Goal: Communication & Community: Answer question/provide support

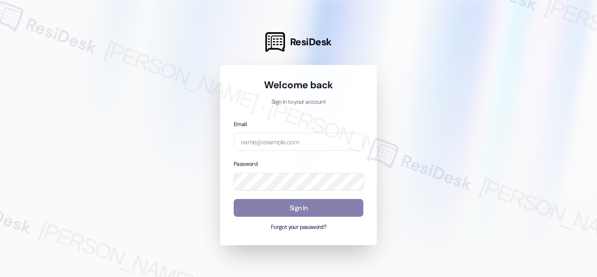
click at [479, 117] on div at bounding box center [298, 138] width 597 height 277
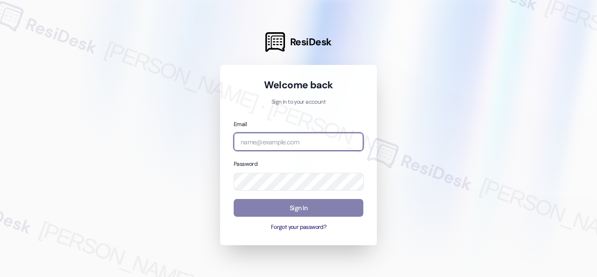
click at [281, 142] on input "email" at bounding box center [299, 141] width 130 height 18
paste input "[EMAIL_ADDRESS][PERSON_NAME][PERSON_NAME][PERSON_NAME][DOMAIN_NAME]"
type input "[EMAIL_ADDRESS][PERSON_NAME][PERSON_NAME][PERSON_NAME][DOMAIN_NAME]"
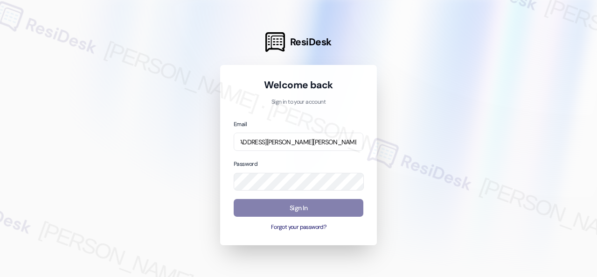
scroll to position [0, 0]
click at [484, 130] on div at bounding box center [298, 138] width 597 height 277
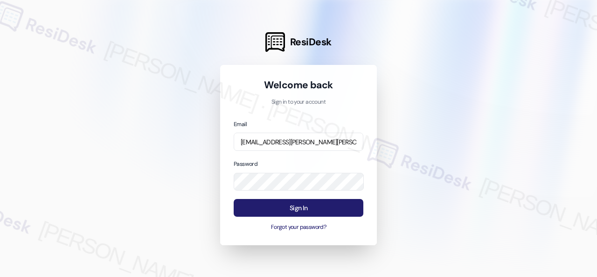
click at [275, 214] on button "Sign In" at bounding box center [299, 208] width 130 height 18
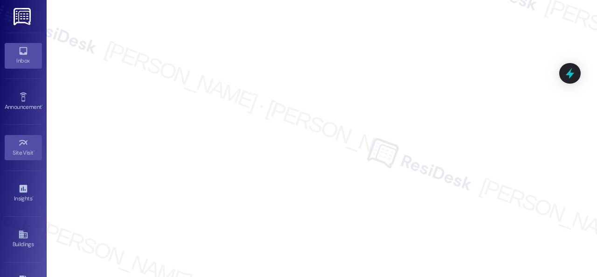
drag, startPoint x: 26, startPoint y: 56, endPoint x: 37, endPoint y: 47, distance: 14.0
click at [26, 56] on div "Inbox" at bounding box center [23, 60] width 47 height 9
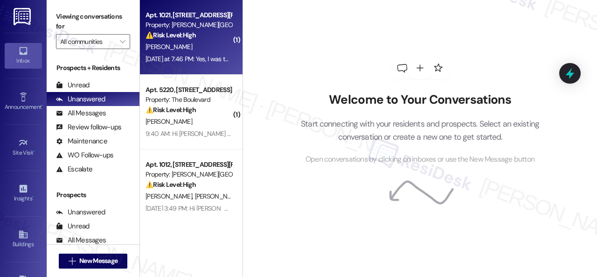
scroll to position [326, 0]
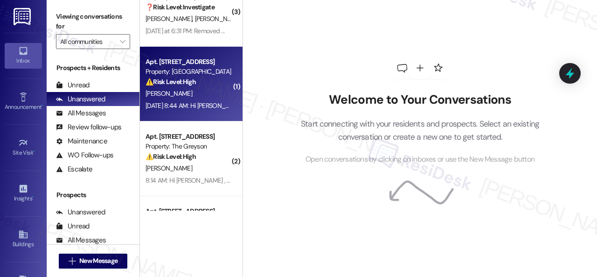
click at [199, 97] on div "[PERSON_NAME]" at bounding box center [189, 94] width 88 height 12
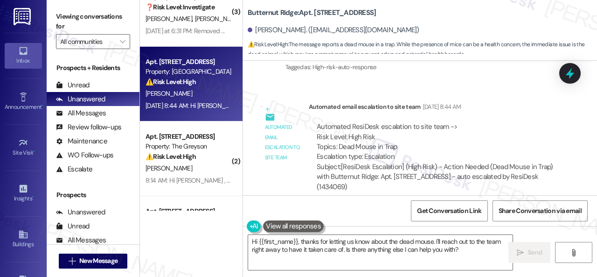
scroll to position [1578, 0]
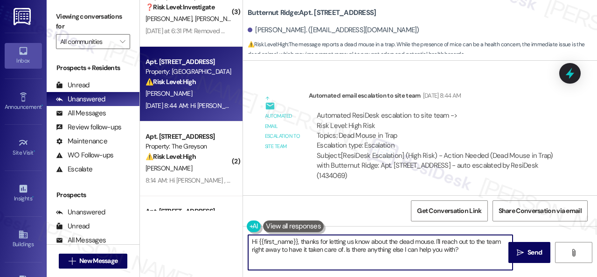
drag, startPoint x: 446, startPoint y: 248, endPoint x: 301, endPoint y: 240, distance: 145.2
click at [299, 240] on textarea "Hi {{first_name}}, thanks for letting us know about the dead mouse. I'll reach …" at bounding box center [380, 252] width 264 height 35
paste textarea "I'm sorry for the delayed response. Please don’t hesitate to reach out if you r…"
click at [502, 242] on textarea "Hi {{first_name}}, I'm sorry for the delayed response. Please don’t hesitate to…" at bounding box center [380, 252] width 264 height 35
click at [392, 248] on textarea "Hi {{first_name}}, I'm sorry for the delayed response. Please don’t hesitate to…" at bounding box center [380, 252] width 264 height 35
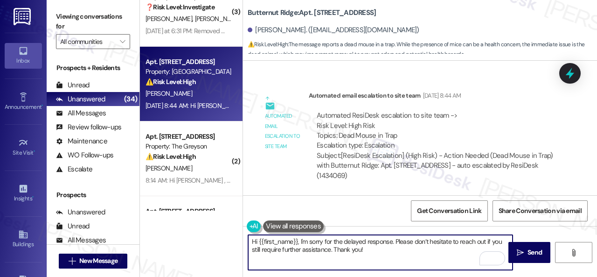
click at [330, 248] on textarea "Hi {{first_name}}, I'm sorry for the delayed response. Please don’t hesitate to…" at bounding box center [380, 252] width 264 height 35
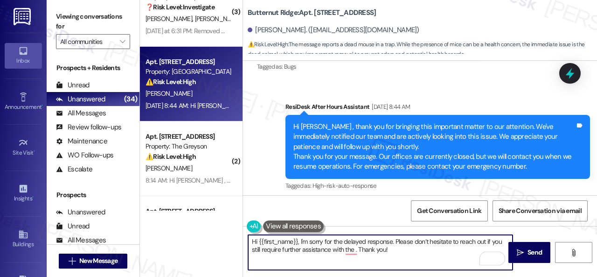
scroll to position [1391, 0]
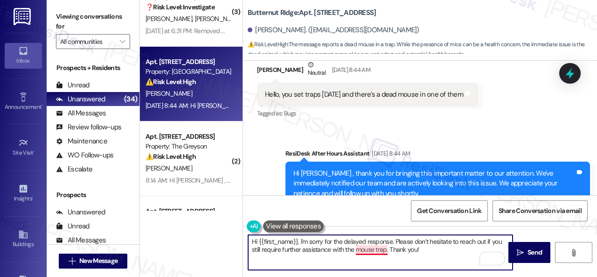
click at [375, 250] on textarea "Hi {{first_name}}, I'm sorry for the delayed response. Please don’t hesitate to…" at bounding box center [380, 252] width 264 height 35
type textarea "Hi {{first_name}}, I'm sorry for the delayed response. Please don’t hesitate to…"
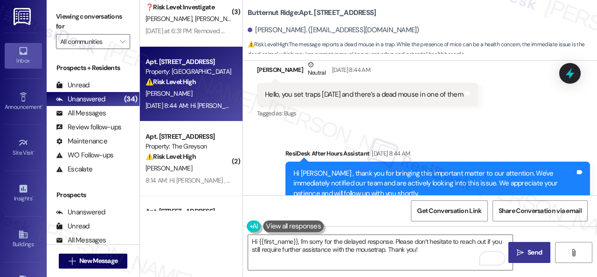
click at [528, 255] on span "Send" at bounding box center [535, 252] width 14 height 10
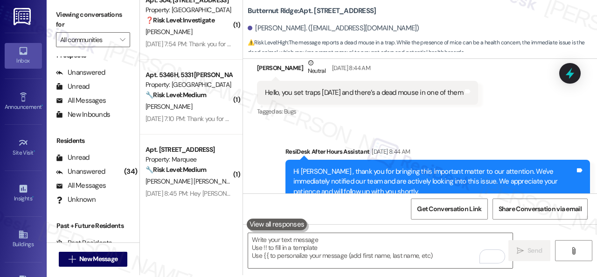
scroll to position [3, 0]
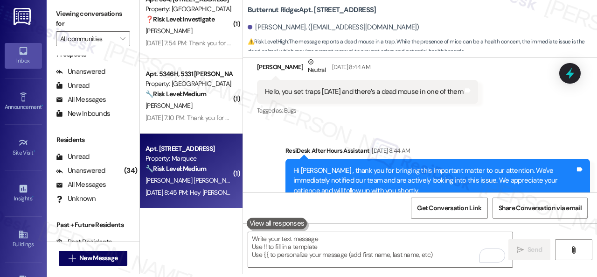
click at [185, 187] on div "Aug 24, 2025 at 8:45 PM: Hey Bacilio, we appreciate your text! We'll be back at…" at bounding box center [189, 193] width 88 height 12
type textarea "Fetching suggested responses. Please feel free to read through the conversation…"
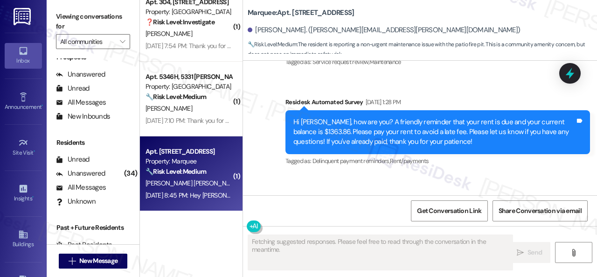
scroll to position [3508, 0]
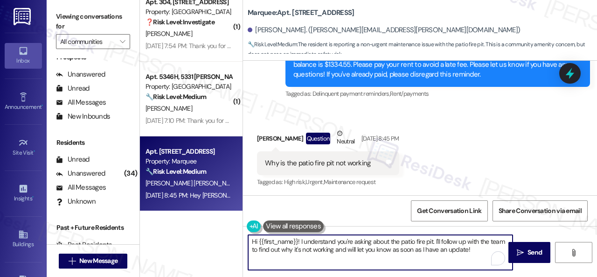
click at [478, 251] on textarea "Hi {{first_name}}! I understand you're asking about the patio fire pit. I'll fo…" at bounding box center [380, 252] width 264 height 35
click at [301, 242] on textarea "Hi {{first_name}}! I understand you're asking about the patio fire pit. I'll fo…" at bounding box center [380, 252] width 264 height 35
paste textarea "'m sorry for the delayed response. Please don’t hesitate to reach out if you re…"
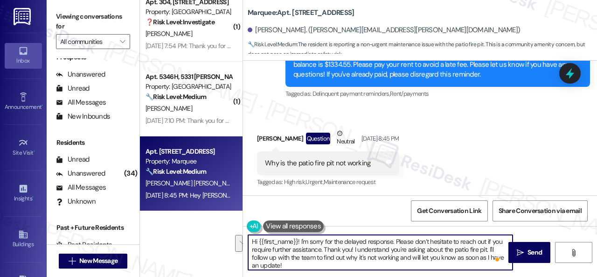
drag, startPoint x: 395, startPoint y: 240, endPoint x: 354, endPoint y: 250, distance: 42.2
click at [354, 250] on textarea "Hi {{first_name}}! I'm sorry for the delayed response. Please don’t hesitate to…" at bounding box center [380, 252] width 264 height 35
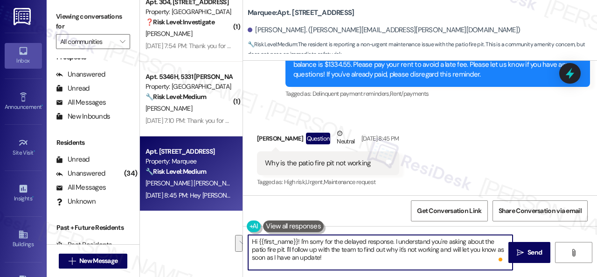
drag, startPoint x: 285, startPoint y: 247, endPoint x: 347, endPoint y: 255, distance: 62.1
click at [347, 255] on textarea "Hi {{first_name}}! I'm sorry for the delayed response. I understand you're aski…" at bounding box center [380, 252] width 264 height 35
click at [439, 248] on textarea "Hi {{first_name}}! I'm sorry for the delayed response. I understand you're aski…" at bounding box center [380, 252] width 264 height 35
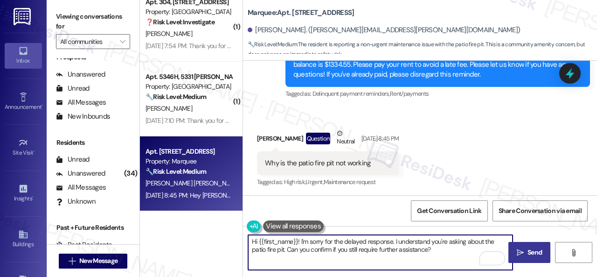
type textarea "Hi {{first_name}}! I'm sorry for the delayed response. I understand you're aski…"
click at [532, 249] on span "Send" at bounding box center [535, 252] width 14 height 10
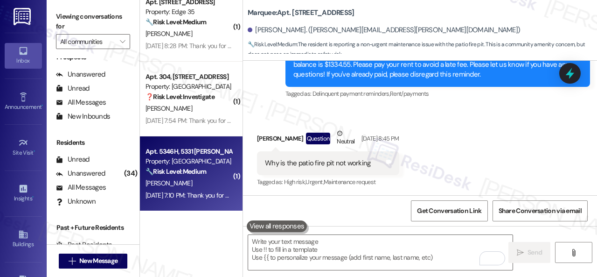
click at [200, 180] on div "M. Allen" at bounding box center [189, 183] width 88 height 12
type textarea "Fetching suggested responses. Please feel free to read through the conversation…"
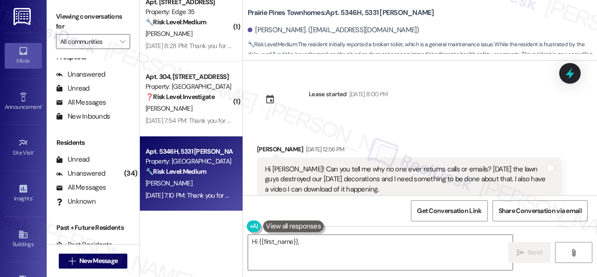
scroll to position [7483, 0]
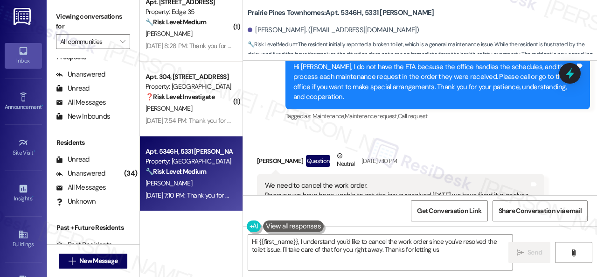
type textarea "Hi {{first_name}}, I understand you'd like to cancel the work order since you'v…"
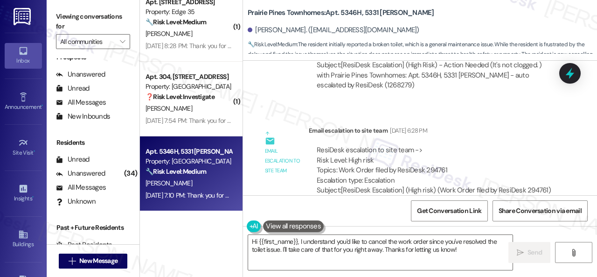
scroll to position [6690, 0]
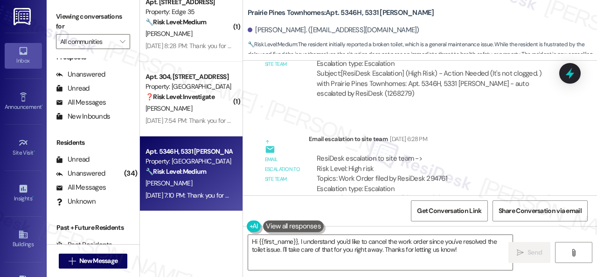
click at [429, 153] on div "ResiDesk escalation to site team -> Risk Level: High risk Topics: Work Order fi…" at bounding box center [435, 173] width 237 height 40
copy div "294761"
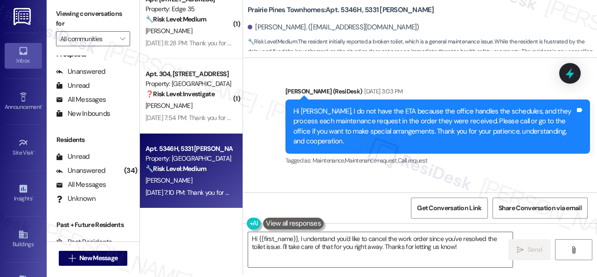
scroll to position [7390, 0]
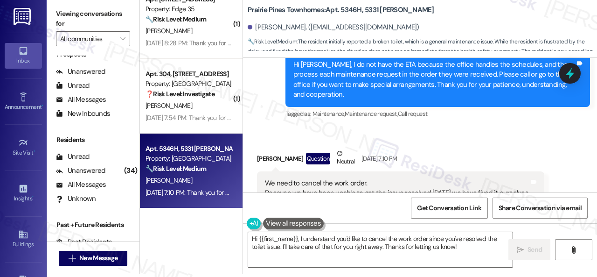
click at [437, 141] on div "Received via SMS Monica Allen Question Neutral Aug 22, 2025 at 7:10 PM We need …" at bounding box center [400, 183] width 301 height 84
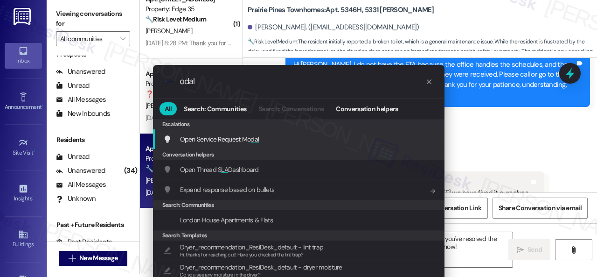
click at [180, 80] on input "odal" at bounding box center [303, 81] width 246 height 10
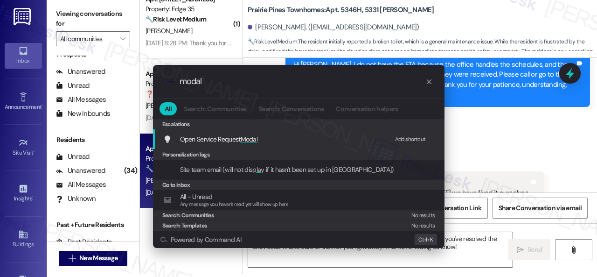
click at [402, 139] on div "Add shortcut" at bounding box center [410, 139] width 31 height 10
drag, startPoint x: 215, startPoint y: 80, endPoint x: 62, endPoint y: 74, distance: 153.1
click at [72, 77] on div ".cls-1{fill:#0a055f;}.cls-2{fill:#0cc4c4;} resideskLogoBlueOrange modal All Sea…" at bounding box center [298, 138] width 597 height 277
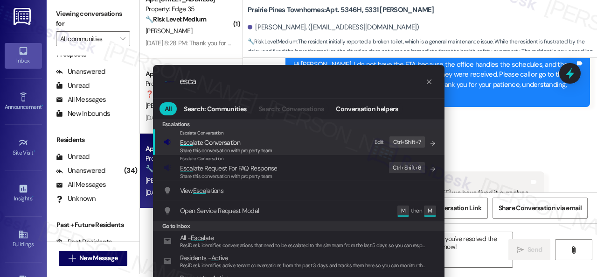
type input "esca"
click at [379, 138] on div "Edit" at bounding box center [379, 142] width 9 height 10
click at [430, 143] on icon "List of options" at bounding box center [433, 143] width 7 height 7
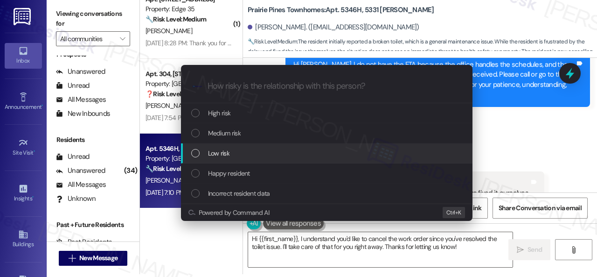
click at [215, 149] on span "Low risk" at bounding box center [218, 153] width 21 height 10
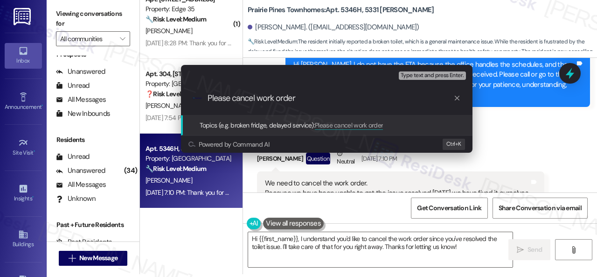
paste input "294761"
type input "Please cancel work order 294761."
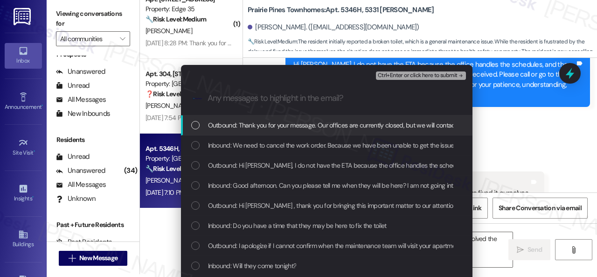
click at [216, 144] on span "Inbound: We need to cancel the work order. Because we have been unable to get t…" at bounding box center [388, 145] width 361 height 10
click at [396, 77] on span "Ctrl+Enter or click here to submit" at bounding box center [418, 75] width 80 height 7
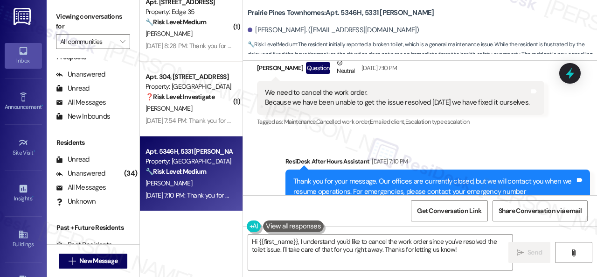
scroll to position [7384, 0]
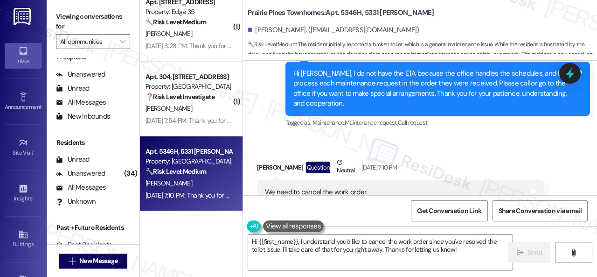
click at [421, 150] on div "Received via SMS Monica Allen Question Neutral Aug 22, 2025 at 7:10 PM We need …" at bounding box center [400, 192] width 301 height 84
click at [299, 241] on textarea "Hi {{first_name}}, I understand you'd like to cancel the work order since you'v…" at bounding box center [380, 252] width 264 height 35
paste textarea "'m sorry for the delayed response.I"
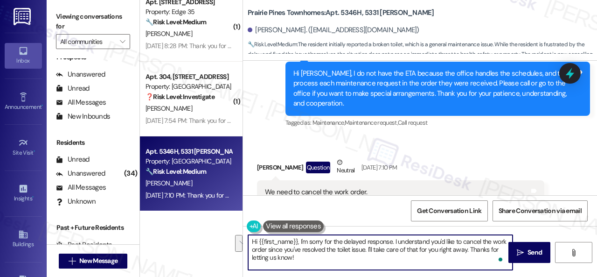
drag, startPoint x: 368, startPoint y: 248, endPoint x: 368, endPoint y: 259, distance: 11.2
click at [368, 259] on textarea "Hi {{first_name}}, I'm sorry for the delayed response. I understand you'd like …" at bounding box center [380, 252] width 264 height 35
type textarea "Hi {{first_name}}, I'm sorry for the delayed response. I understand you'd like …"
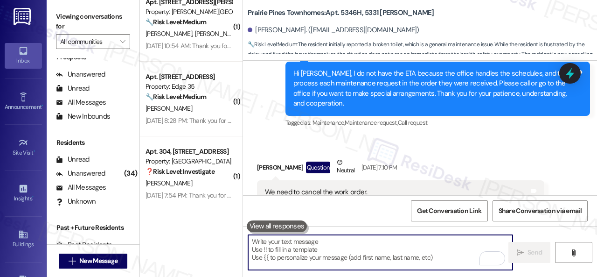
click at [474, 150] on div "Received via SMS Monica Allen Question Neutral Aug 22, 2025 at 7:10 PM We need …" at bounding box center [400, 192] width 301 height 84
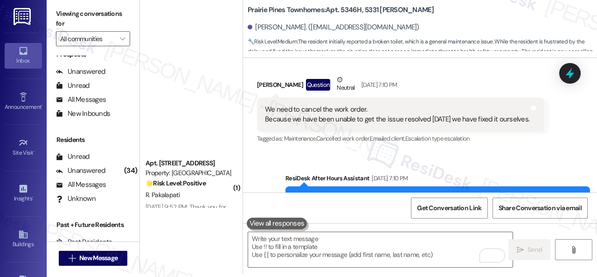
scroll to position [2326, 0]
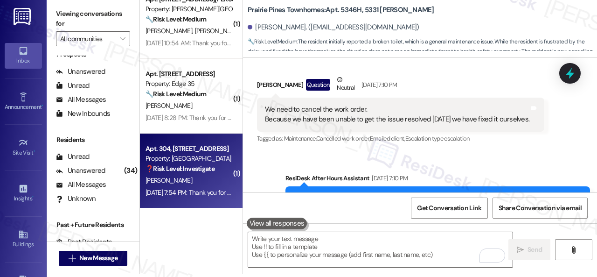
click at [206, 182] on div "J. Deckinger" at bounding box center [189, 180] width 88 height 12
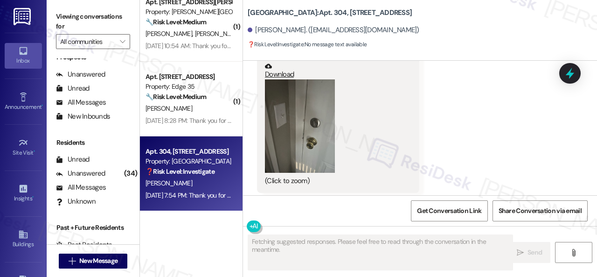
scroll to position [805, 0]
click at [312, 147] on button "Zoom image" at bounding box center [300, 125] width 70 height 93
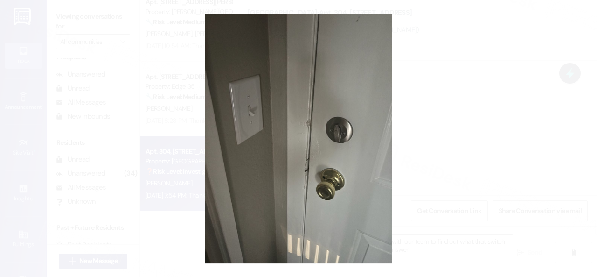
type textarea "Hi {{first_name}}! Thanks for the photo. I'll follow up with our team to find o…"
click at [354, 150] on button "Unzoom image" at bounding box center [298, 138] width 597 height 277
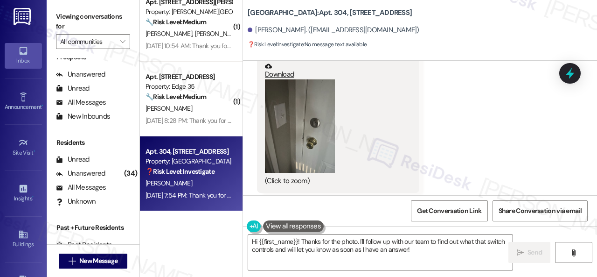
click at [271, 152] on button "Zoom image" at bounding box center [300, 125] width 70 height 93
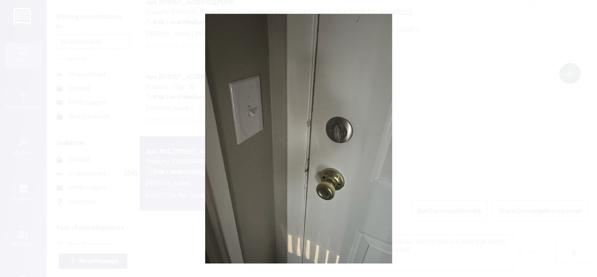
click at [333, 128] on button "Unzoom image" at bounding box center [298, 138] width 597 height 277
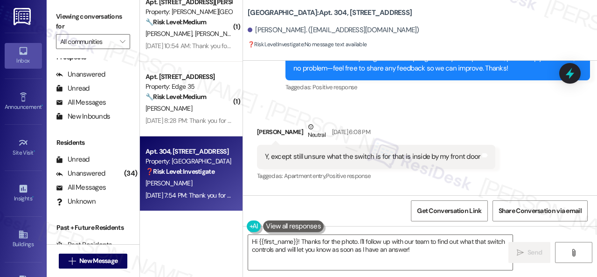
scroll to position [339, 0]
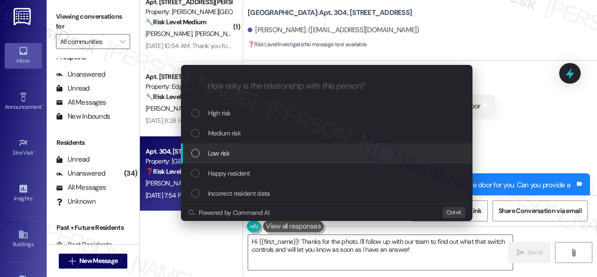
click at [223, 152] on span "Low risk" at bounding box center [218, 153] width 21 height 10
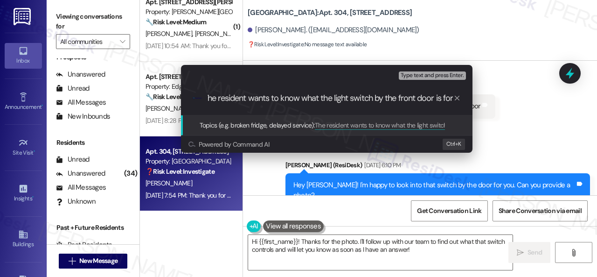
type input "The resident wants to know what the light switch by the front door is for."
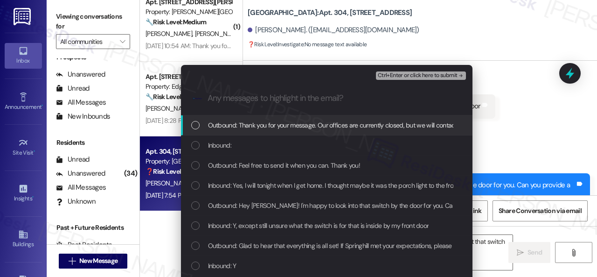
scroll to position [0, 0]
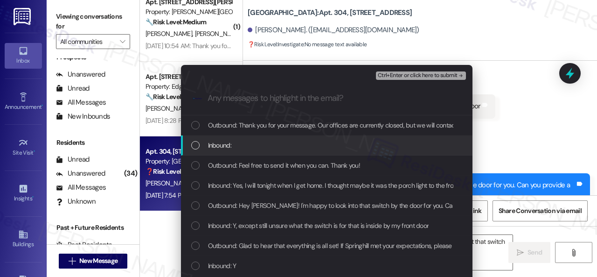
click at [220, 147] on span "Inbound:" at bounding box center [219, 145] width 23 height 10
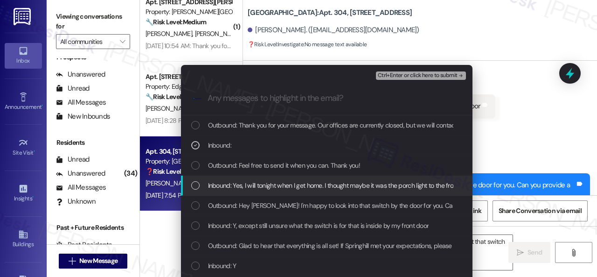
click at [223, 187] on span "Inbound: Yes, I will tonight when I get home. I thought maybe it was the porch …" at bounding box center [405, 185] width 394 height 10
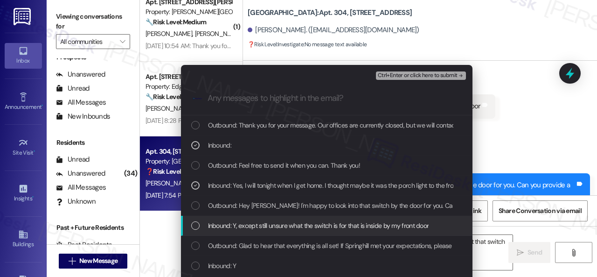
click at [217, 228] on span "Inbound: Y, except still unsure what the switch is for that is inside by my fro…" at bounding box center [318, 225] width 221 height 10
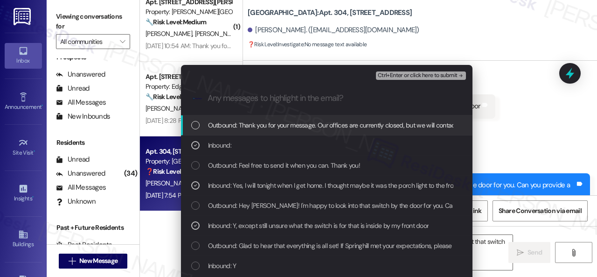
click at [404, 77] on span "Ctrl+Enter or click here to submit" at bounding box center [418, 75] width 80 height 7
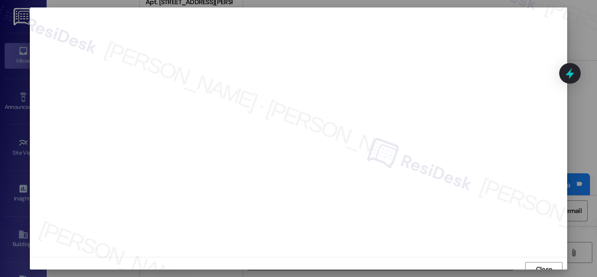
scroll to position [7, 0]
click at [536, 263] on span "Close" at bounding box center [544, 262] width 16 height 10
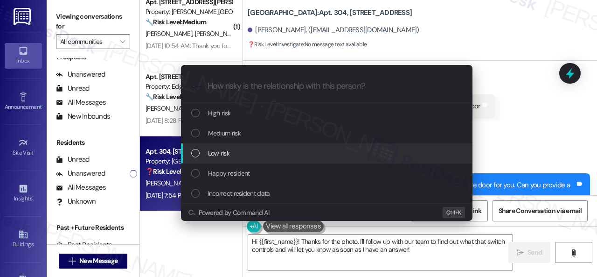
click at [223, 157] on span "Low risk" at bounding box center [218, 153] width 21 height 10
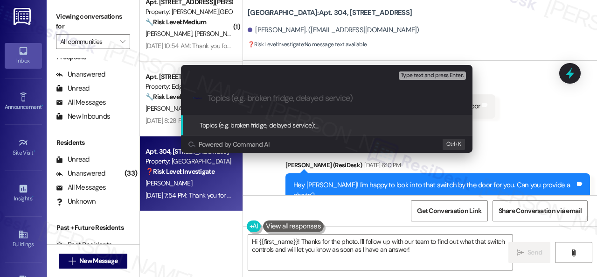
paste input "The resident wants to know what the light switch by the front door is for."
type input "The resident wants to know what the light switch by the front door is for."
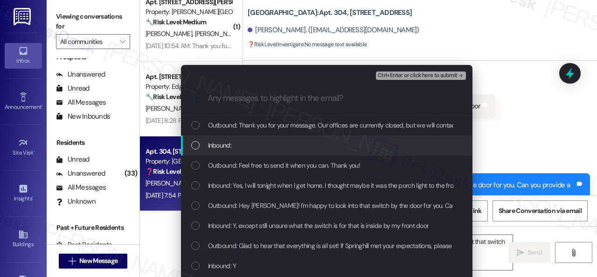
scroll to position [0, 0]
click at [214, 146] on span "Inbound:" at bounding box center [219, 145] width 23 height 10
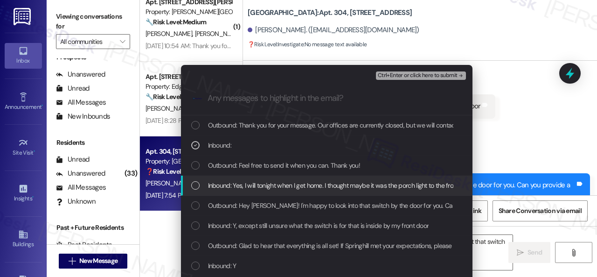
click at [221, 181] on span "Inbound: Yes, I will tonight when I get home. I thought maybe it was the porch …" at bounding box center [405, 185] width 394 height 10
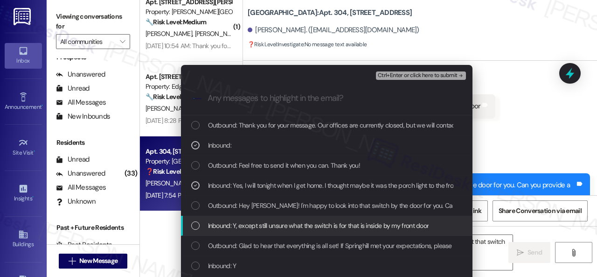
click at [231, 224] on span "Inbound: Y, except still unsure what the switch is for that is inside by my fro…" at bounding box center [318, 225] width 221 height 10
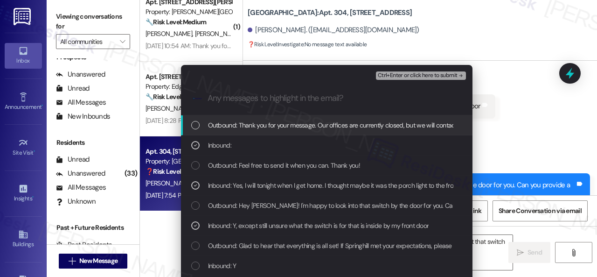
click at [395, 74] on span "Ctrl+Enter or click here to submit" at bounding box center [418, 75] width 80 height 7
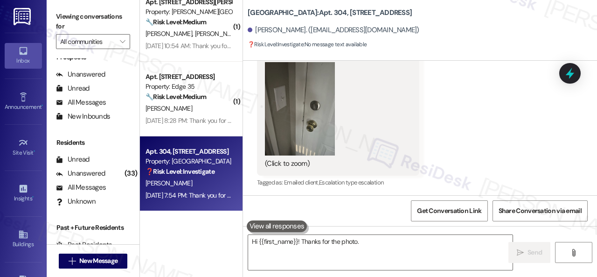
scroll to position [812, 0]
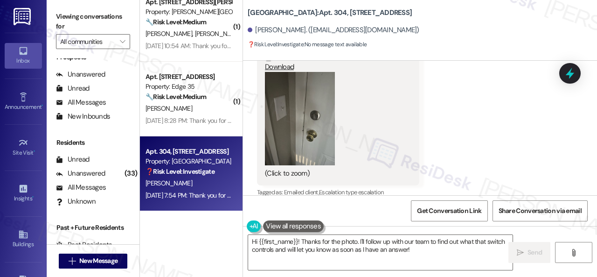
click at [473, 159] on div "Received via SMS Josie Deckinger Aug 22, 2025 at 7:54 PM JPG attachment ResiDes…" at bounding box center [420, 77] width 354 height 257
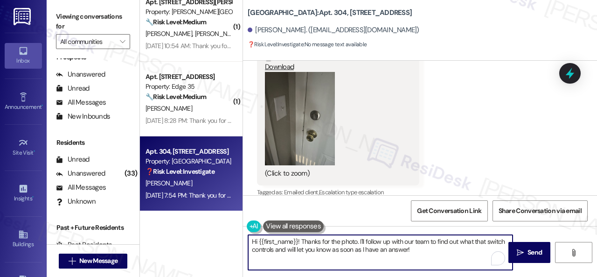
click at [302, 241] on textarea "Hi {{first_name}}! Thanks for the photo. I'll follow up with our team to find o…" at bounding box center [380, 252] width 264 height 35
paste textarea "I'm sorry for the delayed response."
click at [339, 261] on textarea "Hi {{first_name}}! I'm sorry for the delayed response. Thanks for the photo. I'…" at bounding box center [380, 252] width 264 height 35
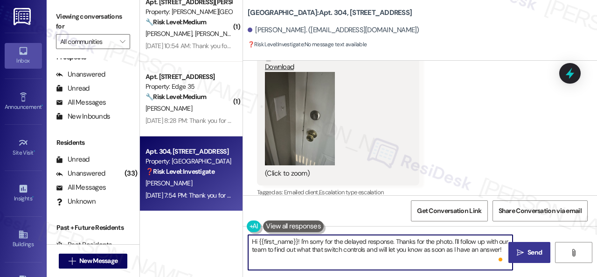
type textarea "Hi {{first_name}}! I'm sorry for the delayed response. Thanks for the photo. I'…"
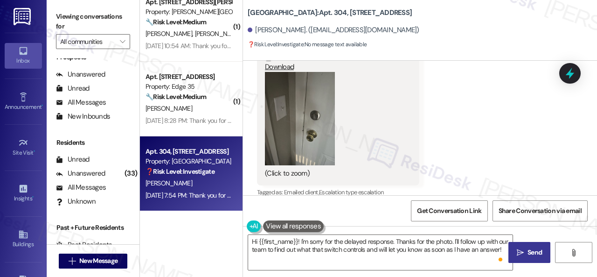
click at [526, 250] on span "Send" at bounding box center [535, 252] width 18 height 10
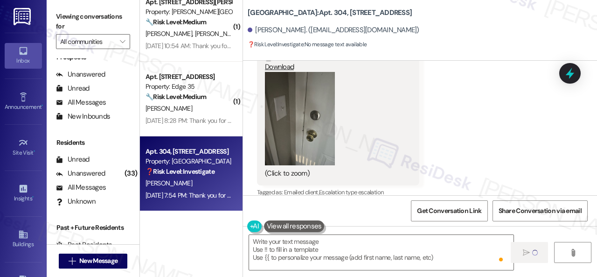
type textarea "Fetching suggested responses. Please feel free to read through the conversation…"
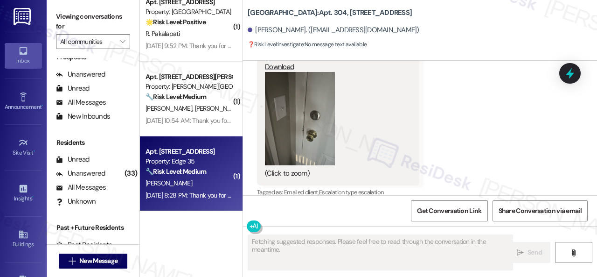
click at [205, 178] on div "M. Phan" at bounding box center [189, 183] width 88 height 12
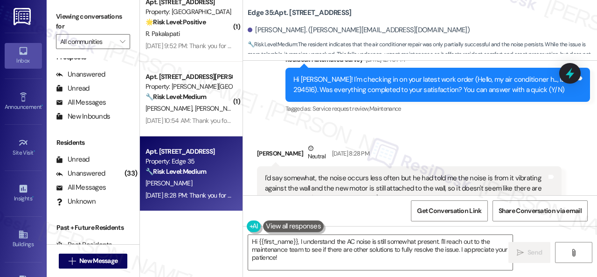
scroll to position [1365, 0]
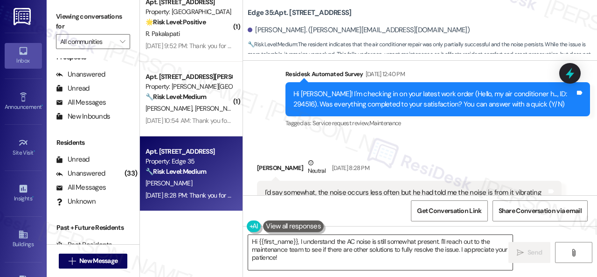
click at [300, 240] on textarea "Hi {{first_name}}, I understand the AC noise is still somewhat present. I'll re…" at bounding box center [380, 252] width 264 height 35
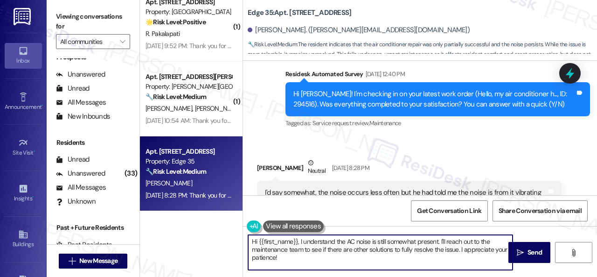
paste textarea "'m sorry for the delayed response.I"
drag, startPoint x: 303, startPoint y: 248, endPoint x: 408, endPoint y: 259, distance: 105.6
click at [408, 259] on textarea "Hi {{first_name}}, I'm sorry for the delayed response. I understand the AC nois…" at bounding box center [380, 252] width 264 height 35
click at [342, 252] on textarea "Hi {{first_name}}, I'm sorry for the delayed response. I understand the AC nois…" at bounding box center [380, 252] width 264 height 35
click at [379, 259] on textarea "Hi {{first_name}}, I'm sorry for the delayed response. I understand the AC nois…" at bounding box center [380, 252] width 264 height 35
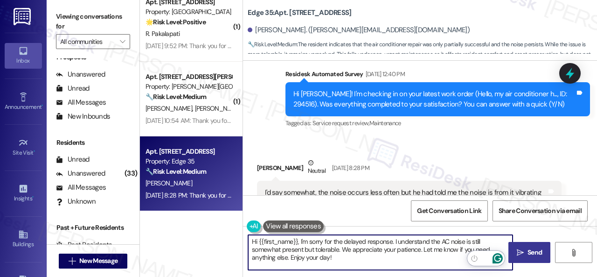
type textarea "Hi {{first_name}}, I'm sorry for the delayed response. I understand the AC nois…"
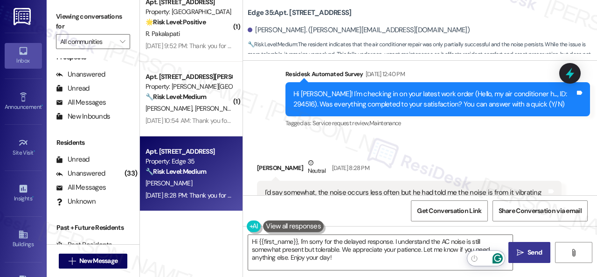
click at [526, 248] on span "Send" at bounding box center [535, 252] width 18 height 10
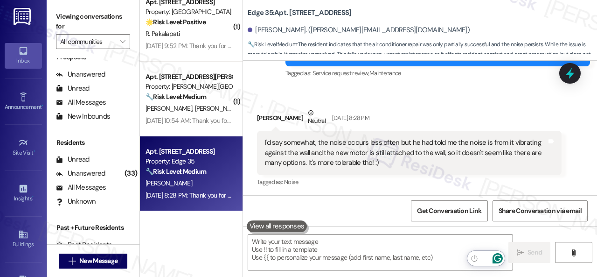
scroll to position [1415, 0]
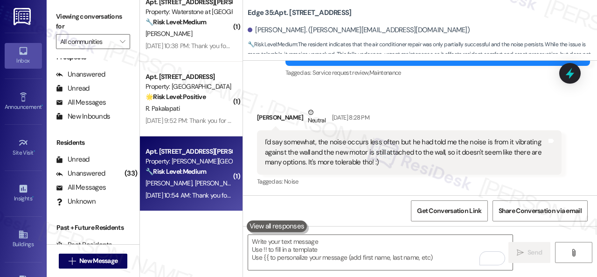
click at [212, 167] on div "🔧 Risk Level: Medium The resident is following up on a dryer repair. While a ma…" at bounding box center [189, 172] width 86 height 10
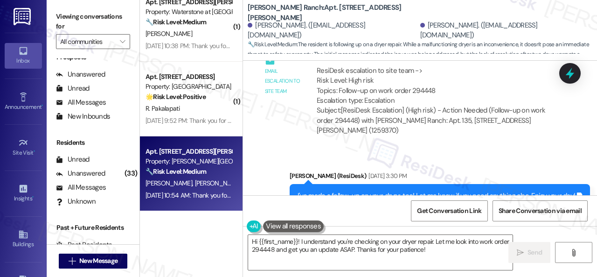
scroll to position [3156, 0]
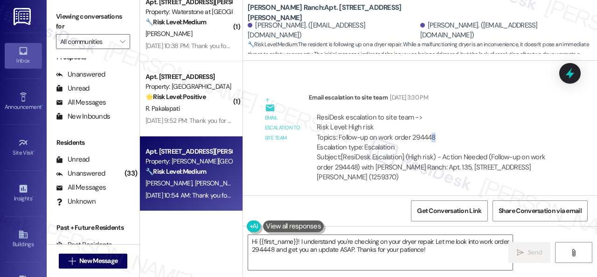
drag, startPoint x: 439, startPoint y: 126, endPoint x: 430, endPoint y: 127, distance: 9.9
click at [430, 127] on div "ResiDesk escalation to site team -> Risk Level: High risk Topics: Follow-up on …" at bounding box center [435, 132] width 237 height 40
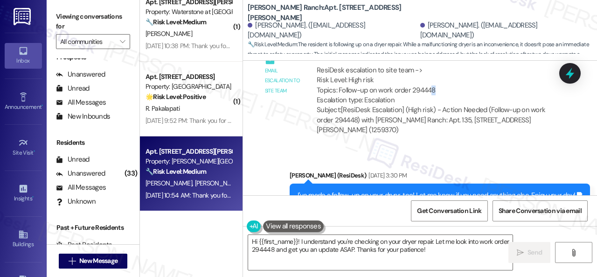
scroll to position [3203, 0]
click at [300, 242] on textarea "Hi {{first_name}}! I understand you're checking on your dryer repair. Let me lo…" at bounding box center [380, 252] width 264 height 35
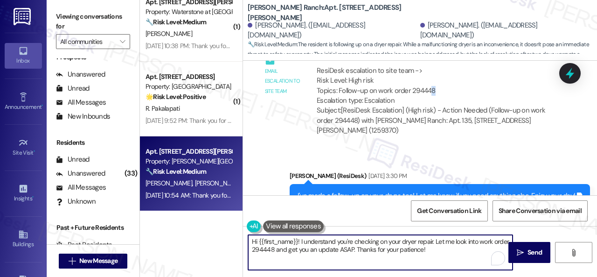
paste textarea "'m sorry for the delayed response.I"
drag, startPoint x: 393, startPoint y: 240, endPoint x: 417, endPoint y: 258, distance: 30.0
click at [417, 258] on textarea "Hi {{first_name}}! I'm sorry for the delayed response.I understand you're check…" at bounding box center [380, 252] width 264 height 35
click at [424, 82] on div "ResiDesk escalation to site team -> Risk Level: High risk Topics: Follow-up on …" at bounding box center [435, 86] width 237 height 40
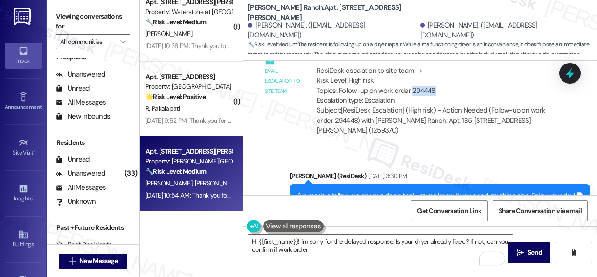
click at [424, 82] on div "ResiDesk escalation to site team -> Risk Level: High risk Topics: Follow-up on …" at bounding box center [435, 86] width 237 height 40
copy div "294448"
click at [355, 251] on textarea "Hi {{first_name}}! I'm sorry for the delayed response. Is your dryer already fi…" at bounding box center [380, 252] width 264 height 35
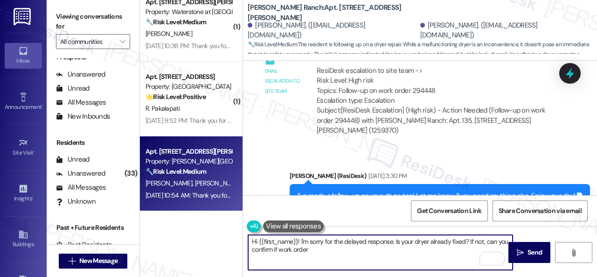
paste textarea "294448"
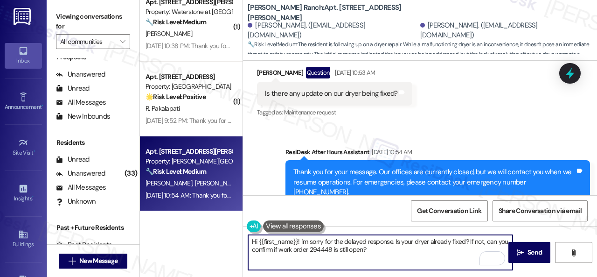
scroll to position [3483, 0]
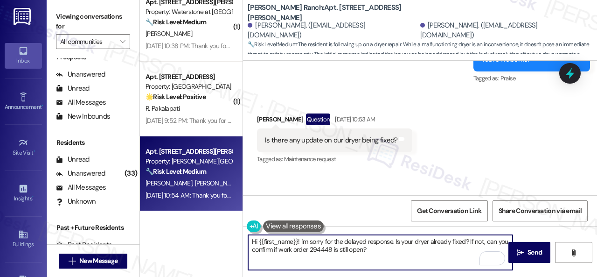
drag, startPoint x: 260, startPoint y: 243, endPoint x: 298, endPoint y: 242, distance: 37.3
click at [298, 242] on textarea "Hi {{first_name}}! I'm sorry for the delayed response. Is your dryer already fi…" at bounding box center [380, 252] width 264 height 35
click at [406, 252] on textarea "Hi Jonathan! I'm sorry for the delayed response. Is your dryer already fixed? I…" at bounding box center [380, 252] width 264 height 35
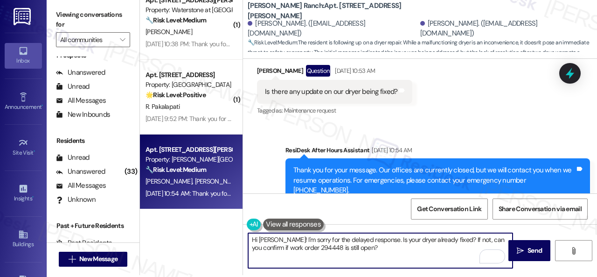
scroll to position [3, 0]
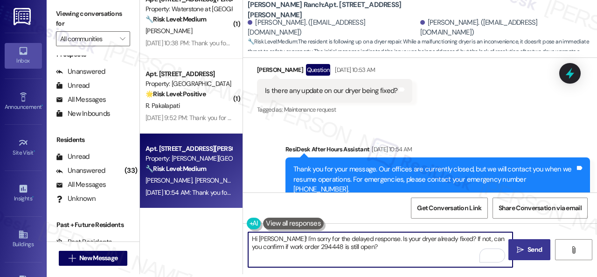
type textarea "Hi Jonathan! I'm sorry for the delayed response. Is your dryer already fixed? I…"
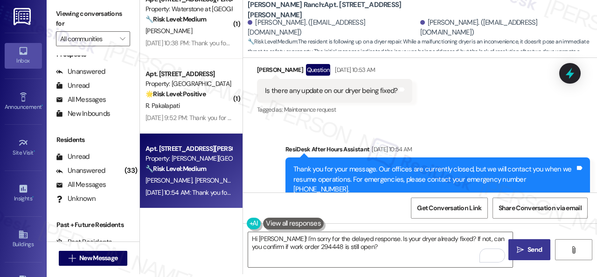
click at [536, 244] on span "Send" at bounding box center [535, 249] width 14 height 10
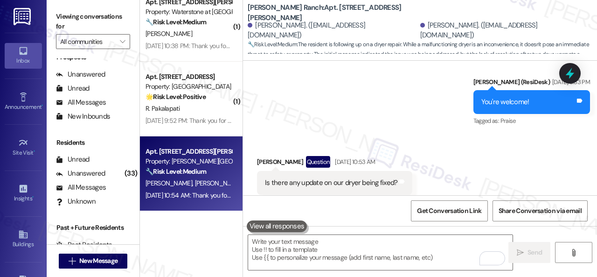
scroll to position [2103, 0]
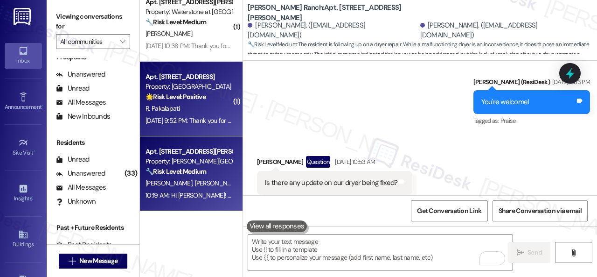
click at [201, 113] on div "R. Pakalapati" at bounding box center [189, 109] width 88 height 12
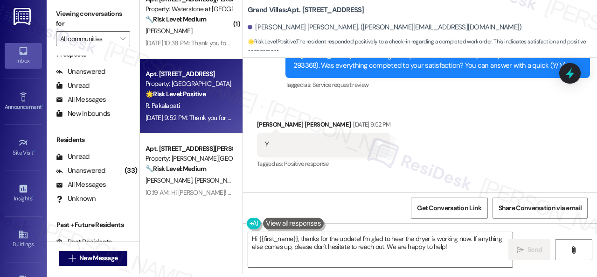
scroll to position [7105, 0]
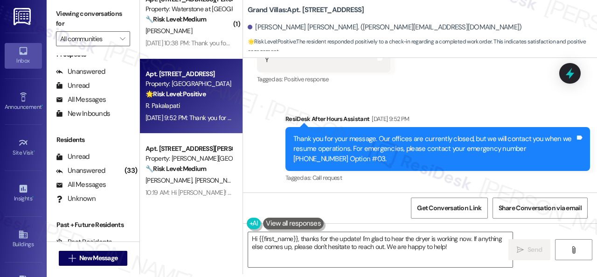
click at [257, 193] on div "Get Conversation Link Share Conversation via email" at bounding box center [420, 207] width 354 height 31
click at [288, 250] on textarea "Hi {{first_name}}, thanks for the update! I'm glad to hear the dryer is working…" at bounding box center [380, 249] width 264 height 35
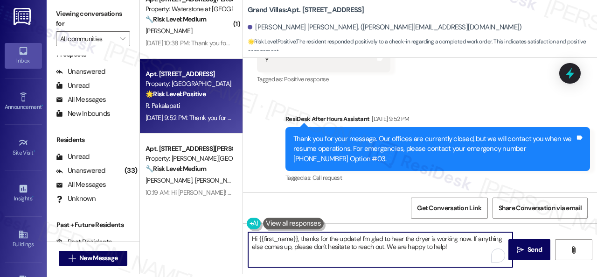
paste textarea "We're glad to hear everything’s taken care of. If your experience at {{property…"
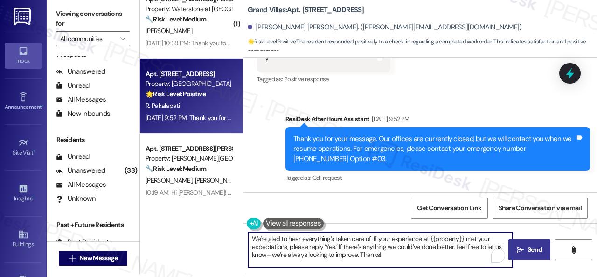
type textarea "We're glad to hear everything’s taken care of. If your experience at {{property…"
click at [526, 252] on span "Send" at bounding box center [535, 249] width 18 height 10
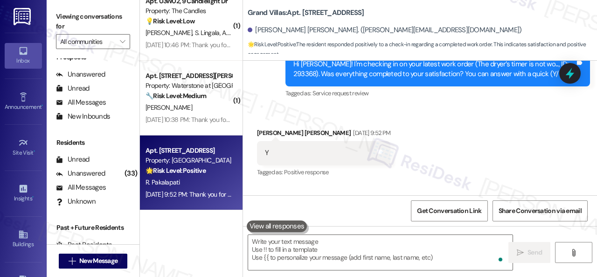
scroll to position [2009, 0]
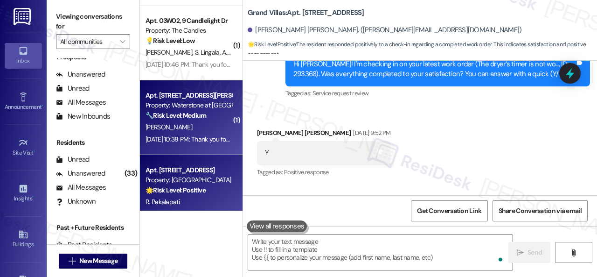
click at [187, 125] on div "[PERSON_NAME]" at bounding box center [189, 127] width 88 height 12
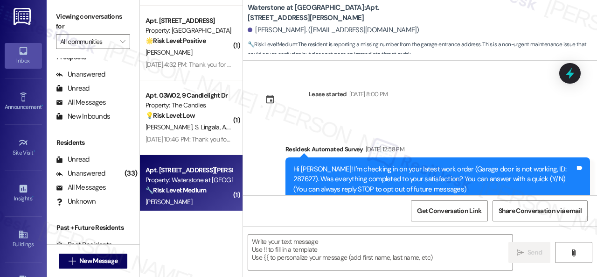
type textarea "Fetching suggested responses. Please feel free to read through the conversation…"
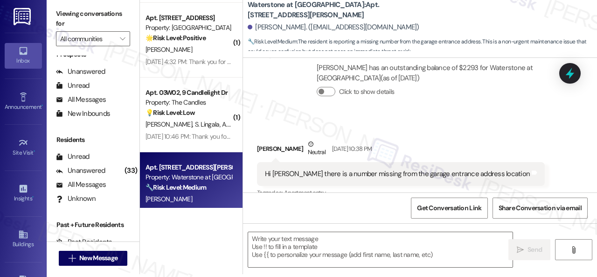
scroll to position [217, 0]
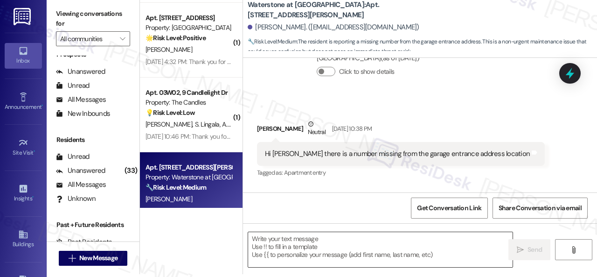
click at [333, 249] on textarea at bounding box center [380, 249] width 264 height 35
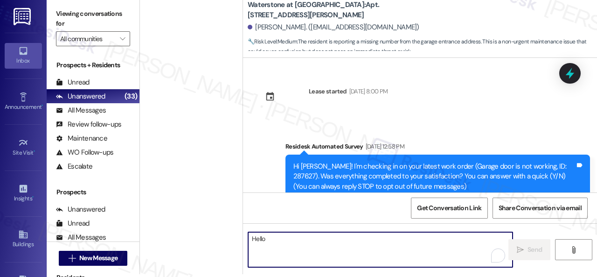
scroll to position [217, 0]
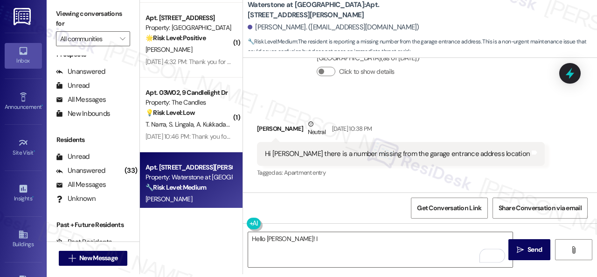
click at [528, 164] on div "Received via SMS [PERSON_NAME] Neutral [DATE] 10:38 PM Hi [PERSON_NAME] there i…" at bounding box center [420, 142] width 354 height 89
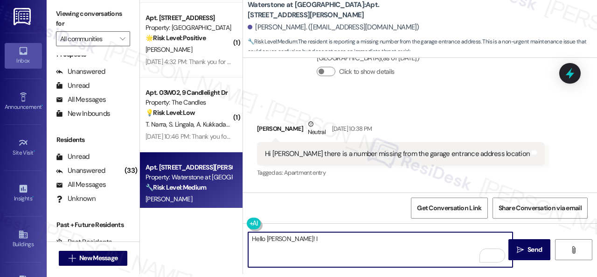
click at [290, 241] on textarea "Hello [PERSON_NAME]! I" at bounding box center [380, 249] width 264 height 35
paste textarea "I'm sorry for the delayed response."
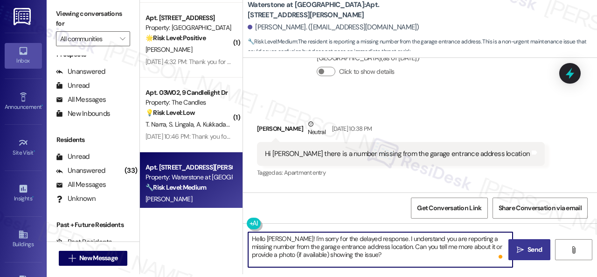
type textarea "Hello [PERSON_NAME]! I'm sorry for the delayed response. I understand you are r…"
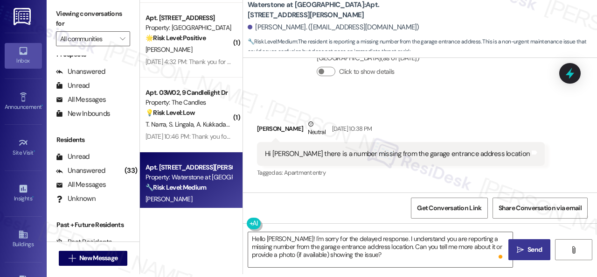
click at [530, 251] on span "Send" at bounding box center [535, 249] width 14 height 10
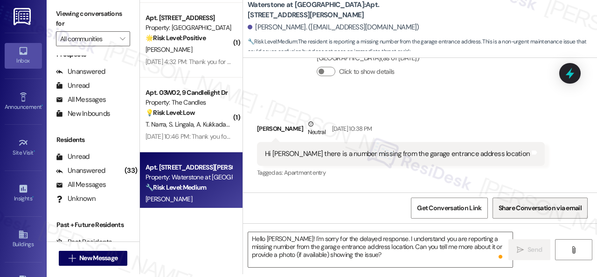
scroll to position [211, 0]
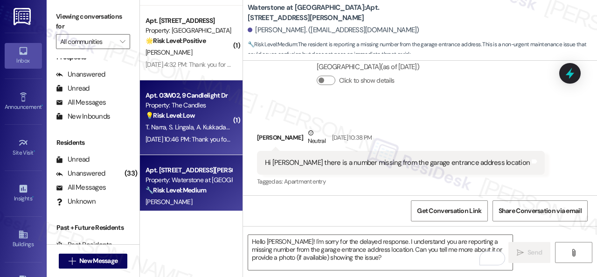
click at [206, 115] on div "💡 Risk Level: Low The resident is requesting a new work order, but the message …" at bounding box center [189, 116] width 86 height 10
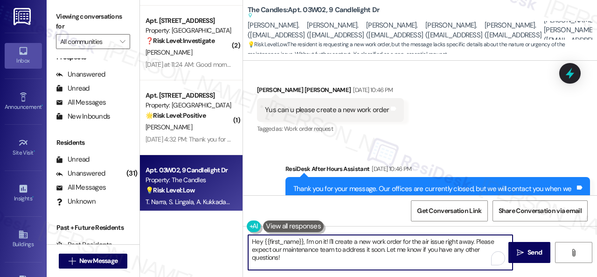
scroll to position [3, 0]
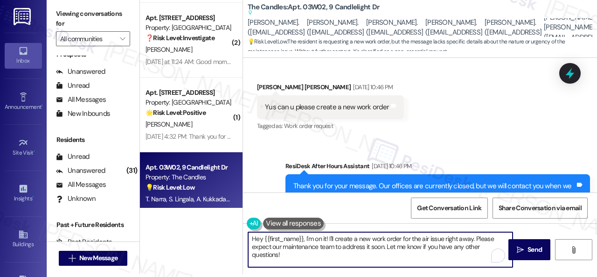
drag, startPoint x: 264, startPoint y: 237, endPoint x: 319, endPoint y: 273, distance: 65.7
click at [319, 273] on div "Hey {{first_name}}, I'm on it! I'll create a new work order for the air issue r…" at bounding box center [420, 258] width 354 height 70
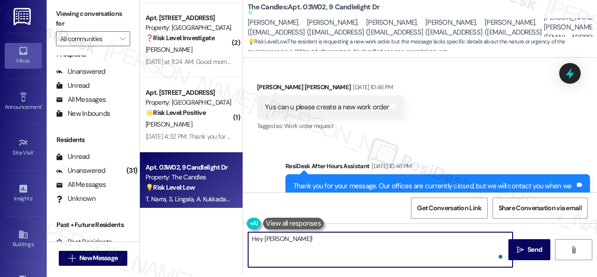
paste textarea "I'm sorry for the delayed response."
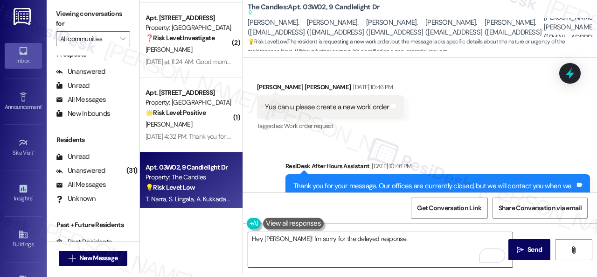
click at [450, 241] on textarea "Hey [PERSON_NAME]! I'm sorry for the delayed response." at bounding box center [380, 249] width 264 height 35
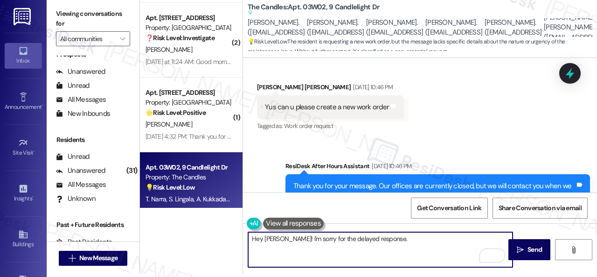
paste textarea "Please don’t hesitate to reach out if you require further assistance. Thank you!"
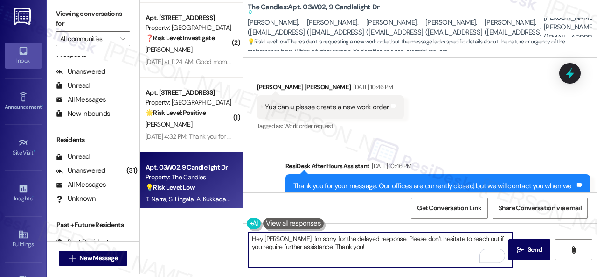
click at [469, 237] on textarea "Hey [PERSON_NAME]! I'm sorry for the delayed response. Please don’t hesitate to…" at bounding box center [380, 249] width 264 height 35
drag, startPoint x: 436, startPoint y: 238, endPoint x: 462, endPoint y: 238, distance: 25.7
click at [462, 238] on textarea "Hey [PERSON_NAME]! I'm sorry for the delayed response. Please don’t hesitate to…" at bounding box center [380, 249] width 264 height 35
drag, startPoint x: 347, startPoint y: 246, endPoint x: 277, endPoint y: 237, distance: 71.0
click at [277, 237] on textarea "Hey [PERSON_NAME]! I'm sorry for the delayed response. Please don’t hesitate to…" at bounding box center [380, 249] width 264 height 35
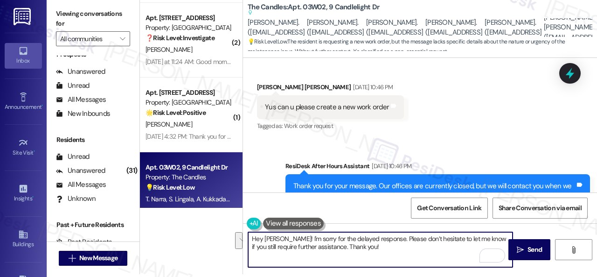
type textarea "Hey [PERSON_NAME]! I'm sorry for the delayed response. Please don’t hesitate to…"
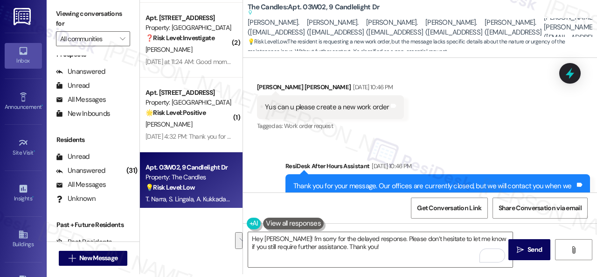
click at [493, 146] on div "Sent via SMS ResiDesk After Hours Assistant [DATE] 10:46 PM Thank you for your …" at bounding box center [420, 189] width 354 height 99
click at [425, 247] on textarea "Hey [PERSON_NAME]! I'm sorry for the delayed response. Please don’t hesitate to…" at bounding box center [380, 249] width 264 height 35
click at [528, 252] on span "Send" at bounding box center [535, 249] width 14 height 10
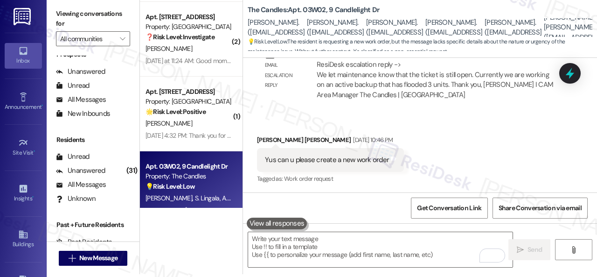
scroll to position [2009, 0]
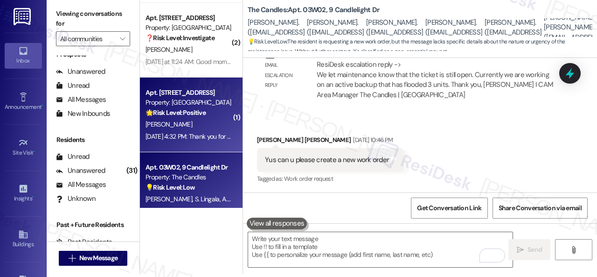
click at [215, 127] on div "[PERSON_NAME]" at bounding box center [189, 124] width 88 height 12
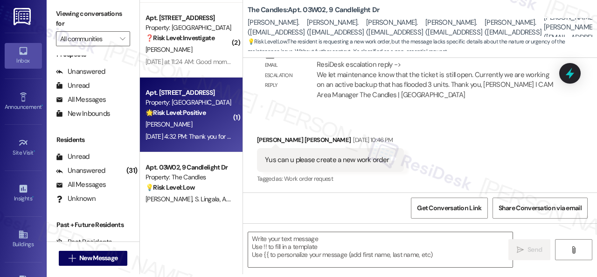
type textarea "Fetching suggested responses. Please feel free to read through the conversation…"
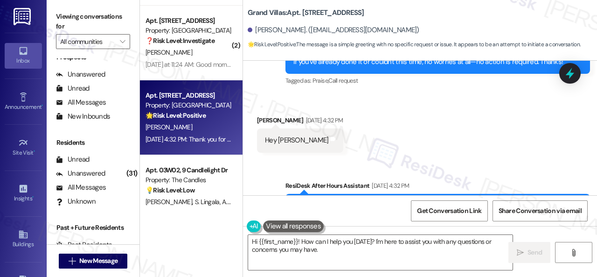
scroll to position [7314, 0]
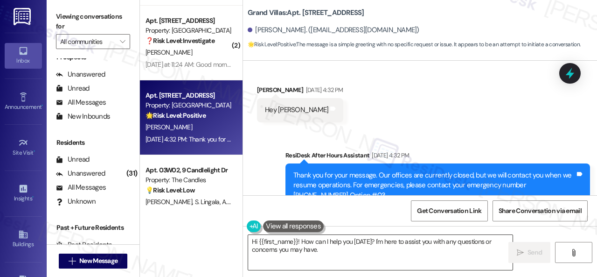
click at [460, 254] on textarea "Hi {{first_name}}! How can I help you [DATE]? I'm here to assist you with any q…" at bounding box center [380, 252] width 264 height 35
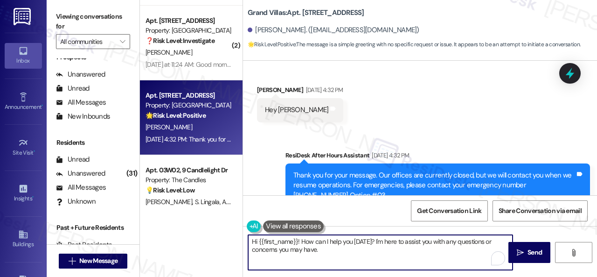
drag, startPoint x: 301, startPoint y: 238, endPoint x: 328, endPoint y: 251, distance: 30.7
click at [328, 251] on textarea "Hi {{first_name}}! How can I help you [DATE]? I'm here to assist you with any q…" at bounding box center [380, 252] width 264 height 35
paste textarea "I'm sorry for the delayed response. Please don’t hesitate to let me know if you…"
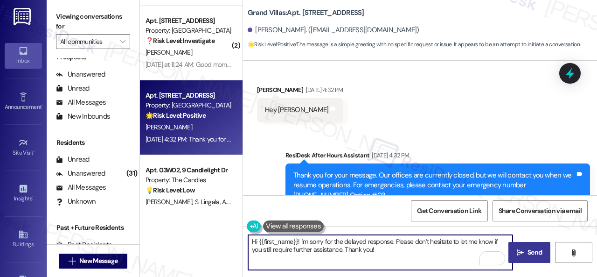
type textarea "Hi {{first_name}}! I'm sorry for the delayed response. Please don’t hesitate to…"
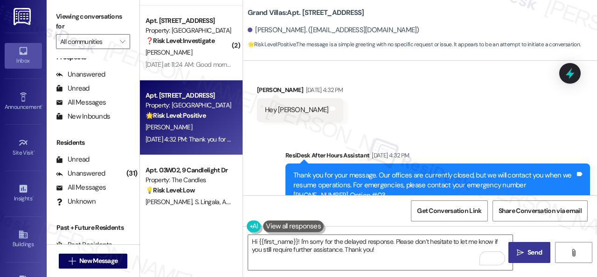
click at [532, 252] on span "Send" at bounding box center [535, 252] width 14 height 10
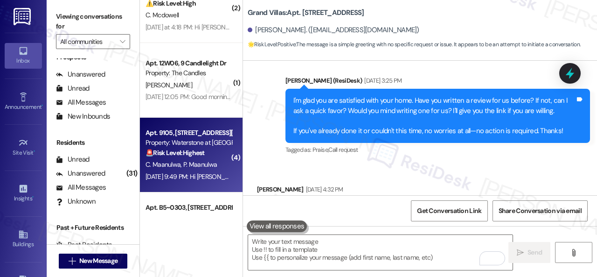
scroll to position [1170, 0]
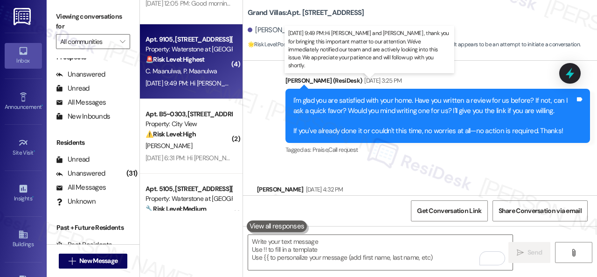
click at [195, 82] on div "[DATE] 9:49 PM: Hi [PERSON_NAME] and [PERSON_NAME] , thank you for bringing thi…" at bounding box center [496, 83] width 700 height 8
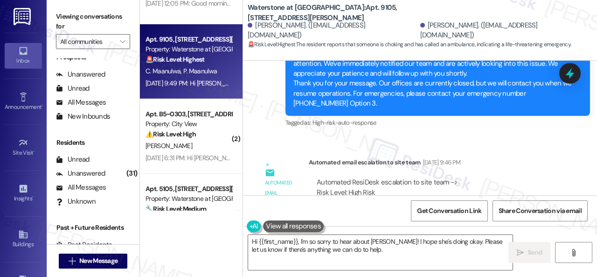
scroll to position [429, 0]
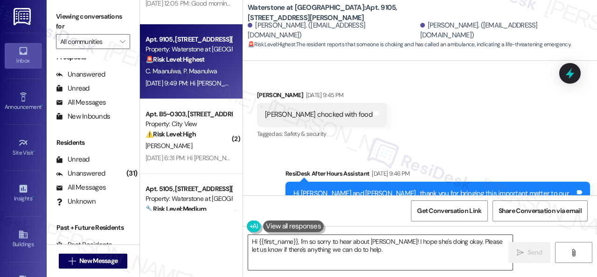
drag, startPoint x: 448, startPoint y: 244, endPoint x: 389, endPoint y: 245, distance: 58.3
click at [451, 244] on textarea "Hi {{first_name}}, I'm so sorry to hear about [PERSON_NAME]! I hope she's doing…" at bounding box center [380, 252] width 264 height 35
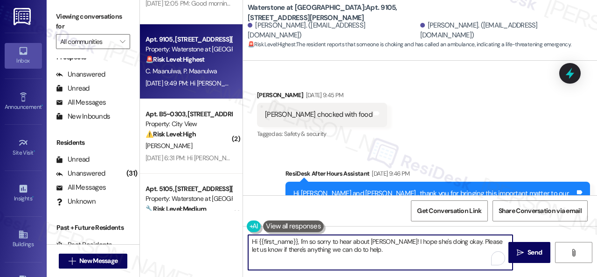
click at [299, 241] on textarea "Hi {{first_name}}, I'm so sorry to hear about [PERSON_NAME]! I hope she's doing…" at bounding box center [380, 252] width 264 height 35
paste textarea "rry for the delayed response.I'm so"
click at [452, 249] on textarea "Hi {{first_name}}, I'm sorry for the delayed response. I'm so sorry to hear abo…" at bounding box center [380, 252] width 264 height 35
drag, startPoint x: 257, startPoint y: 241, endPoint x: 297, endPoint y: 242, distance: 39.2
click at [297, 242] on textarea "Hi {{first_name}}, I'm sorry for the delayed response. I'm so sorry to hear abo…" at bounding box center [380, 252] width 264 height 35
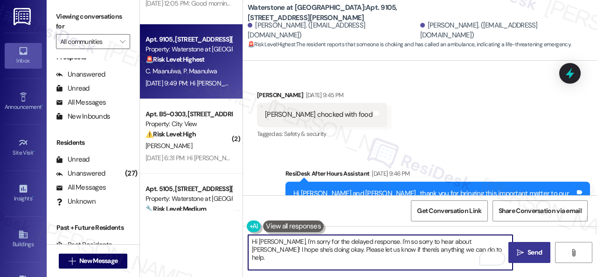
type textarea "Hi [PERSON_NAME], I'm sorry for the delayed response. I'm so sorry to hear abou…"
click at [528, 252] on span "Send" at bounding box center [535, 252] width 14 height 10
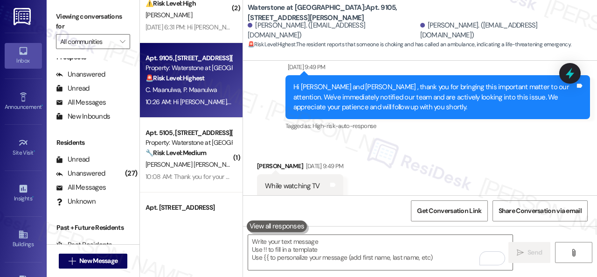
scroll to position [1030, 0]
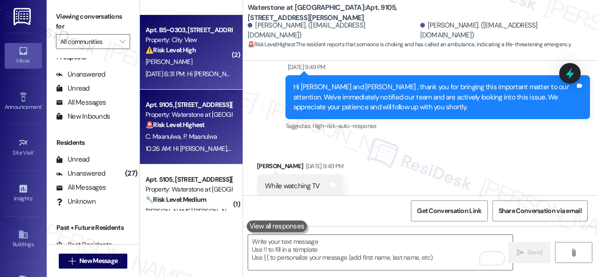
click at [200, 63] on div "[PERSON_NAME]" at bounding box center [189, 62] width 88 height 12
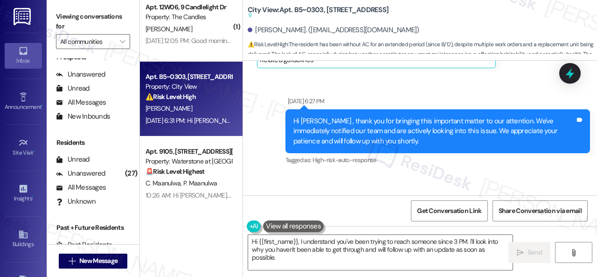
scroll to position [1704, 0]
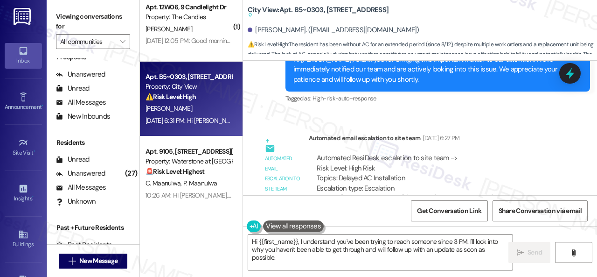
click at [523, 184] on div "Automated ResiDesk escalation to site team -> Risk Level: High Risk Topics: Del…" at bounding box center [435, 173] width 237 height 40
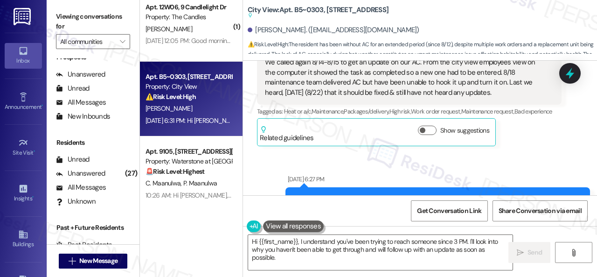
scroll to position [1564, 0]
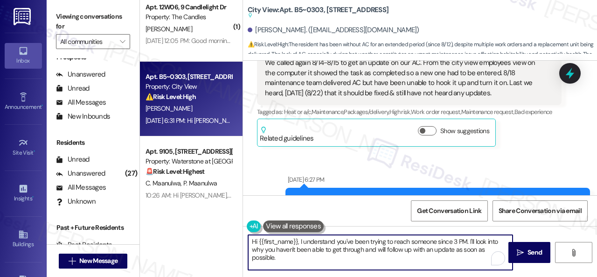
drag, startPoint x: 299, startPoint y: 241, endPoint x: 308, endPoint y: 255, distance: 16.3
click at [308, 255] on textarea "Hi {{first_name}}, I understand you've been trying to reach someone since 3 PM.…" at bounding box center [380, 252] width 264 height 35
paste textarea "'m sorry for the delayed response. Please don’t hesitate to let me know if you …"
click at [342, 250] on textarea "Hi {{first_name}}, I'm sorry for the delayed response. Please don’t hesitate to…" at bounding box center [380, 252] width 264 height 35
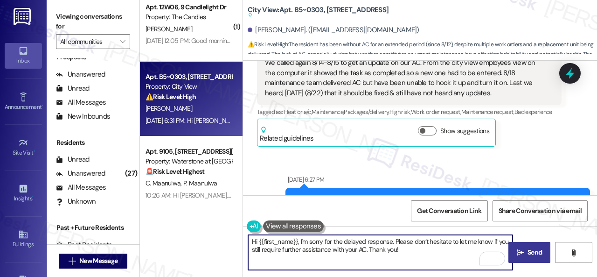
type textarea "Hi {{first_name}}, I'm sorry for the delayed response. Please don’t hesitate to…"
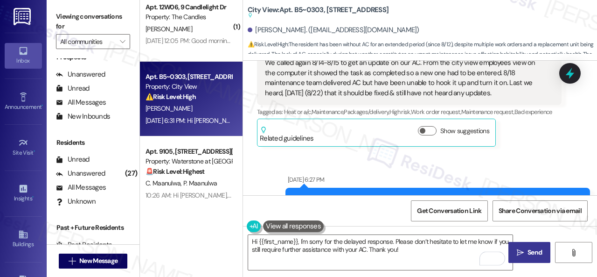
click at [536, 251] on span "Send" at bounding box center [535, 252] width 14 height 10
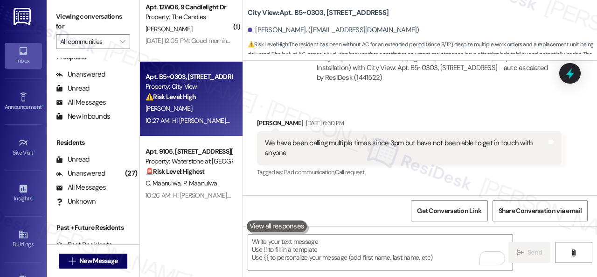
scroll to position [937, 0]
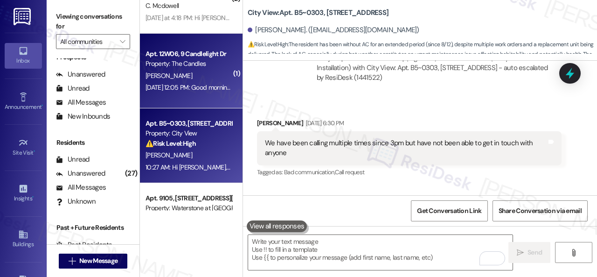
click at [196, 77] on div "[PERSON_NAME]" at bounding box center [189, 76] width 88 height 12
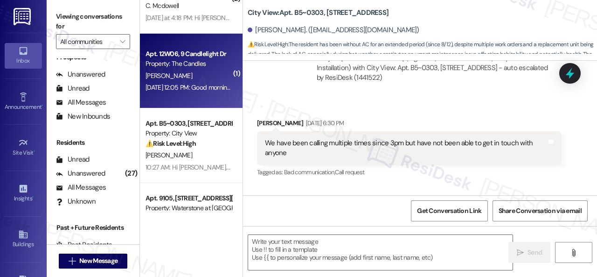
type textarea "Fetching suggested responses. Please feel free to read through the conversation…"
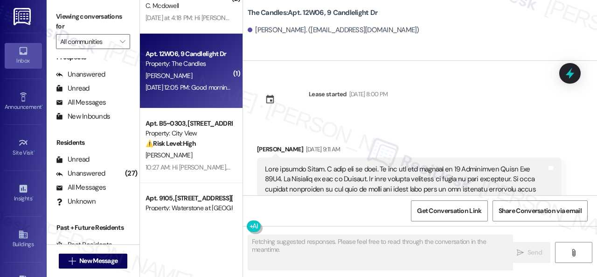
scroll to position [3222, 0]
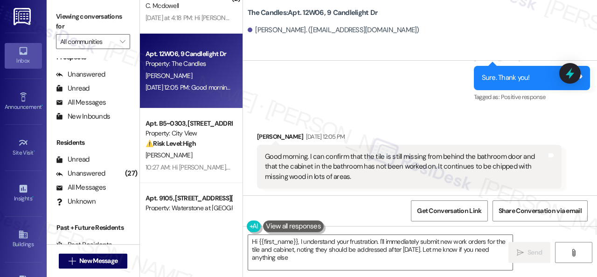
type textarea "Hi {{first_name}}, I understand your frustration. I'll immediately submit new w…"
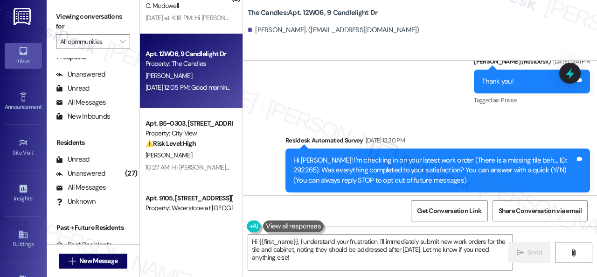
scroll to position [2382, 0]
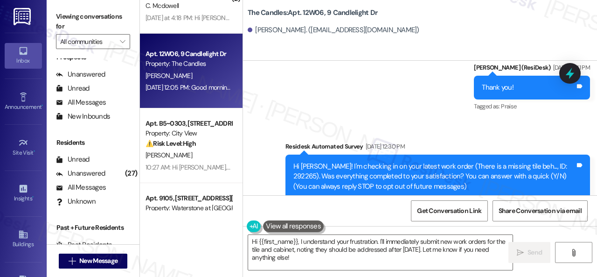
click at [551, 163] on div "Hi [PERSON_NAME]! I'm checking in on your latest work order (There is a missing…" at bounding box center [434, 176] width 282 height 30
copy div "292265"
drag, startPoint x: 538, startPoint y: 115, endPoint x: 542, endPoint y: 120, distance: 6.0
click at [539, 115] on div "Sent via SMS [PERSON_NAME] (ResiDesk) [DATE] 12:41 PM Thank you! Tags and notes…" at bounding box center [532, 88] width 130 height 65
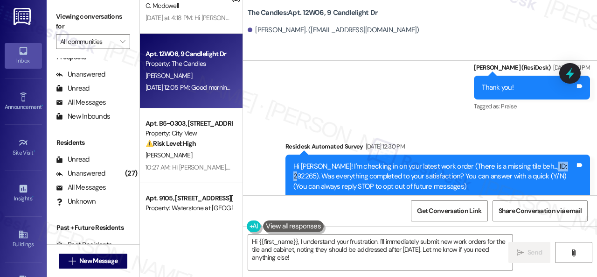
drag, startPoint x: 538, startPoint y: 167, endPoint x: 559, endPoint y: 167, distance: 20.5
click at [559, 167] on div "Hi [PERSON_NAME]! I'm checking in on your latest work order (There is a missing…" at bounding box center [434, 176] width 282 height 30
copy div "292265"
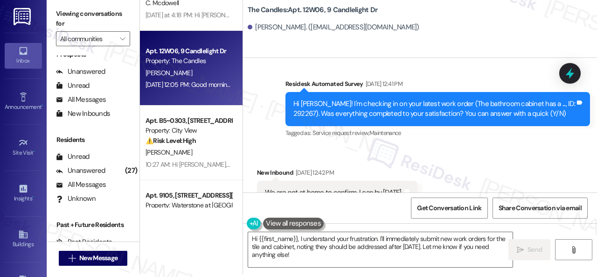
scroll to position [2989, 0]
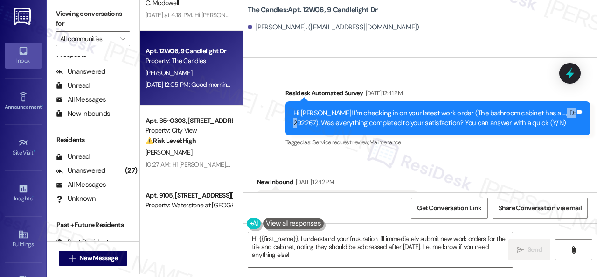
drag, startPoint x: 292, startPoint y: 121, endPoint x: 313, endPoint y: 124, distance: 21.6
click at [313, 124] on div "Hi [PERSON_NAME]! I'm checking in on your latest work order (The bathroom cabin…" at bounding box center [434, 118] width 284 height 20
copy div "292267"
click at [420, 154] on div "Survey, sent via SMS Residesk Automated Survey [DATE] 12:41 PM Hi [PERSON_NAME]…" at bounding box center [437, 118] width 319 height 75
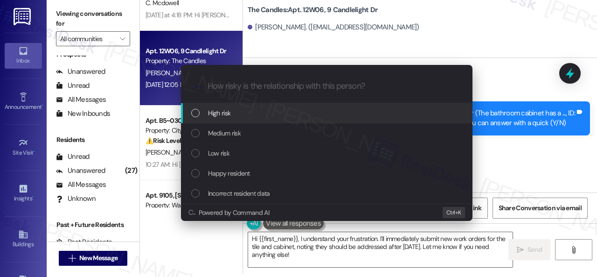
click at [217, 112] on span "High risk" at bounding box center [219, 113] width 23 height 10
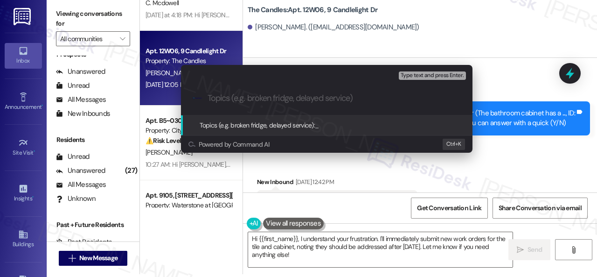
paste input "Follow-up on the unresolved work orders 292265 & 292267"
type input "Follow-up on the unresolved work orders 292265 & 292267"
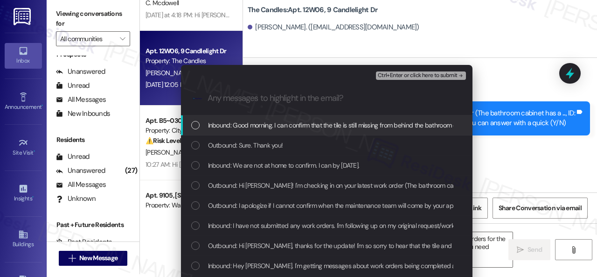
click at [240, 125] on span "Inbound: Good morning. I can confirm that the tile is still missing from behind…" at bounding box center [505, 125] width 594 height 10
click at [402, 74] on span "Ctrl+Enter or click here to submit" at bounding box center [418, 75] width 80 height 7
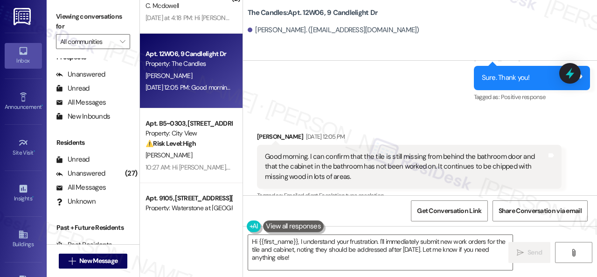
scroll to position [3231, 0]
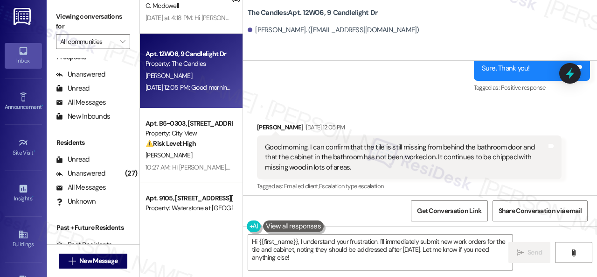
click at [438, 109] on div "Received via SMS [PERSON_NAME] [DATE] 12:05 PM Good morning. I can confirm that…" at bounding box center [420, 150] width 354 height 99
click at [299, 239] on textarea "Hi {{first_name}}, I understand your frustration. I'll immediately submit new w…" at bounding box center [380, 252] width 264 height 35
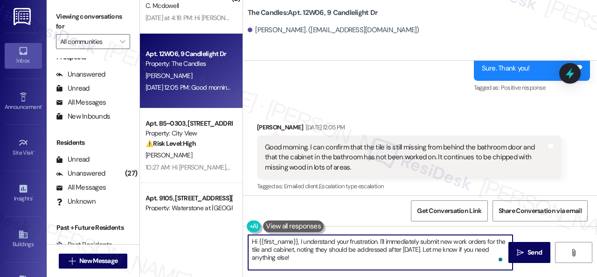
click at [299, 242] on textarea "Hi {{first_name}}, I understand your frustration. I'll immediately submit new w…" at bounding box center [380, 252] width 264 height 35
paste textarea "'m sorry for the delayed response.I"
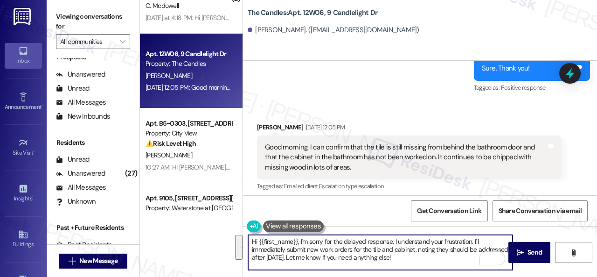
drag, startPoint x: 430, startPoint y: 240, endPoint x: 434, endPoint y: 254, distance: 14.9
click at [434, 254] on textarea "Hi {{first_name}}, I'm sorry for the delayed response. I understand your frustr…" at bounding box center [380, 252] width 264 height 35
drag, startPoint x: 394, startPoint y: 241, endPoint x: 439, endPoint y: 263, distance: 50.5
click at [439, 262] on textarea "Hi {{first_name}}, I'm sorry for the delayed response. I understand your frustr…" at bounding box center [380, 252] width 264 height 35
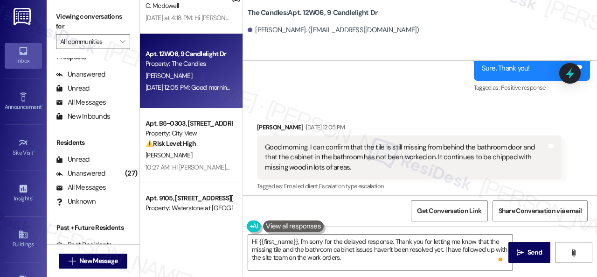
click at [446, 259] on textarea "Hi {{first_name}}, I'm sorry for the delayed response. Thank you for letting me…" at bounding box center [380, 252] width 264 height 35
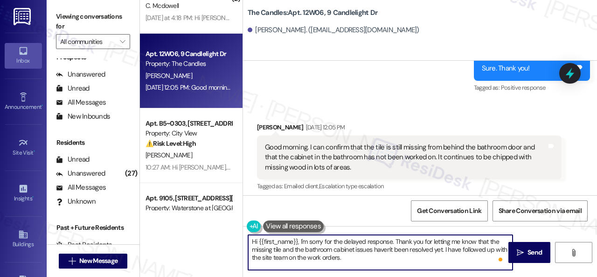
paste textarea "Let me know when you have an update or need anything else."
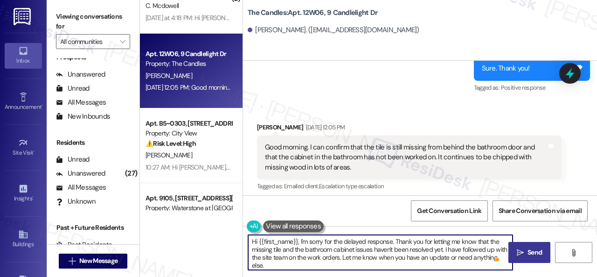
type textarea "Hi {{first_name}}, I'm sorry for the delayed response. Thank you for letting me…"
click at [521, 250] on span " Send" at bounding box center [529, 252] width 29 height 10
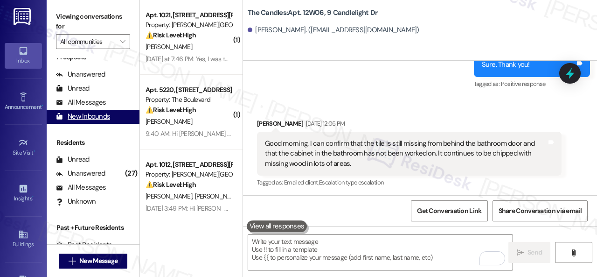
scroll to position [0, 0]
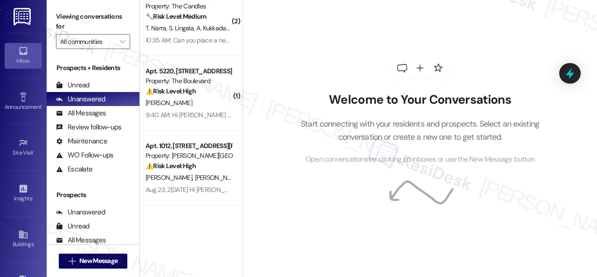
scroll to position [140, 0]
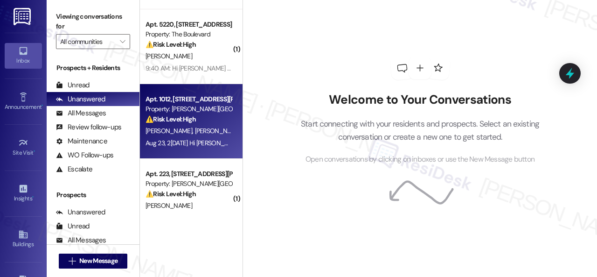
click at [195, 133] on span "[PERSON_NAME]" at bounding box center [219, 130] width 49 height 8
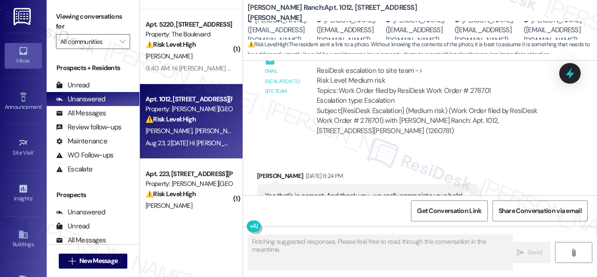
scroll to position [8235, 0]
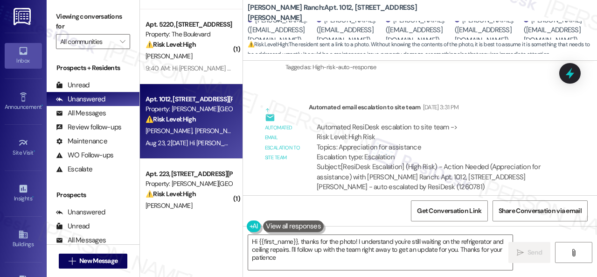
type textarea "Hi {{first_name}}, thanks for the photo! I understand you're still waiting on t…"
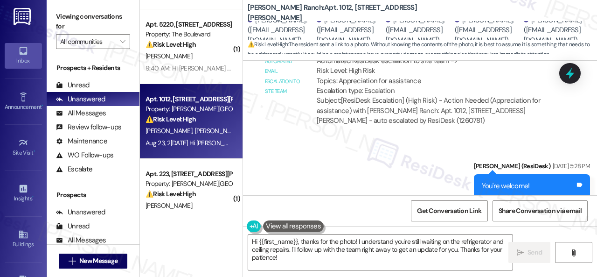
scroll to position [8246, 0]
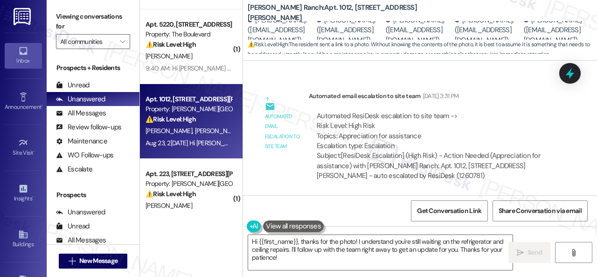
click at [347, 195] on div "Sent via SMS Sarah (ResiDesk) Aug 21, 2025 at 5:28 PM You're welcome! Tags and …" at bounding box center [420, 234] width 354 height 79
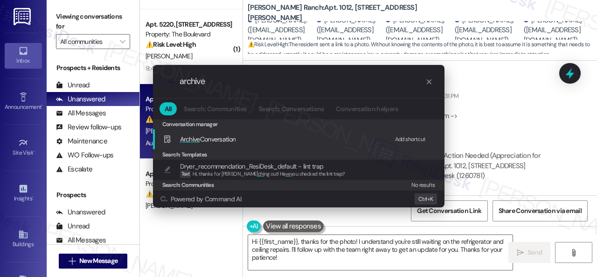
type input "archive"
click at [406, 138] on div "Add shortcut" at bounding box center [410, 139] width 31 height 10
click at [211, 137] on span "Archive Conversation" at bounding box center [208, 139] width 56 height 8
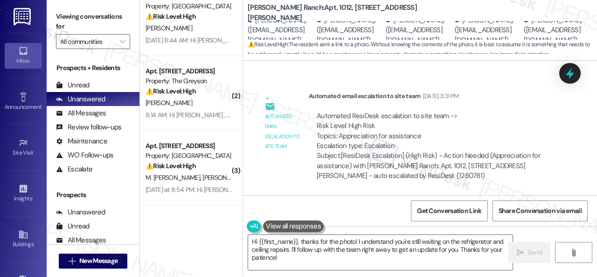
scroll to position [420, 0]
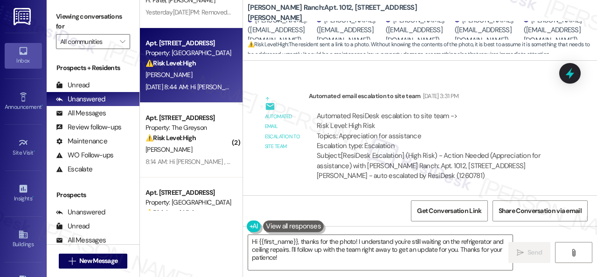
click at [192, 78] on div "[PERSON_NAME]" at bounding box center [189, 75] width 88 height 12
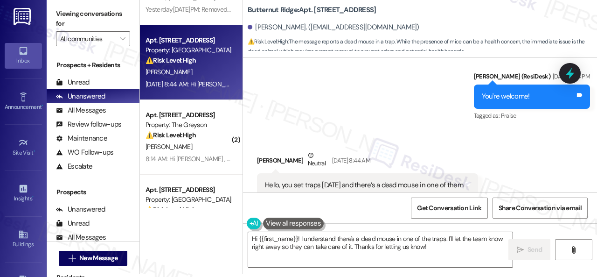
scroll to position [1345, 0]
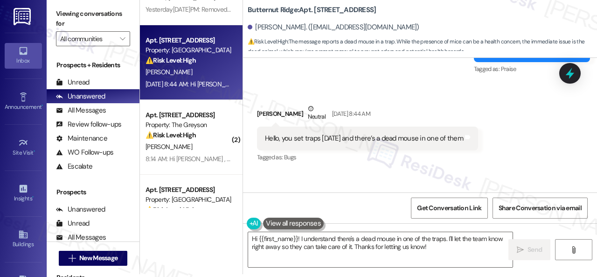
click at [517, 148] on div "Received via SMS Allison Wintin Neutral Aug 24, 2025 at 8:44 AM Hello, you set …" at bounding box center [420, 127] width 354 height 89
click at [300, 239] on textarea "Hi {{first_name}}! I understand there's a dead mouse in one of the traps. I'll …" at bounding box center [380, 249] width 264 height 35
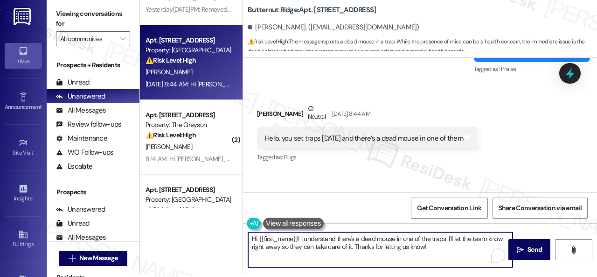
click at [301, 239] on textarea "Hi {{first_name}}! I understand there's a dead mouse in one of the traps. I'll …" at bounding box center [380, 249] width 264 height 35
drag, startPoint x: 300, startPoint y: 236, endPoint x: 442, endPoint y: 255, distance: 143.0
click at [442, 255] on textarea "Hi {{first_name}}! I understand there's a dead mouse in one of the traps. I'll …" at bounding box center [380, 249] width 264 height 35
paste textarea "'m sorry for the delayed response. Please don’t hesitate to let me know if you …"
click at [342, 246] on textarea "Hi {{first_name}}! I'm sorry for the delayed response. Please don’t hesitate to…" at bounding box center [380, 249] width 264 height 35
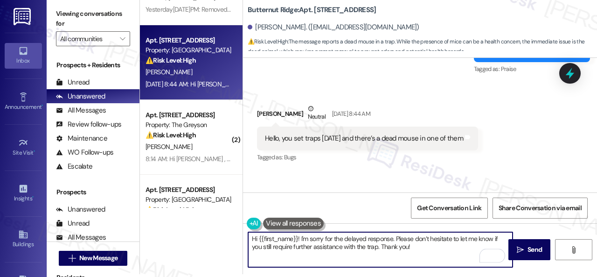
scroll to position [1578, 0]
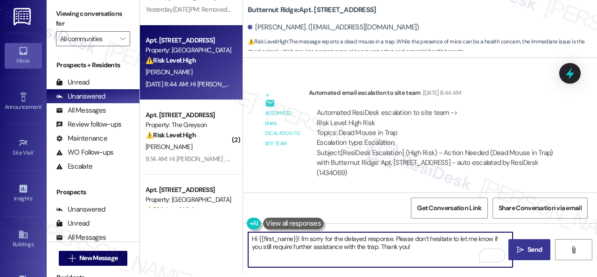
type textarea "Hi {{first_name}}! I'm sorry for the delayed response. Please don’t hesitate to…"
click at [520, 257] on button " Send" at bounding box center [529, 249] width 42 height 21
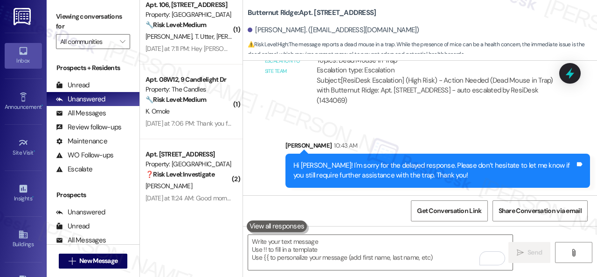
scroll to position [1655, 0]
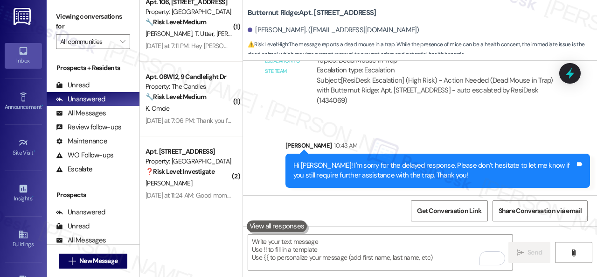
click at [282, 116] on div "Automated email escalation to site team Automated email escalation to site team…" at bounding box center [409, 63] width 319 height 111
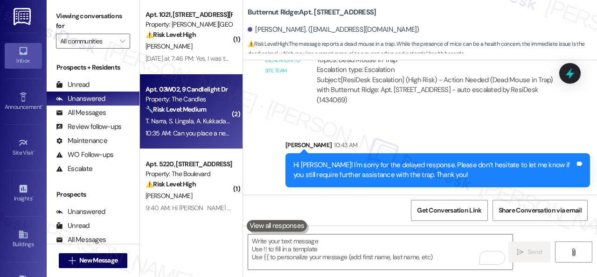
scroll to position [0, 0]
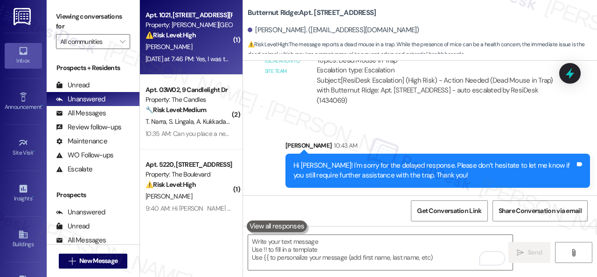
click at [211, 38] on div "⚠️ Risk Level: High The resident is reporting a water quality issue (smell and …" at bounding box center [189, 35] width 86 height 10
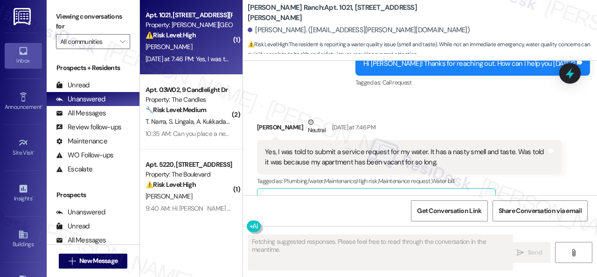
scroll to position [1176, 0]
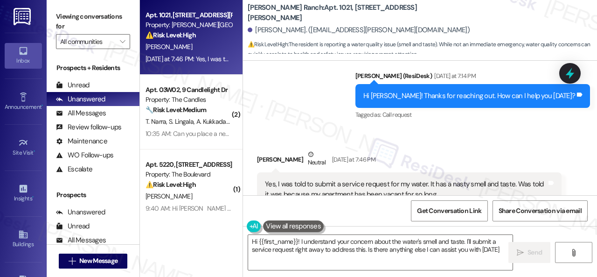
type textarea "Hi {{first_name}}! I understand your concern about the water's smell and taste.…"
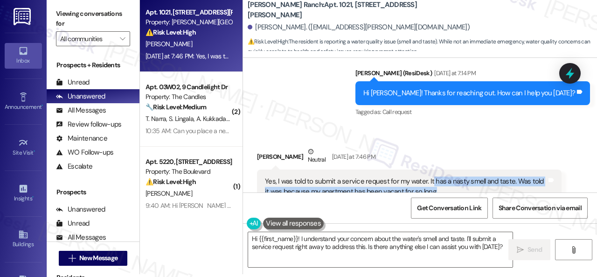
drag, startPoint x: 430, startPoint y: 152, endPoint x: 461, endPoint y: 161, distance: 32.7
click at [461, 176] on div "Yes, I was told to submit a service request for my water. It has a nasty smell …" at bounding box center [406, 186] width 282 height 20
copy div "has a nasty smell and taste. Was told it was because my apartment has been vaca…"
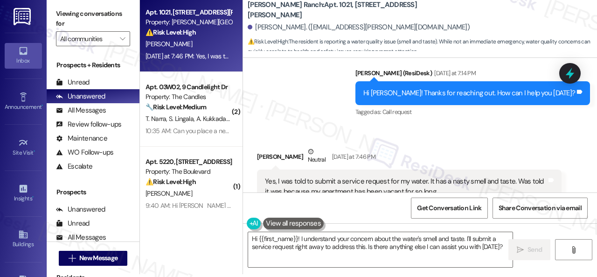
click at [441, 125] on div "Received via SMS Terrany Lewis Neutral Yesterday at 7:46 PM Yes, I was told to …" at bounding box center [420, 243] width 354 height 237
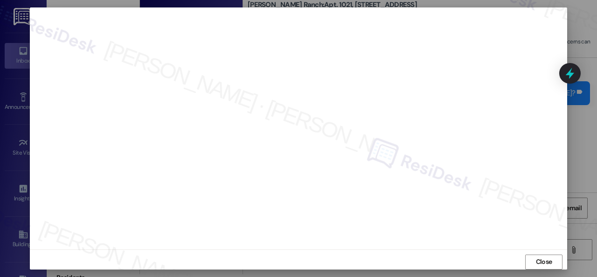
scroll to position [12, 0]
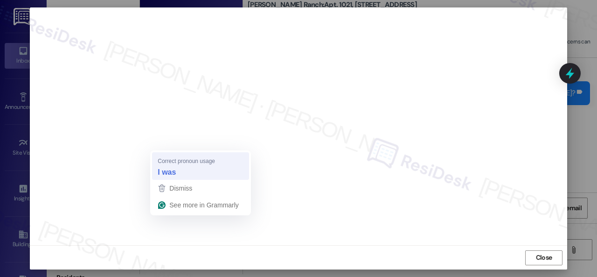
click at [163, 172] on strong "I was" at bounding box center [167, 172] width 18 height 10
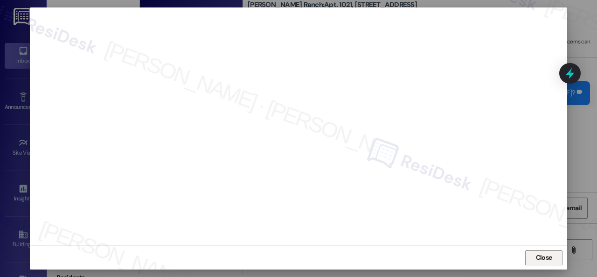
click at [540, 261] on span "Close" at bounding box center [544, 257] width 16 height 10
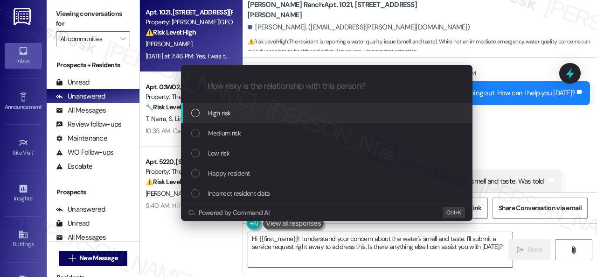
click at [225, 114] on span "High risk" at bounding box center [219, 113] width 23 height 10
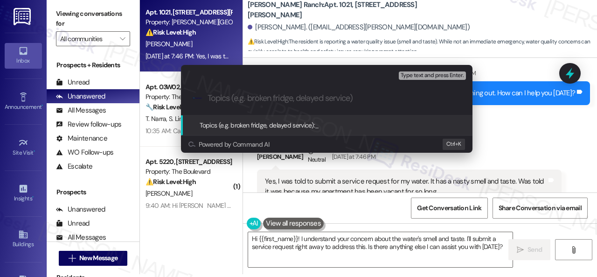
paste input "Work Order filed by ResiDesk 295304"
type input "Work Order filed by ResiDesk 295304"
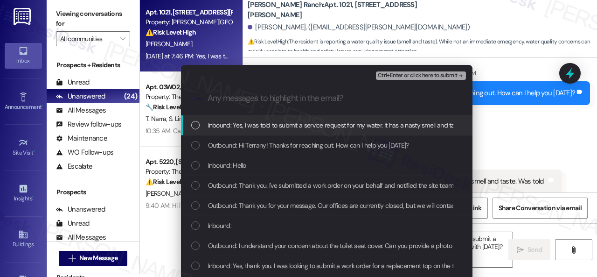
click at [244, 126] on span "Inbound: Yes, I was told to submit a service request for my water. It has a nas…" at bounding box center [429, 125] width 443 height 10
click at [396, 72] on span "Ctrl+Enter or click here to submit" at bounding box center [418, 75] width 80 height 7
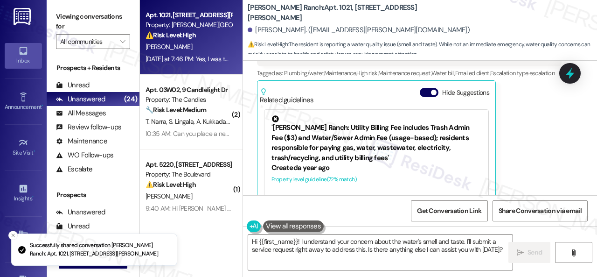
scroll to position [1326, 0]
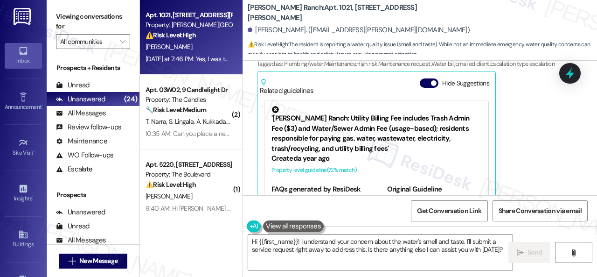
click at [540, 152] on div "Terrany Lewis Neutral Yesterday at 7:46 PM Yes, I was told to submit a service …" at bounding box center [409, 104] width 305 height 209
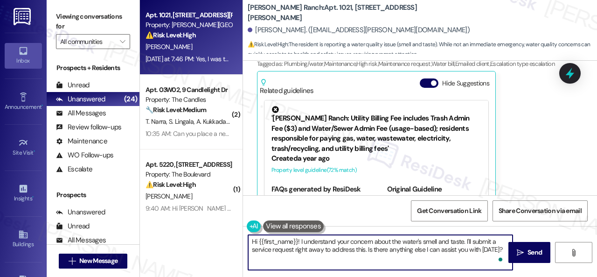
drag, startPoint x: 465, startPoint y: 241, endPoint x: 499, endPoint y: 259, distance: 38.8
click at [499, 259] on div "Hi {{first_name}}! I understand your concern about the water's smell and taste.…" at bounding box center [380, 252] width 265 height 36
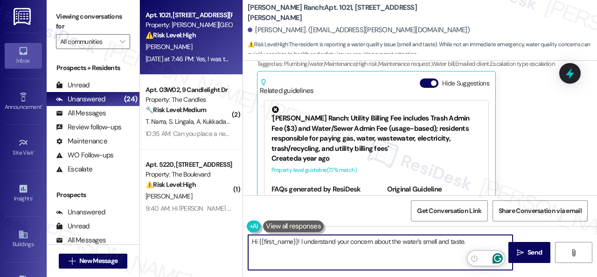
paste textarea "I've submitted a work order on your behalf and notified the site team. Please n…"
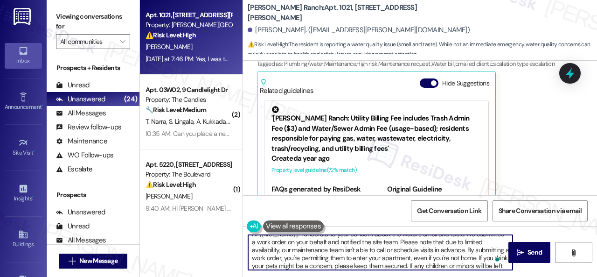
scroll to position [0, 0]
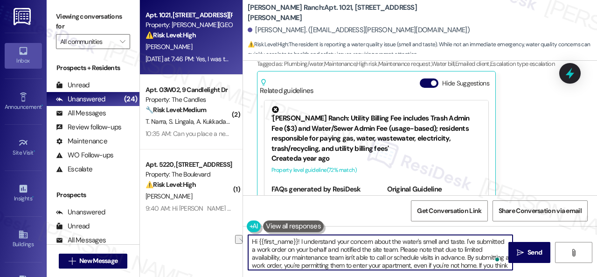
drag, startPoint x: 299, startPoint y: 240, endPoint x: 216, endPoint y: 245, distance: 83.2
click at [216, 245] on div "Apt. 1021, 4101 S Custer Rd Property: Craig Ranch ⚠️ Risk Level: High The resid…" at bounding box center [368, 138] width 457 height 277
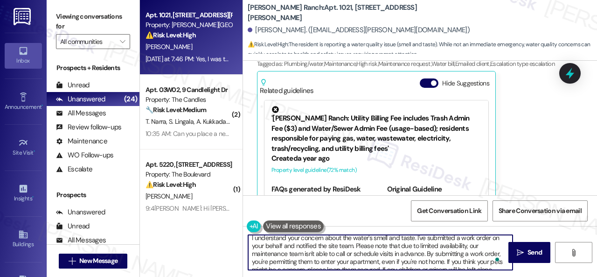
scroll to position [4, 0]
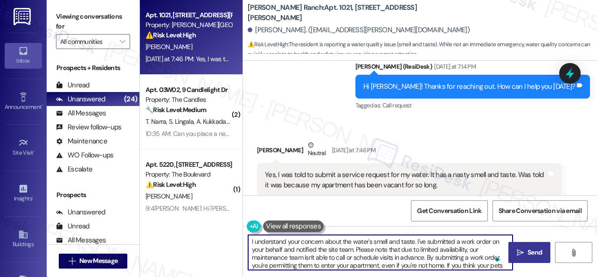
type textarea "I understand your concern about the water's smell and taste. I've submitted a w…"
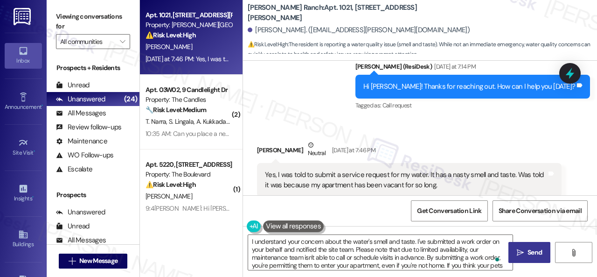
click at [526, 251] on span "Send" at bounding box center [535, 252] width 18 height 10
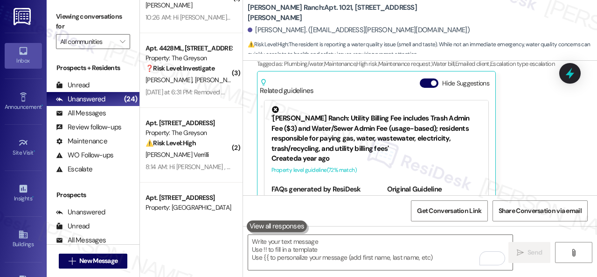
scroll to position [280, 0]
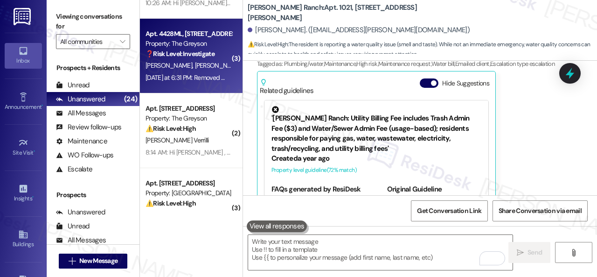
click at [207, 57] on strong "❓ Risk Level: Investigate" at bounding box center [180, 53] width 69 height 8
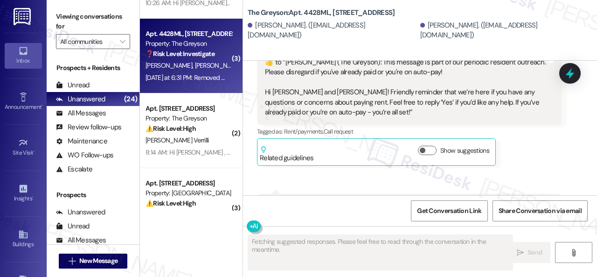
scroll to position [3854, 0]
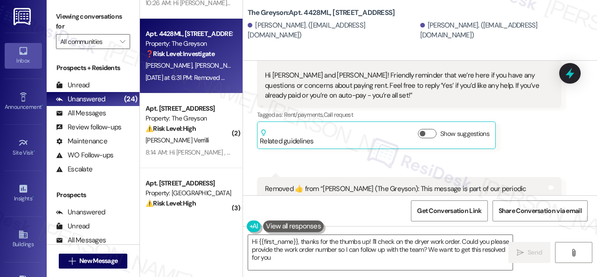
type textarea "Hi {{first_name}}, thanks for the thumbs up! I'll check on the dryer work order…"
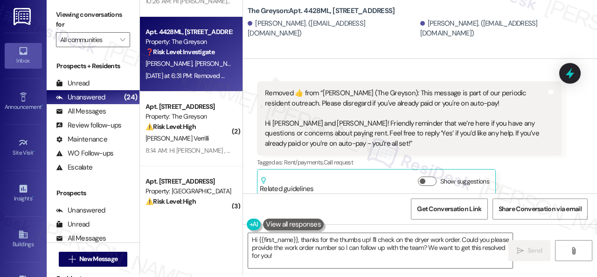
scroll to position [3, 0]
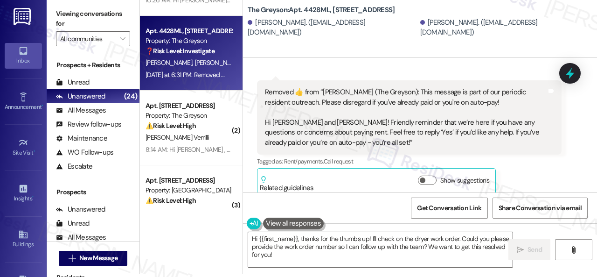
click at [379, 196] on div "Get Conversation Link Share Conversation via email" at bounding box center [420, 207] width 354 height 31
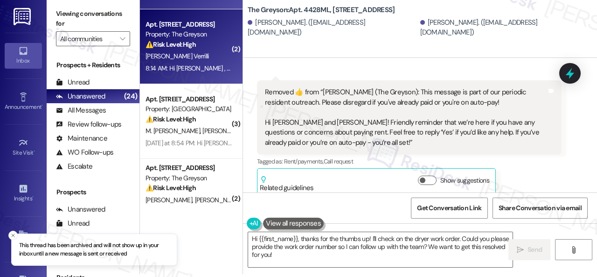
scroll to position [373, 0]
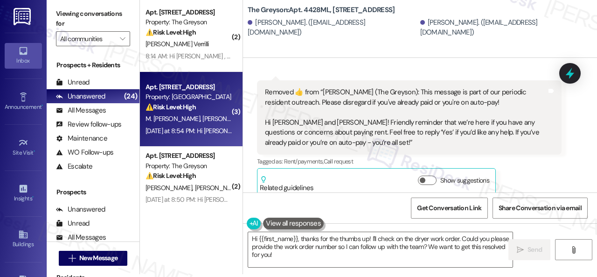
click at [193, 111] on div "⚠️ Risk Level: High The resident is reporting bugs entering the apartment from …" at bounding box center [189, 107] width 86 height 10
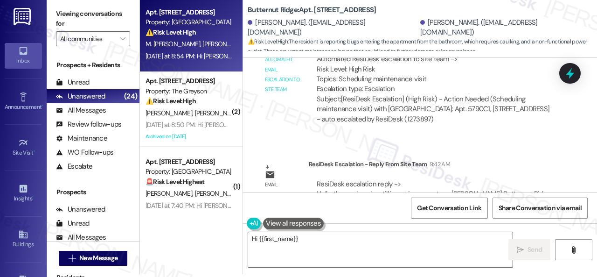
scroll to position [0, 0]
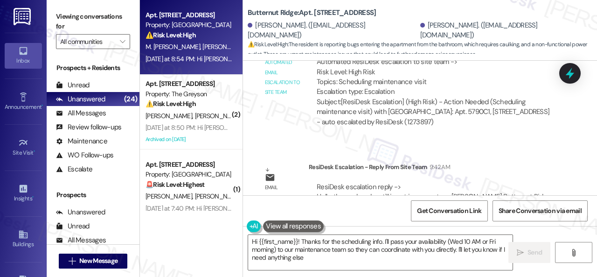
type textarea "Hi {{first_name}}! Thanks for the scheduling info. I'll pass your availability …"
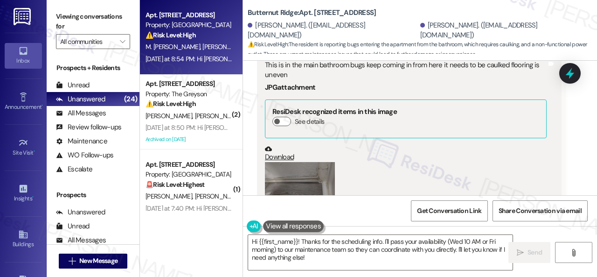
scroll to position [2785, 0]
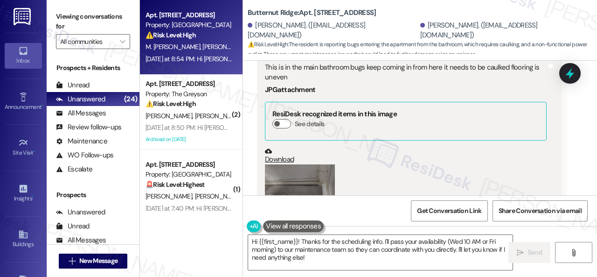
click at [295, 164] on button "Zoom image" at bounding box center [300, 183] width 70 height 39
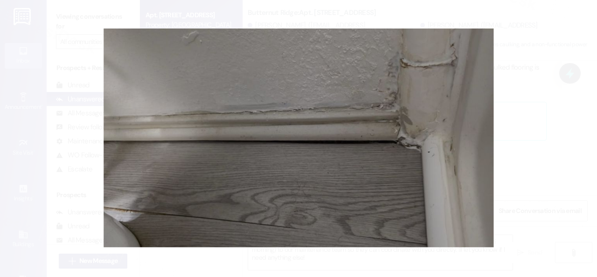
click at [375, 148] on button "Unzoom image" at bounding box center [298, 138] width 597 height 277
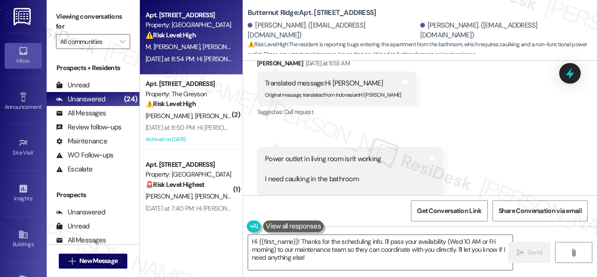
scroll to position [2132, 0]
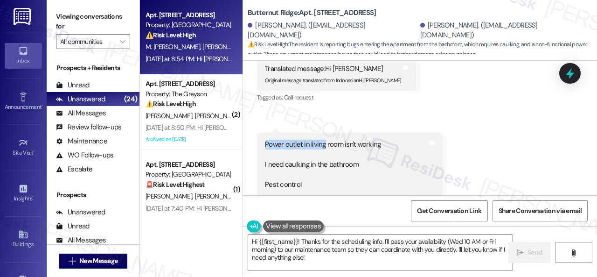
drag, startPoint x: 266, startPoint y: 105, endPoint x: 322, endPoint y: 102, distance: 55.6
click at [322, 139] on div "Power outlet in living room isn't working I need caulking in the bathroom Pest …" at bounding box center [323, 164] width 116 height 50
drag, startPoint x: 269, startPoint y: 102, endPoint x: 376, endPoint y: 99, distance: 107.3
click at [376, 139] on div "Power outlet in living room isn't working I need caulking in the bathroom Pest …" at bounding box center [323, 164] width 116 height 50
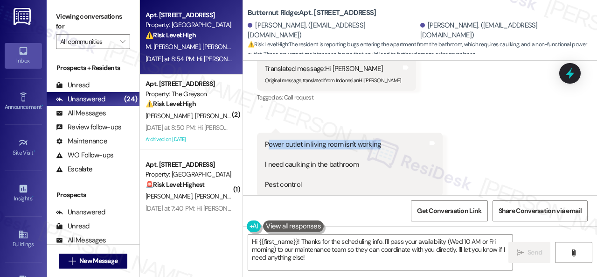
copy div "ower outlet in living room isn't working"
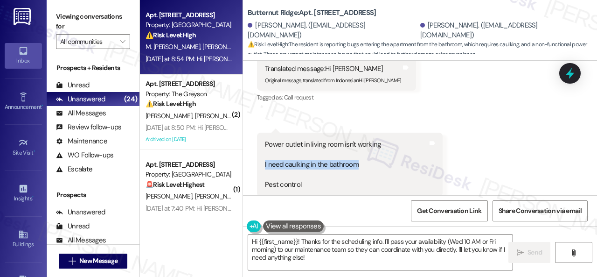
drag, startPoint x: 263, startPoint y: 124, endPoint x: 358, endPoint y: 125, distance: 95.2
click at [358, 132] on div "Power outlet in living room isn't working I need caulking in the bathroom Pest …" at bounding box center [350, 164] width 186 height 64
copy div "I need caulking in the bathroom"
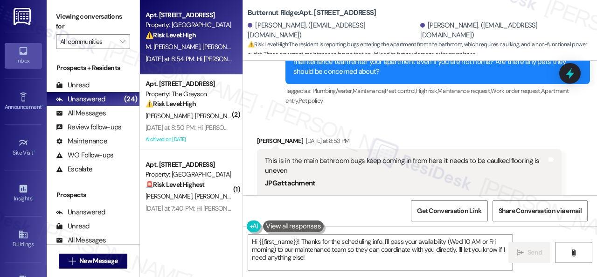
scroll to position [2645, 0]
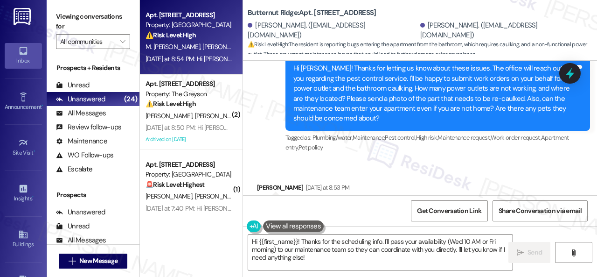
drag, startPoint x: 264, startPoint y: 168, endPoint x: 382, endPoint y: 180, distance: 118.5
click at [382, 202] on div "This is in the main bathroom bugs keep coming in from here it needs to be caulk…" at bounding box center [406, 212] width 282 height 20
copy div "This is in the main bathroom bugs keep coming in from here it needs to be caulk…"
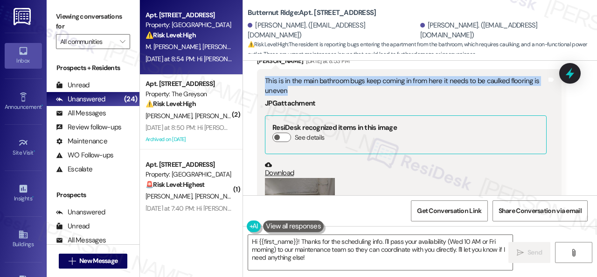
scroll to position [2785, 0]
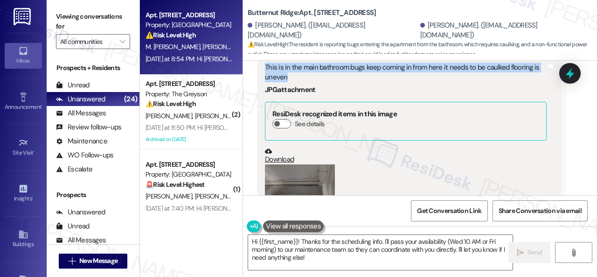
click at [302, 164] on button "Zoom image" at bounding box center [300, 183] width 70 height 39
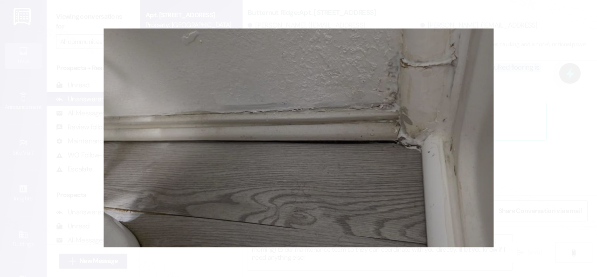
click at [414, 180] on button "Unzoom image" at bounding box center [298, 138] width 597 height 277
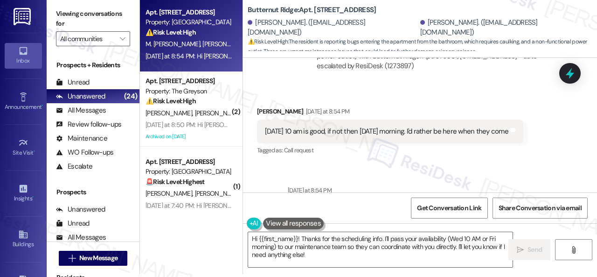
scroll to position [3531, 0]
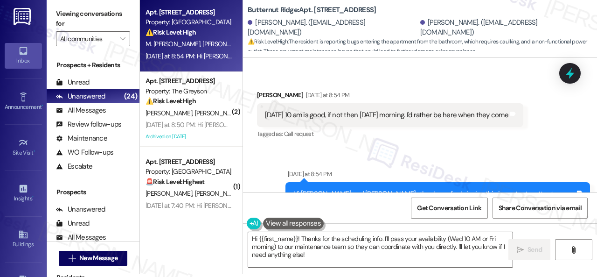
drag, startPoint x: 430, startPoint y: 76, endPoint x: 529, endPoint y: 75, distance: 98.4
click at [508, 110] on div "On Wednesday 10 am is good, if not then Friday morning. I'd rather be here when…" at bounding box center [386, 115] width 243 height 10
drag, startPoint x: 264, startPoint y: 72, endPoint x: 529, endPoint y: 73, distance: 264.9
click at [509, 110] on div "On Wednesday 10 am is good, if not then Friday morning. I'd rather be here when…" at bounding box center [386, 115] width 245 height 10
click at [423, 127] on div "Tagged as: Call request Click to highlight conversations about Call request" at bounding box center [390, 134] width 266 height 14
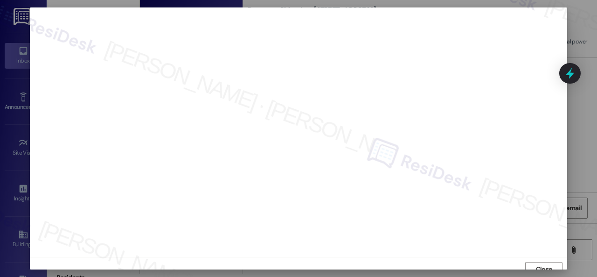
scroll to position [7, 0]
click at [542, 262] on span "Close" at bounding box center [544, 262] width 16 height 10
click at [552, 265] on button "Close" at bounding box center [543, 262] width 37 height 15
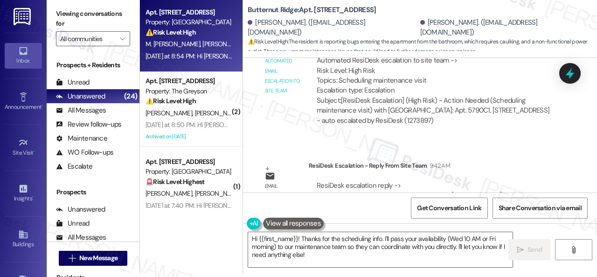
scroll to position [3764, 0]
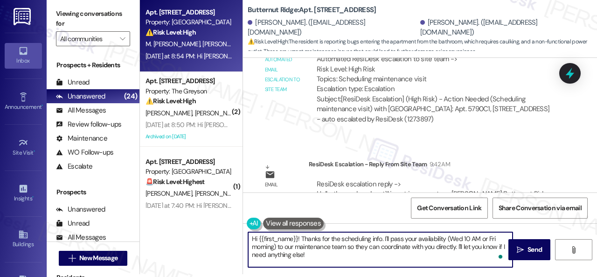
drag, startPoint x: 316, startPoint y: 255, endPoint x: 218, endPoint y: 220, distance: 104.6
click at [218, 220] on div "( 1 ) Apt. 223, 4101 S Custer Rd Property: Craig Ranch ⚠️ Risk Level: High The …" at bounding box center [368, 135] width 457 height 277
paste textarea "Thank you. I've submitted work orders on your behalf and notified the site team…"
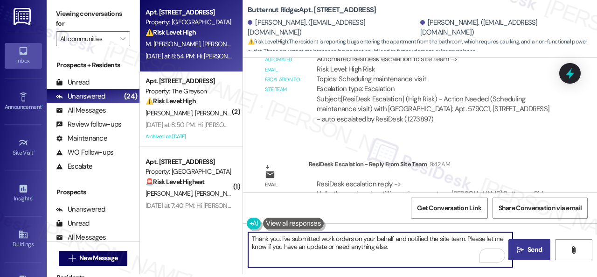
type textarea "Thank you. I've submitted work orders on your behalf and notified the site team…"
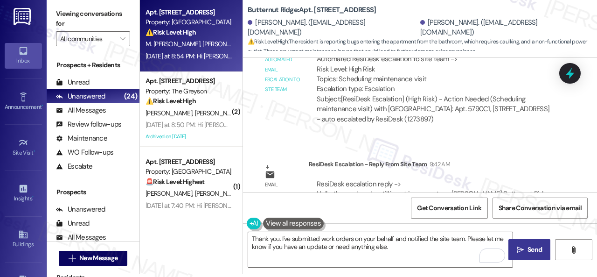
click at [534, 247] on span "Send" at bounding box center [535, 249] width 14 height 10
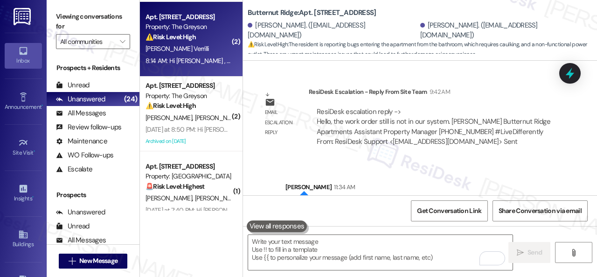
scroll to position [466, 0]
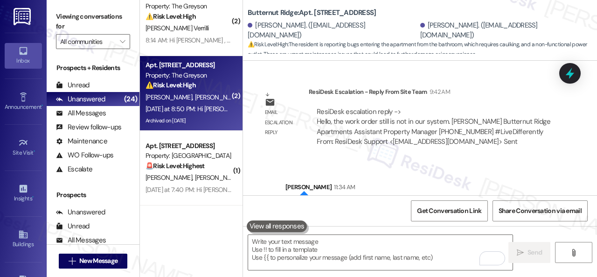
click at [215, 88] on div "⚠️ Risk Level: High The resident is requesting carpet cleaning in relation to a…" at bounding box center [189, 85] width 86 height 10
type textarea "Fetching suggested responses. Please feel free to read through the conversation…"
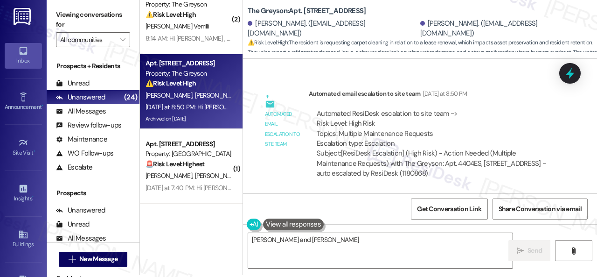
scroll to position [3, 0]
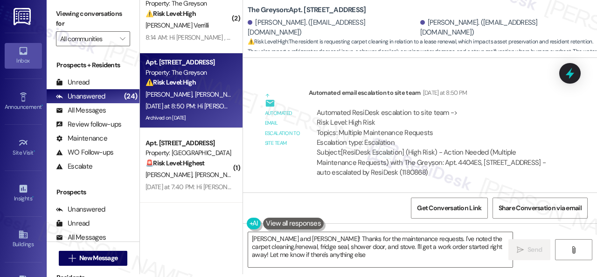
type textarea "Hola Elsy and Javier! Thanks for the maintenance requests. I've noted the carpe…"
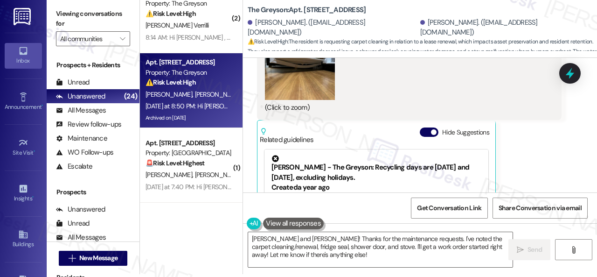
scroll to position [19729, 0]
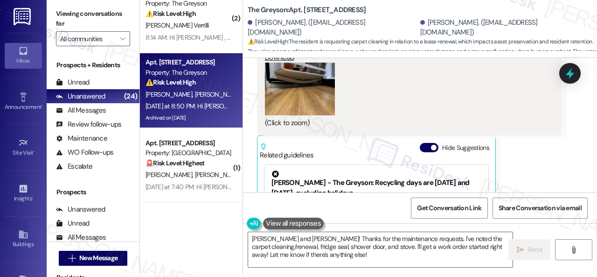
click at [295, 112] on button "Zoom image" at bounding box center [300, 88] width 70 height 53
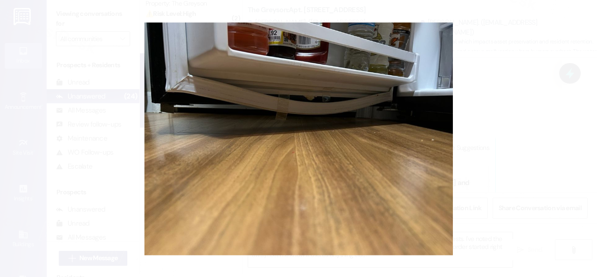
click at [334, 125] on button "Unzoom image" at bounding box center [298, 138] width 597 height 277
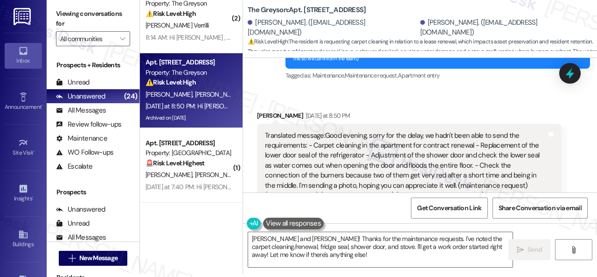
scroll to position [19076, 0]
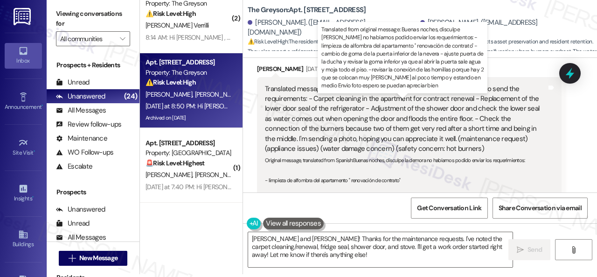
click at [352, 113] on div "Translated message: Good evening, sorry for the delay, we hadn't been able to s…" at bounding box center [406, 119] width 282 height 70
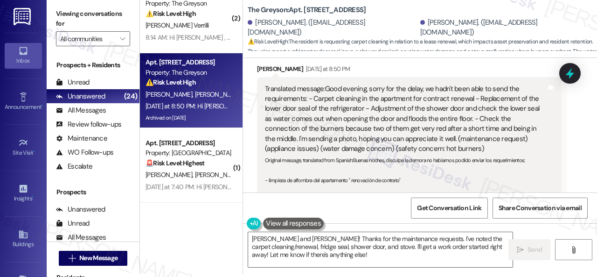
click at [555, 115] on div "Translated message: Good evening, sorry for the delay, we hadn't been able to s…" at bounding box center [409, 174] width 305 height 194
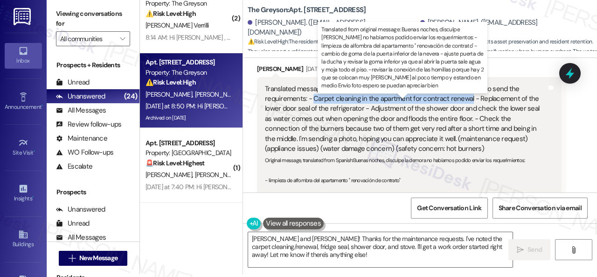
drag, startPoint x: 311, startPoint y: 113, endPoint x: 467, endPoint y: 111, distance: 156.3
click at [467, 111] on div "Translated message: Good evening, sorry for the delay, we hadn't been able to s…" at bounding box center [406, 119] width 282 height 70
copy div "Carpet cleaning in the apartment for contract renewal"
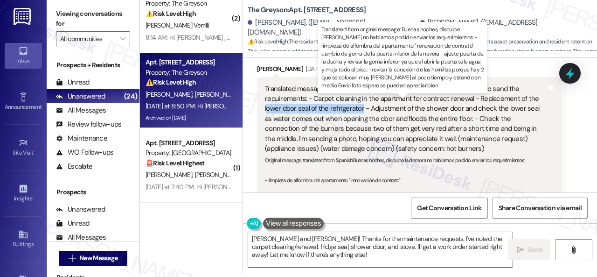
drag, startPoint x: 266, startPoint y: 126, endPoint x: 361, endPoint y: 126, distance: 95.1
click at [361, 126] on div "Translated message: Good evening, sorry for the delay, we hadn't been able to s…" at bounding box center [406, 119] width 282 height 70
copy div "ower door seal of the refrigerator"
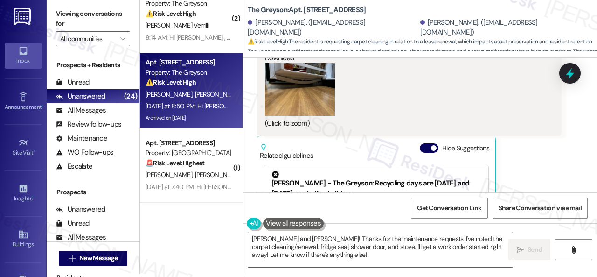
scroll to position [19729, 0]
click at [310, 99] on button "Zoom image" at bounding box center [300, 88] width 70 height 53
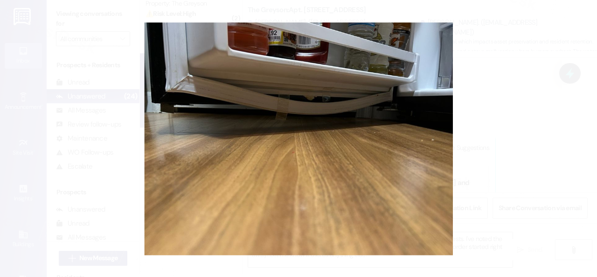
click at [410, 155] on button "Unzoom image" at bounding box center [298, 138] width 597 height 277
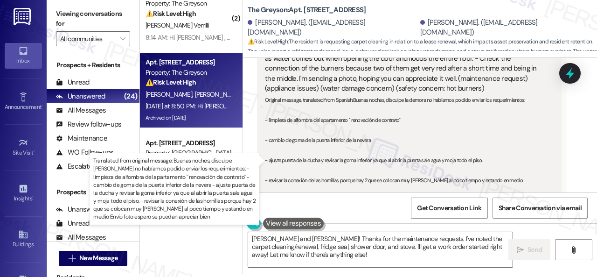
scroll to position [19123, 0]
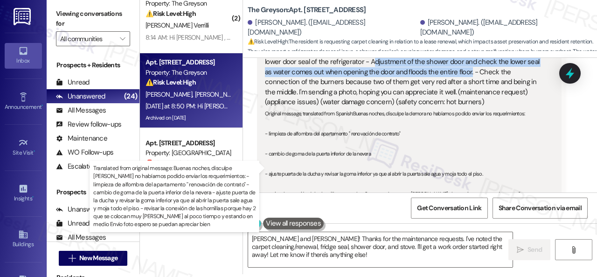
drag, startPoint x: 371, startPoint y: 77, endPoint x: 460, endPoint y: 86, distance: 89.1
click at [460, 86] on div "Translated message: Good evening, sorry for the delay, we hadn't been able to s…" at bounding box center [406, 72] width 282 height 70
copy div "djustment of the shower door and check the lower seal as water comes out when o…"
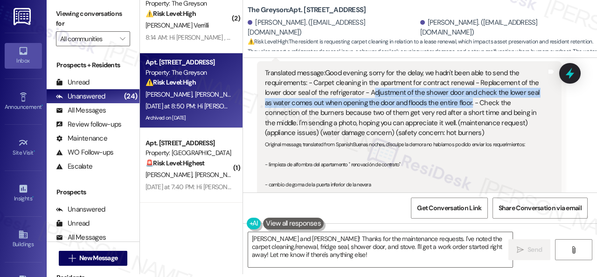
scroll to position [19076, 0]
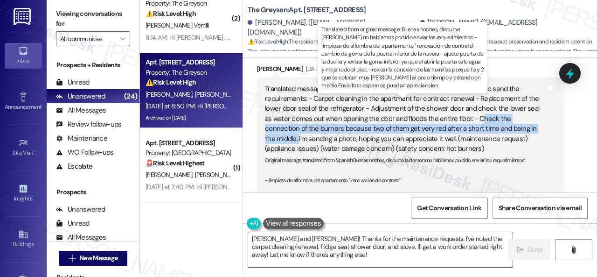
drag, startPoint x: 470, startPoint y: 133, endPoint x: 522, endPoint y: 145, distance: 53.6
click at [522, 145] on div "Translated message: Good evening, sorry for the delay, we hadn't been able to s…" at bounding box center [406, 119] width 282 height 70
copy div "heck the connection of the burners because two of them get very red after a sho…"
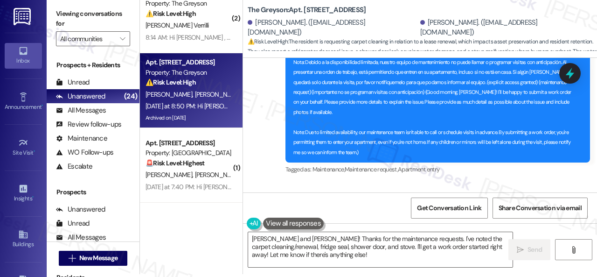
scroll to position [18890, 0]
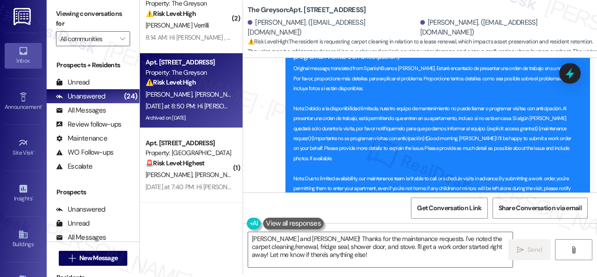
click at [387, 212] on div "Get Conversation Link Share Conversation via email" at bounding box center [420, 207] width 354 height 31
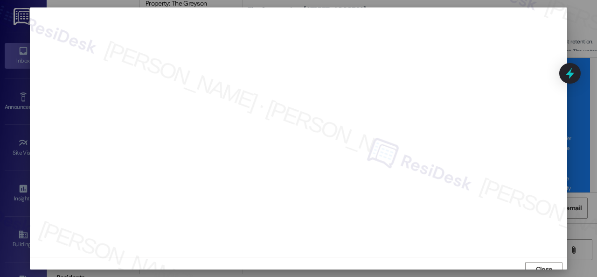
scroll to position [7, 0]
click at [536, 264] on span "Close" at bounding box center [544, 262] width 16 height 10
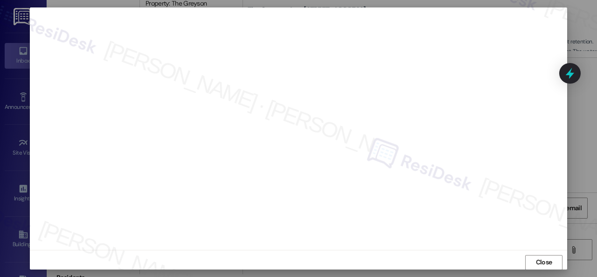
scroll to position [12, 0]
click at [534, 257] on span "Close" at bounding box center [544, 257] width 20 height 10
click at [536, 263] on span "Close" at bounding box center [544, 262] width 16 height 10
click at [544, 262] on span "Close" at bounding box center [544, 262] width 16 height 10
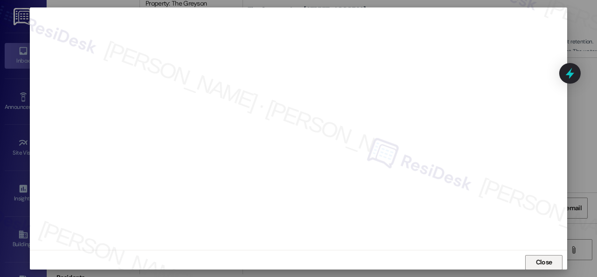
click at [541, 259] on span "Close" at bounding box center [544, 262] width 16 height 10
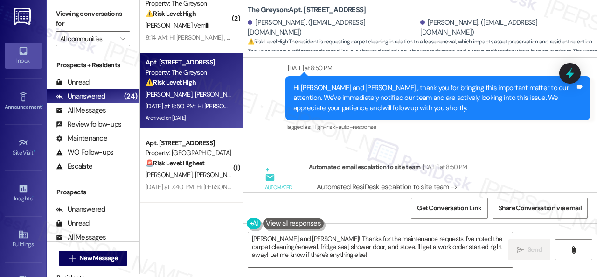
scroll to position [20056, 0]
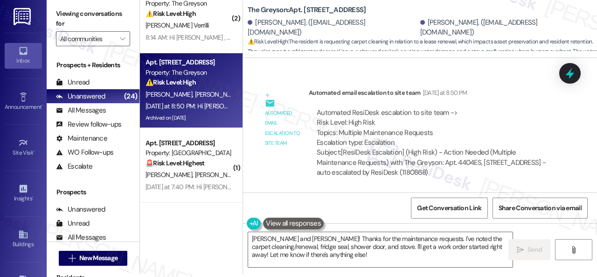
click at [559, 123] on div "Automated email escalation to site team Automated email escalation to site team…" at bounding box center [409, 136] width 319 height 111
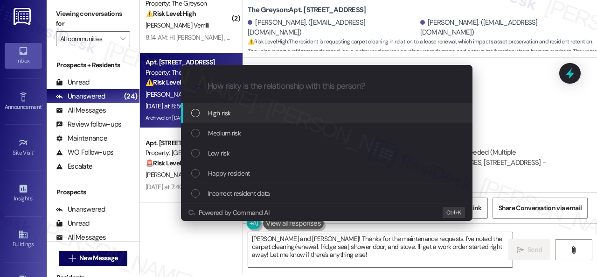
click at [223, 113] on span "High risk" at bounding box center [219, 113] width 23 height 10
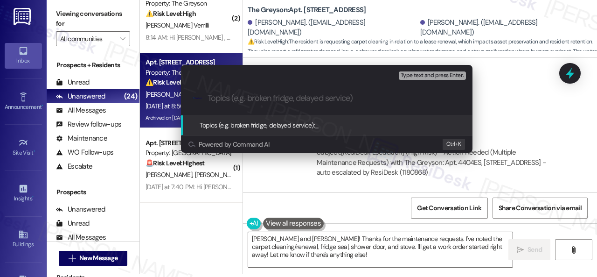
paste input "Work Orders filed by ResiDesk 295316, 295318, 295319 & 295321"
type input "Work Orders filed by ResiDesk 295316, 295318, 295319 & 295321"
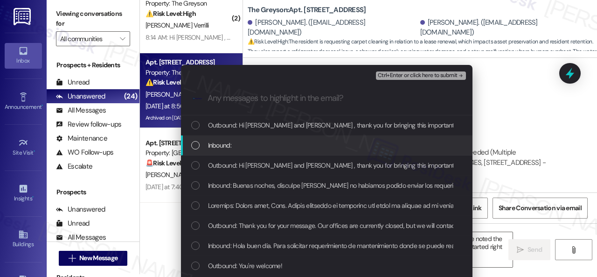
click at [208, 146] on span "Inbound:" at bounding box center [219, 145] width 23 height 10
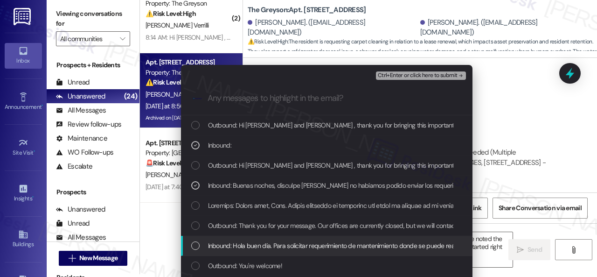
click at [268, 247] on span "Inbound: Hola buen día. Para solicitar requerimiento de mantenimiento donde se …" at bounding box center [339, 245] width 262 height 10
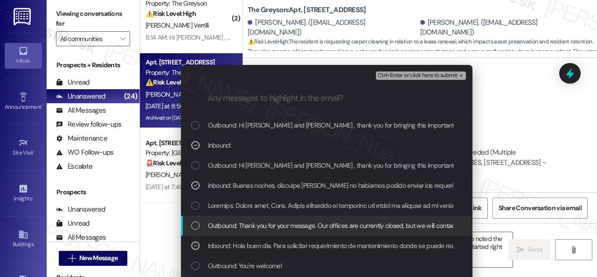
scroll to position [93, 0]
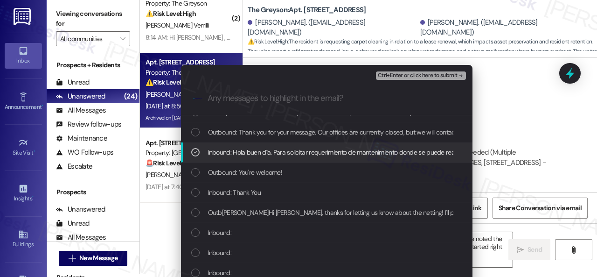
click at [391, 76] on span "Ctrl+Enter or click here to submit" at bounding box center [418, 75] width 80 height 7
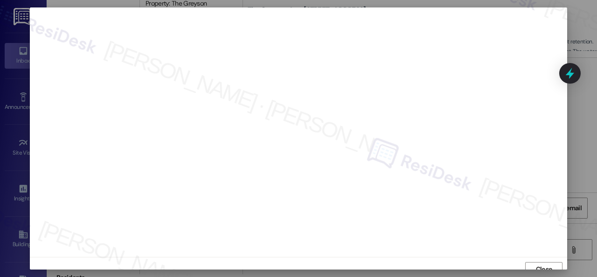
scroll to position [7, 0]
drag, startPoint x: 541, startPoint y: 264, endPoint x: 548, endPoint y: 264, distance: 6.6
click at [543, 264] on span "Close" at bounding box center [544, 262] width 16 height 10
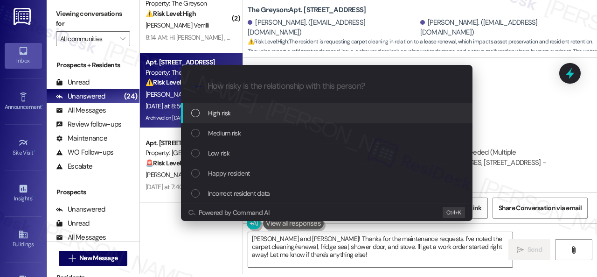
click at [224, 113] on span "High risk" at bounding box center [219, 113] width 23 height 10
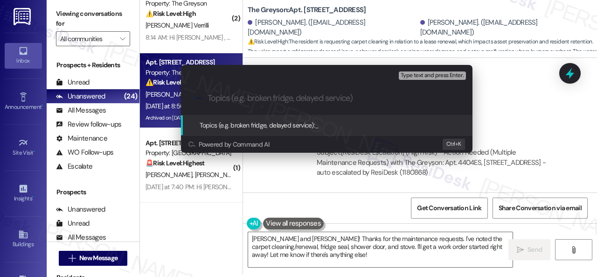
paste input "Work Orders filed by ResiDesk 295316, 295318, 295319 & 295321"
type input "Work Orders filed by ResiDesk 295316, 295318, 295319 & 295321"
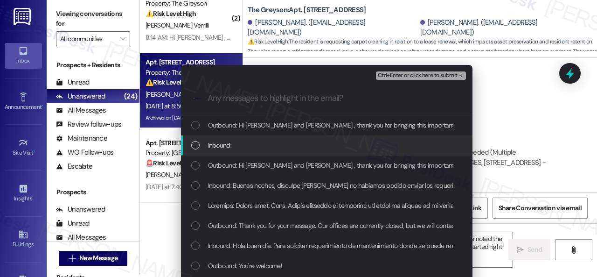
click at [220, 146] on span "Inbound:" at bounding box center [219, 145] width 23 height 10
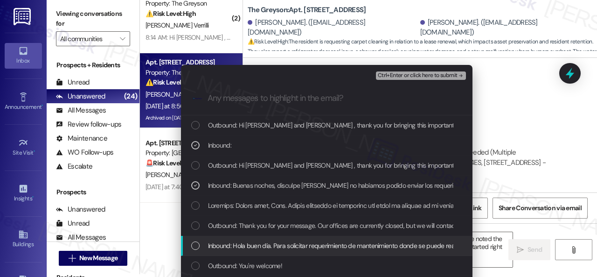
click at [242, 244] on span "Inbound: Hola buen día. Para solicitar requerimiento de mantenimiento donde se …" at bounding box center [339, 245] width 262 height 10
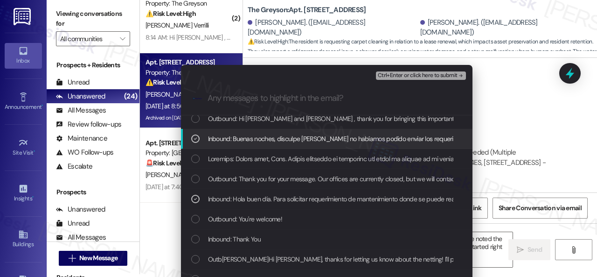
click at [389, 78] on span "Ctrl+Enter or click here to submit" at bounding box center [418, 75] width 80 height 7
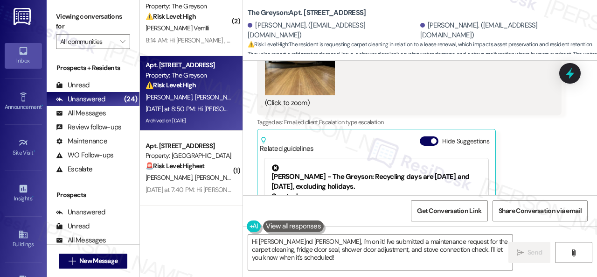
scroll to position [19985, 0]
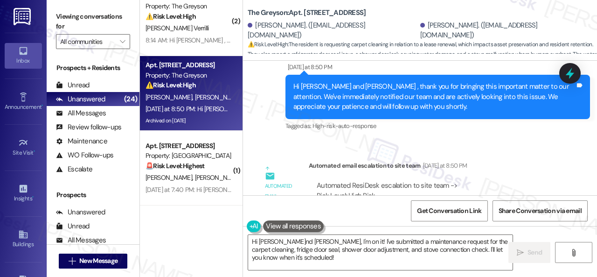
click at [395, 164] on div "Announcement, sent via SMS Sarah (ResiDesk) May 21, 2024 at 4:18 PM Hi Elsy and…" at bounding box center [420, 128] width 354 height 134
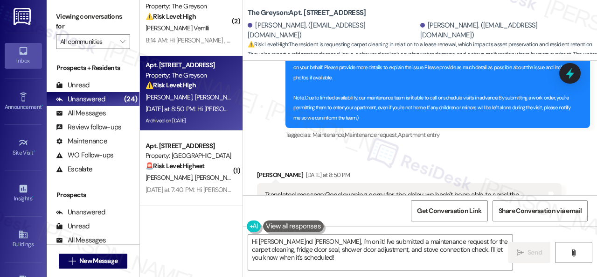
scroll to position [18959, 0]
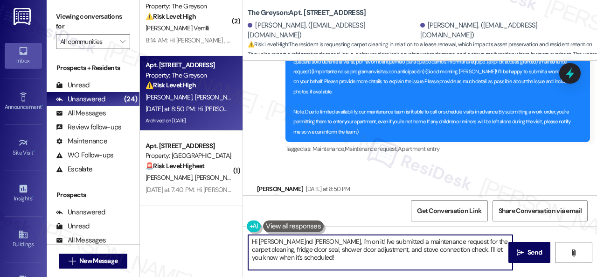
drag, startPoint x: 294, startPoint y: 264, endPoint x: 219, endPoint y: 222, distance: 85.6
click at [219, 222] on div "( 1 ) Apt. 5220, 4800 Skyline Dr Property: The Boulevard ⚠️ Risk Level: High Th…" at bounding box center [368, 138] width 457 height 277
paste textarea "Thank you. I've submitted work orders on your behalf and notified the site team…"
type textarea "Thank you. I've submitted work orders on your behalf and notified the site team…"
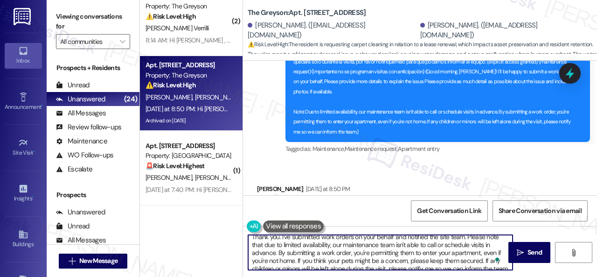
scroll to position [0, 0]
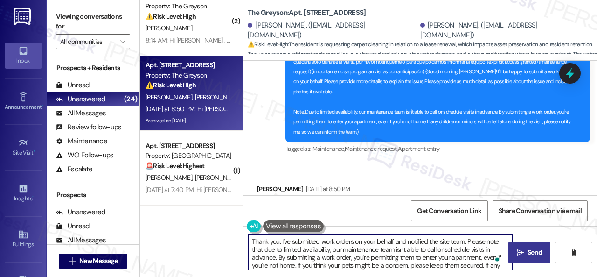
type textarea "Thank you. I've submitted work orders on your behalf and notified the site team…"
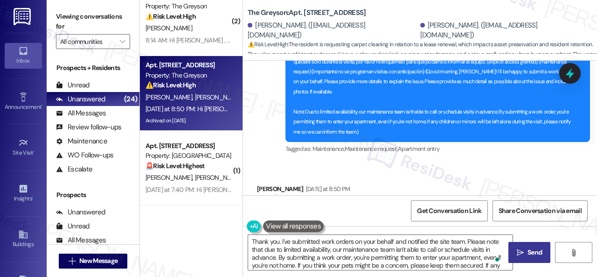
click at [532, 252] on span "Send" at bounding box center [535, 252] width 14 height 10
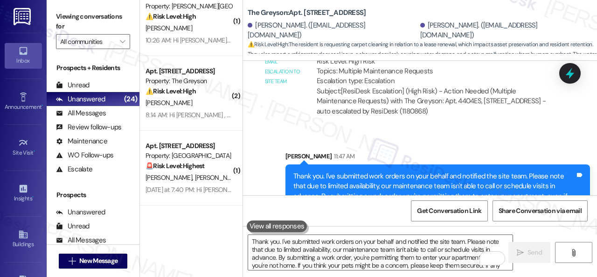
scroll to position [20260, 0]
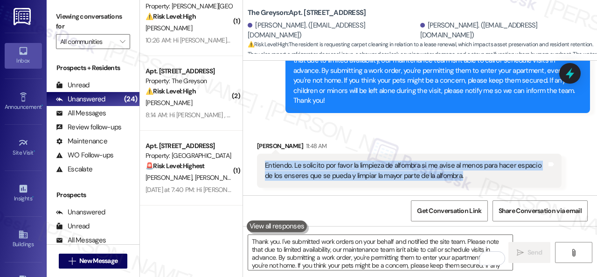
drag, startPoint x: 474, startPoint y: 175, endPoint x: 263, endPoint y: 166, distance: 211.5
click at [263, 166] on div "Entiendo. Le solicito por favor la limpieza de alfombra si me avise al menos pa…" at bounding box center [409, 170] width 305 height 34
copy div "Entiendo. Le solicito por favor la limpieza de alfombra si me avise al menos pa…"
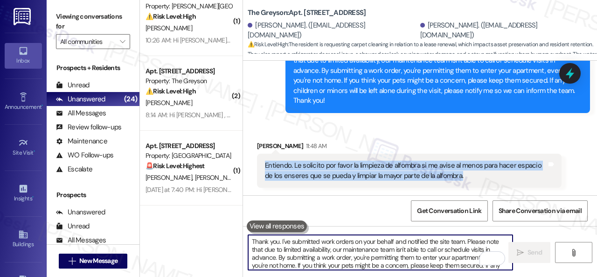
click at [328, 250] on textarea "Thank you. I've submitted work orders on your behalf and notified the site team…" at bounding box center [380, 252] width 264 height 35
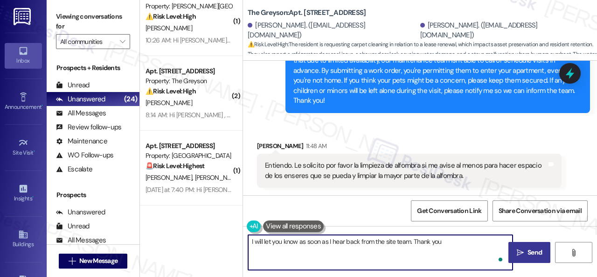
type textarea "I will let you know as soon as I hear back from the site team. Thank you."
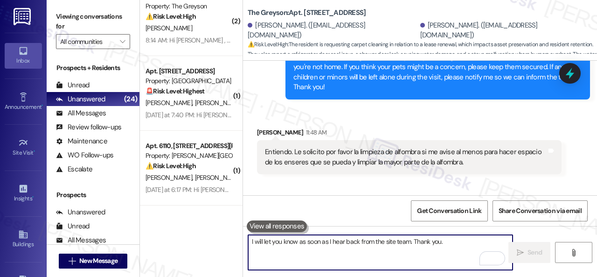
scroll to position [20324, 0]
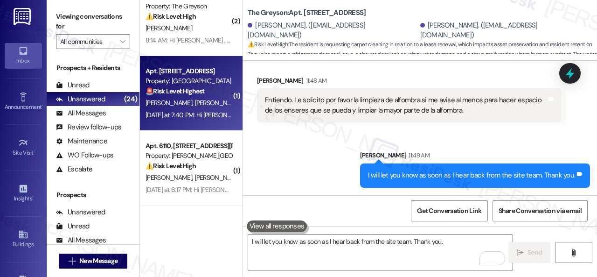
click at [204, 103] on div "A. Williams A. Lewis" at bounding box center [189, 103] width 88 height 12
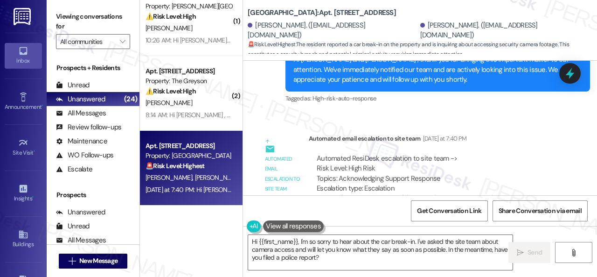
scroll to position [11379, 0]
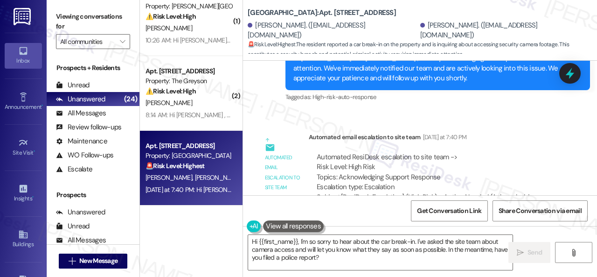
click at [312, 12] on b "Spring Creek: Apt. 206, 146 Spring Creek Dr" at bounding box center [322, 13] width 148 height 10
copy b "206"
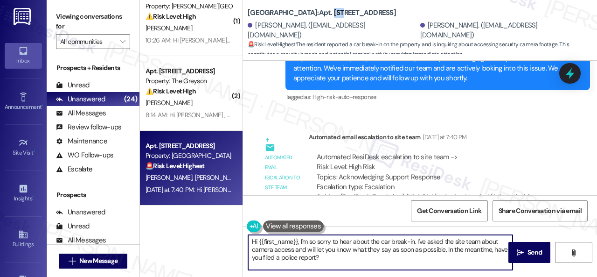
drag, startPoint x: 204, startPoint y: 239, endPoint x: 183, endPoint y: 233, distance: 22.4
click at [183, 233] on div "( 1 ) Apt. 727, 4101 S Custer Rd Property: Craig Ranch 💡 Risk Level: Low The re…" at bounding box center [368, 138] width 457 height 277
paste textarea "ey, I have an update on your concern. The site team stated that, unfortunately,…"
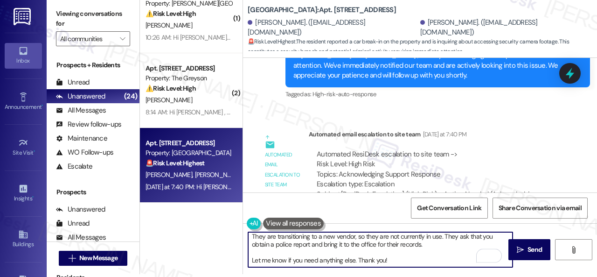
scroll to position [34, 0]
type textarea "Hey, I have an update on your concern. The site team stated that, unfortunately…"
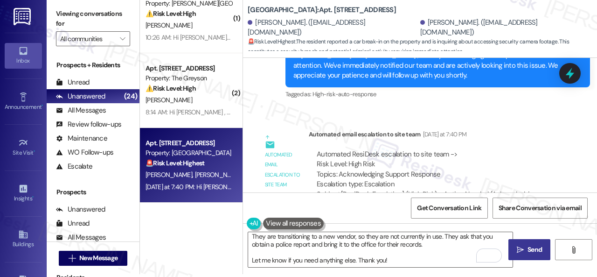
click at [521, 248] on span " Send" at bounding box center [529, 249] width 29 height 10
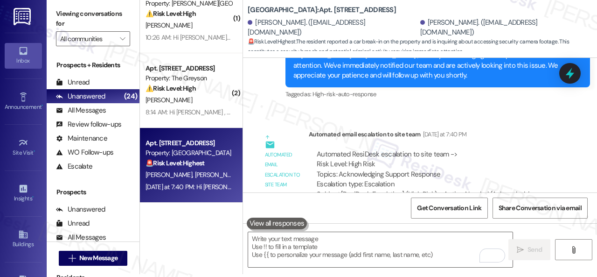
scroll to position [11059, 0]
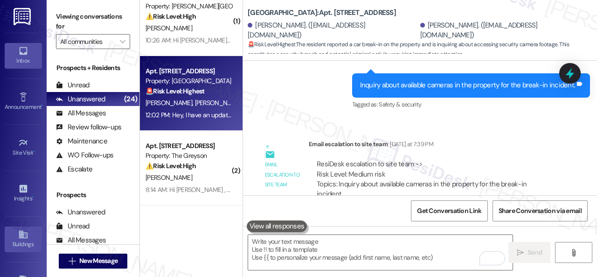
click at [19, 234] on icon at bounding box center [23, 234] width 8 height 8
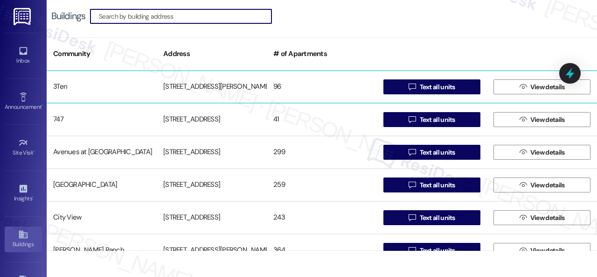
click at [68, 87] on div "3Ten" at bounding box center [102, 86] width 110 height 19
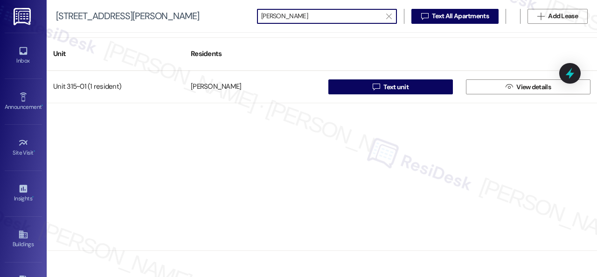
scroll to position [0, 0]
drag, startPoint x: 283, startPoint y: 13, endPoint x: 232, endPoint y: 20, distance: 51.4
click at [232, 20] on div "310 Dickinson Rd  mazur   Text All Apartments  Add Lease" at bounding box center [322, 16] width 550 height 33
type input "mazur"
click at [21, 230] on icon at bounding box center [23, 234] width 8 height 8
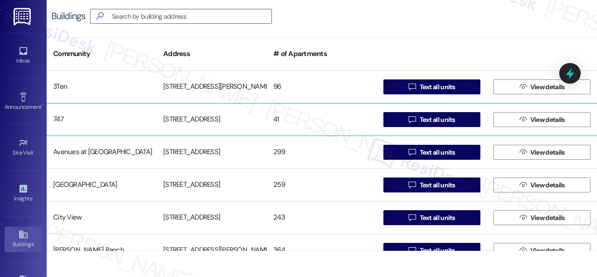
click at [63, 119] on div "747" at bounding box center [102, 119] width 110 height 19
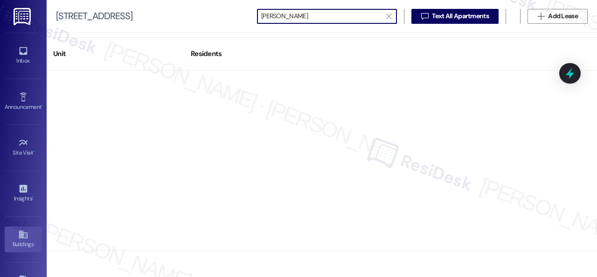
type input "mazur"
click at [22, 236] on icon at bounding box center [23, 234] width 10 height 10
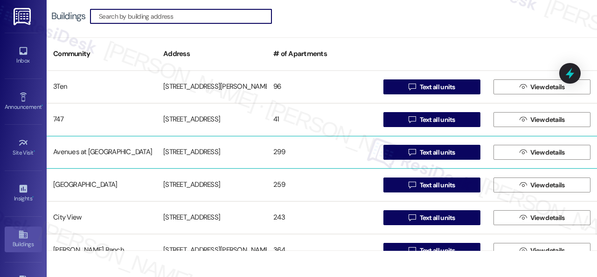
click at [65, 150] on div "Avenues at Shadow Creek" at bounding box center [102, 152] width 110 height 19
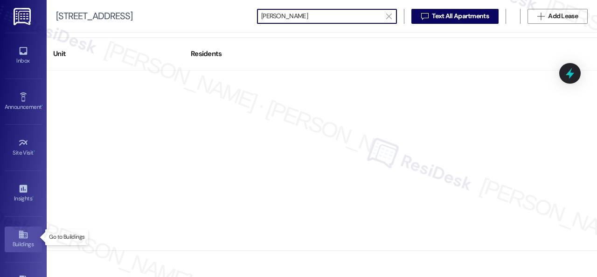
type input "mazur"
click at [16, 242] on div "Buildings" at bounding box center [23, 243] width 47 height 9
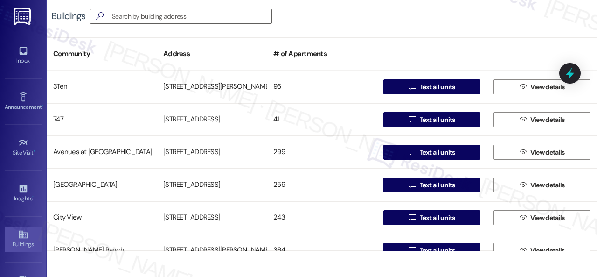
click at [78, 178] on div "Butternut Ridge" at bounding box center [102, 184] width 110 height 19
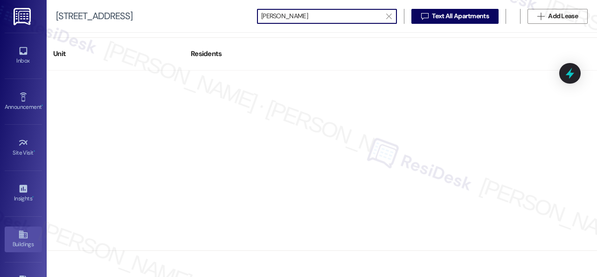
type input "mazur"
click at [22, 239] on div "Buildings" at bounding box center [23, 243] width 47 height 9
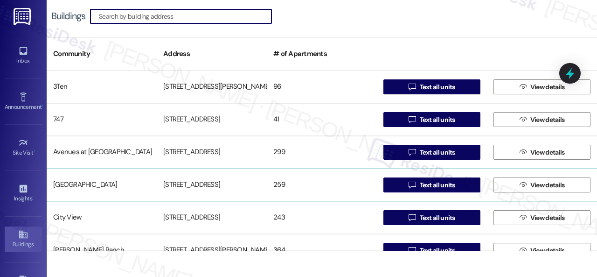
click at [78, 186] on div "Butternut Ridge" at bounding box center [102, 184] width 110 height 19
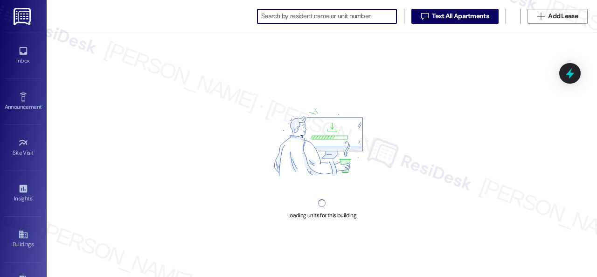
scroll to position [0, 7]
type input "mazur"
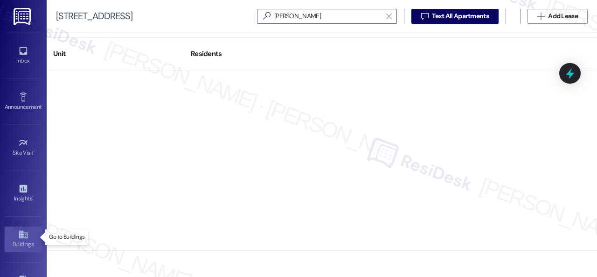
click at [26, 232] on icon at bounding box center [23, 234] width 10 height 10
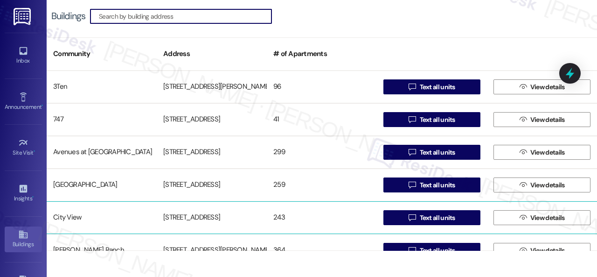
click at [72, 221] on div "City View" at bounding box center [102, 217] width 110 height 19
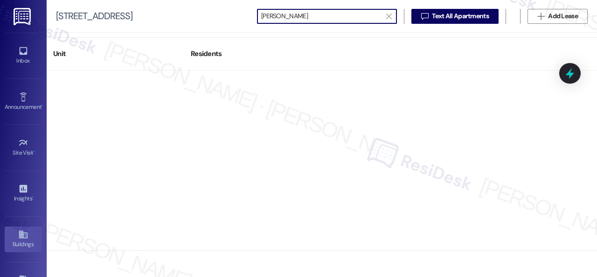
type input "mazur"
click at [23, 239] on div "Buildings" at bounding box center [23, 243] width 47 height 9
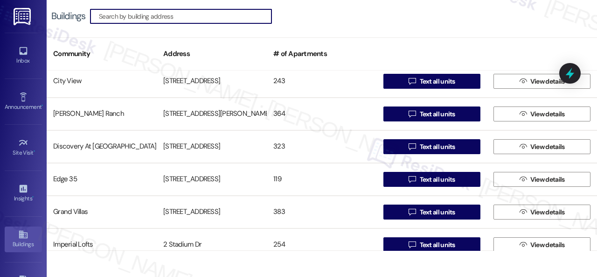
scroll to position [140, 0]
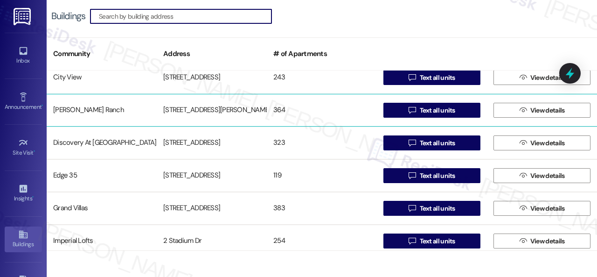
click at [77, 110] on div "Craig Ranch" at bounding box center [102, 110] width 110 height 19
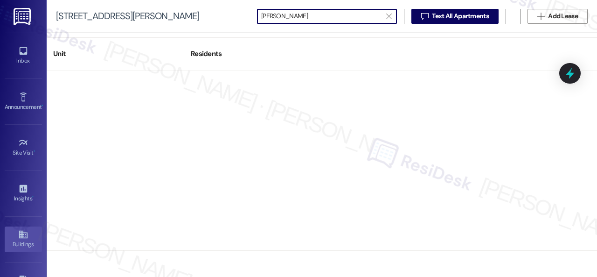
type input "mazur"
click at [15, 235] on link "Buildings" at bounding box center [23, 238] width 37 height 25
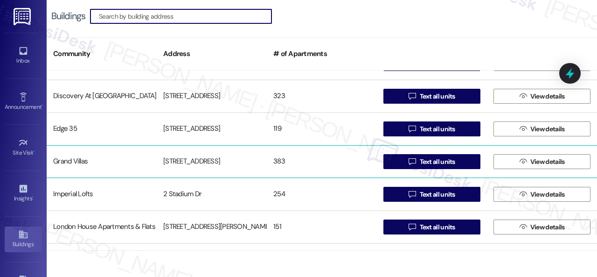
scroll to position [140, 0]
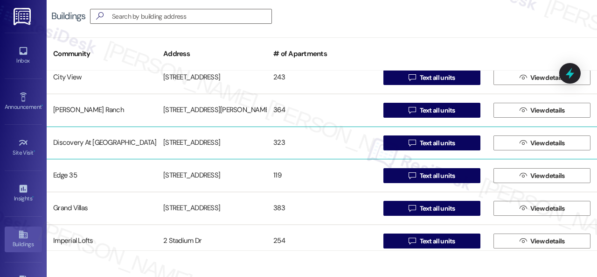
click at [62, 139] on div "Discovery At Kingwood" at bounding box center [102, 142] width 110 height 19
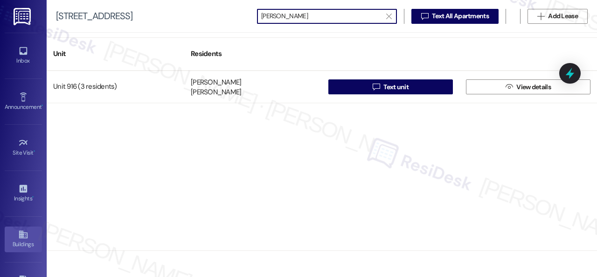
type input "mazur"
click at [15, 239] on div "Buildings" at bounding box center [23, 243] width 47 height 9
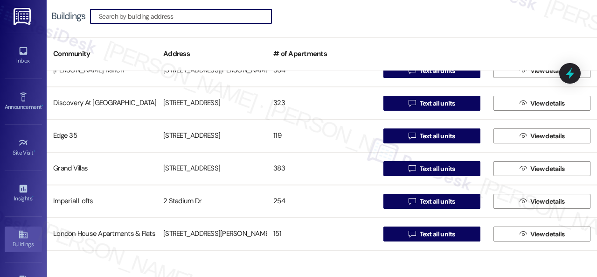
scroll to position [187, 0]
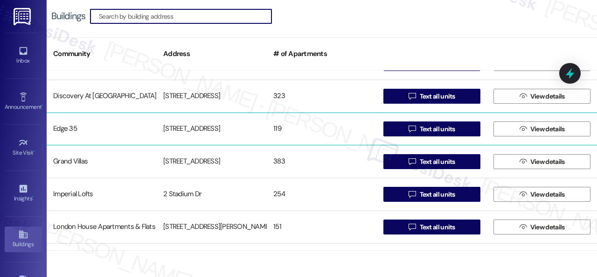
click at [69, 127] on div "Edge 35" at bounding box center [102, 128] width 110 height 19
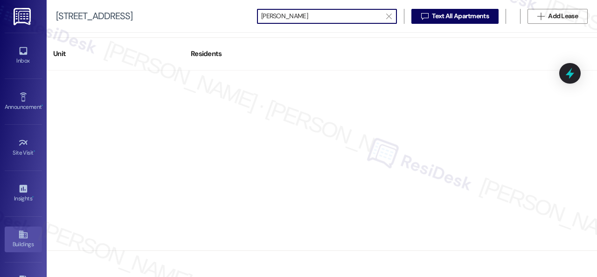
type input "mazur"
click at [13, 236] on link "Buildings" at bounding box center [23, 238] width 37 height 25
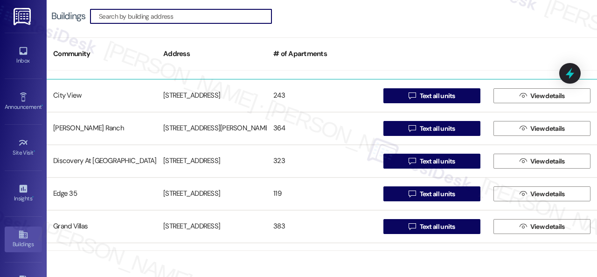
scroll to position [140, 0]
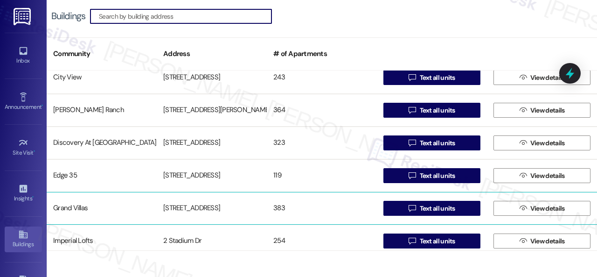
click at [62, 208] on div "Grand Villas" at bounding box center [102, 208] width 110 height 19
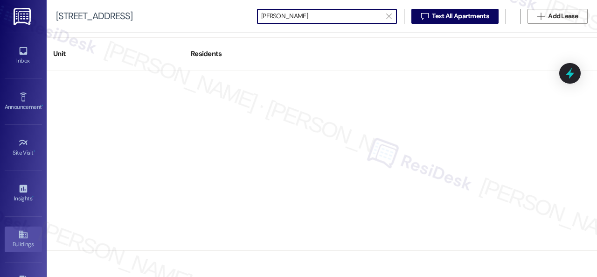
type input "mazur"
click at [13, 226] on link "Buildings" at bounding box center [23, 238] width 37 height 25
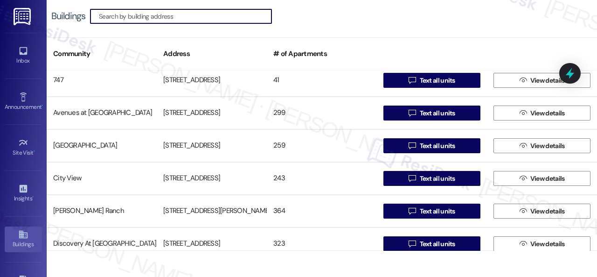
scroll to position [187, 0]
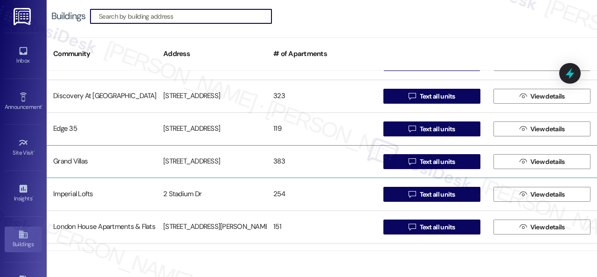
click at [63, 159] on div "Grand Villas" at bounding box center [102, 161] width 110 height 19
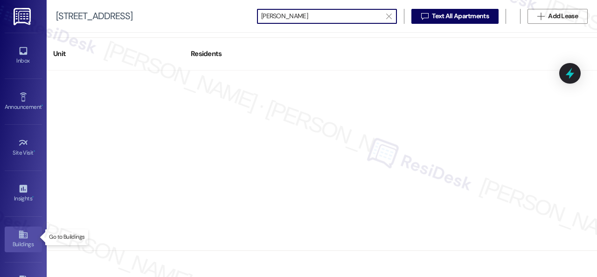
type input "mazur"
click at [13, 236] on link "Buildings" at bounding box center [23, 238] width 37 height 25
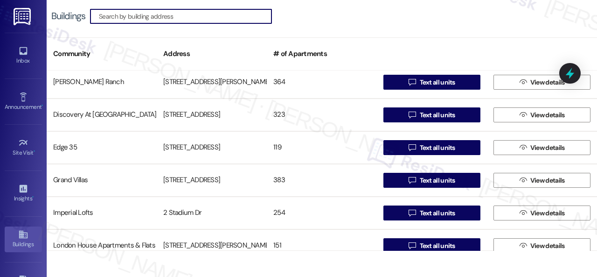
scroll to position [187, 0]
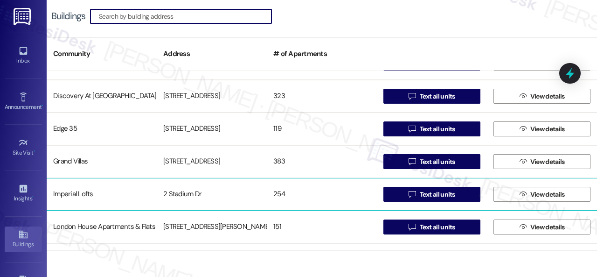
click at [67, 194] on div "Imperial Lofts" at bounding box center [102, 194] width 110 height 19
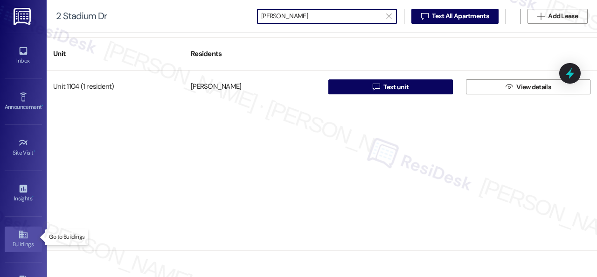
type input "mazur"
click at [10, 236] on link "Buildings" at bounding box center [23, 238] width 37 height 25
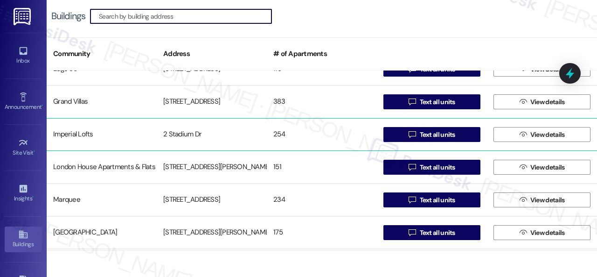
scroll to position [280, 0]
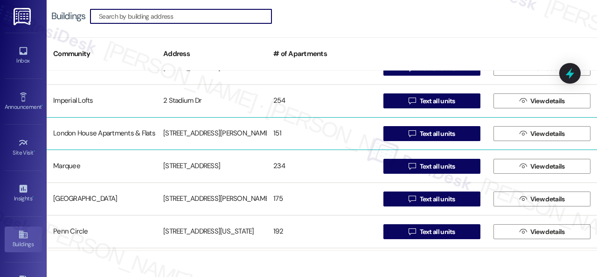
click at [71, 135] on div "London House Apartments & Flats" at bounding box center [102, 133] width 110 height 19
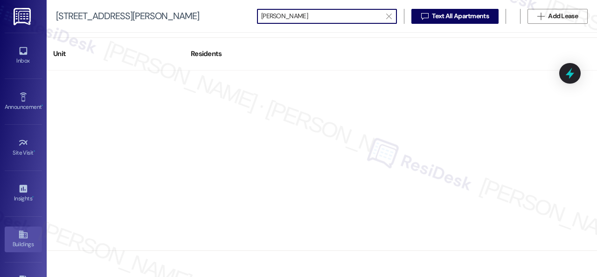
type input "mazur"
click at [14, 241] on div "Buildings" at bounding box center [23, 243] width 47 height 9
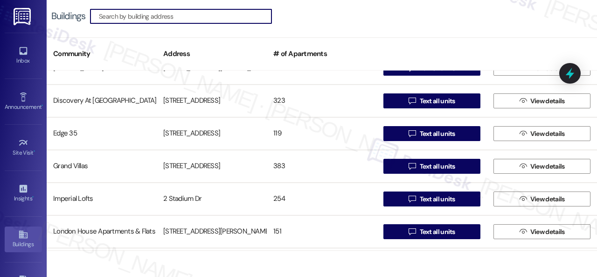
scroll to position [187, 0]
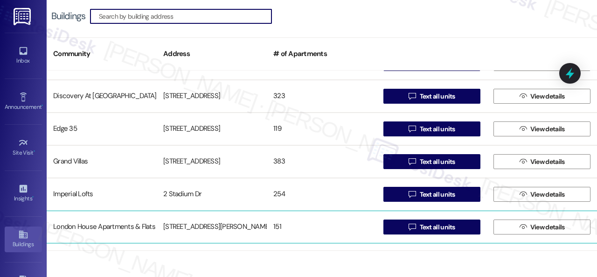
click at [63, 222] on div "London House Apartments & Flats" at bounding box center [102, 226] width 110 height 19
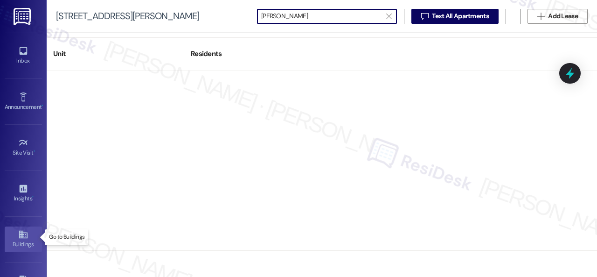
type input "mazur"
click at [26, 239] on div "Buildings" at bounding box center [23, 243] width 47 height 9
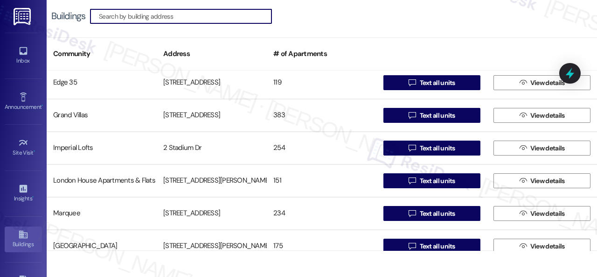
scroll to position [233, 0]
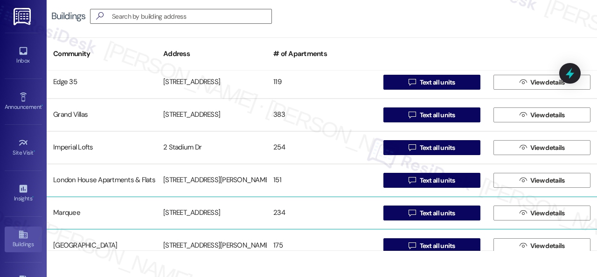
click at [60, 211] on div "Marquee" at bounding box center [102, 212] width 110 height 19
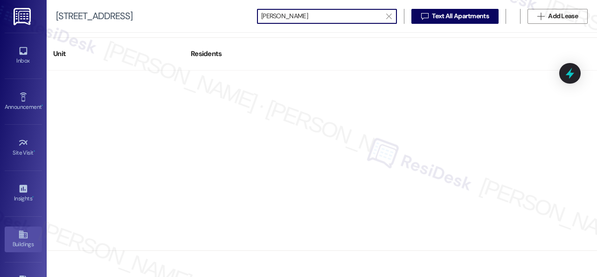
type input "mazur"
click at [16, 241] on div "Buildings" at bounding box center [23, 243] width 47 height 9
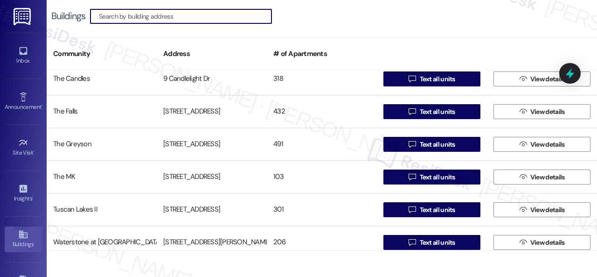
scroll to position [669, 0]
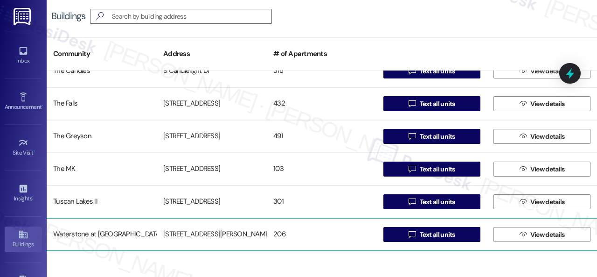
click at [84, 236] on div "Waterstone at Cinco Ranch" at bounding box center [102, 234] width 110 height 19
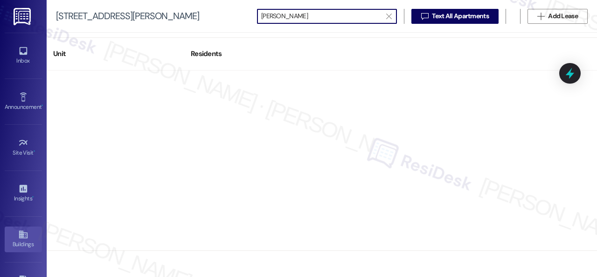
type input "mazur"
click at [23, 230] on icon at bounding box center [23, 234] width 8 height 8
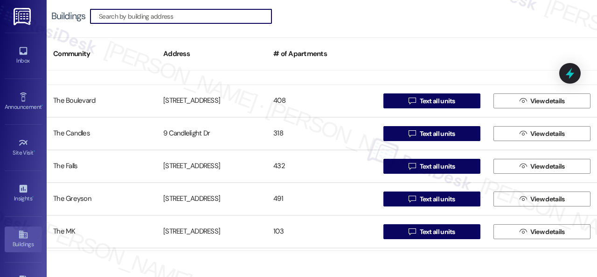
scroll to position [669, 0]
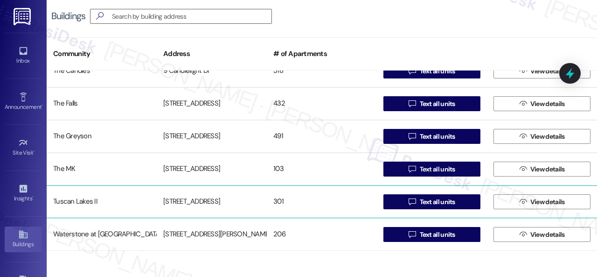
click at [72, 200] on div "Tuscan Lakes II" at bounding box center [102, 201] width 110 height 19
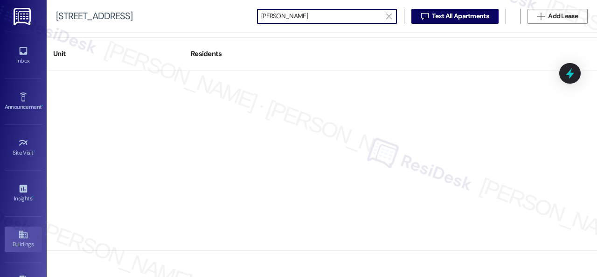
type input "mazur"
click at [23, 236] on icon at bounding box center [23, 234] width 8 height 8
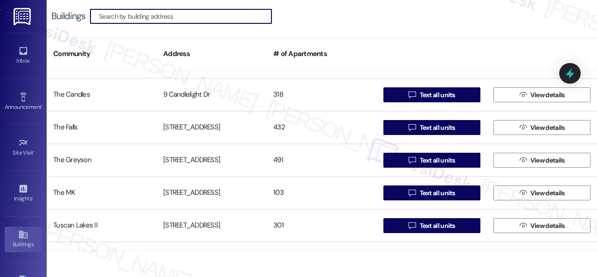
scroll to position [669, 0]
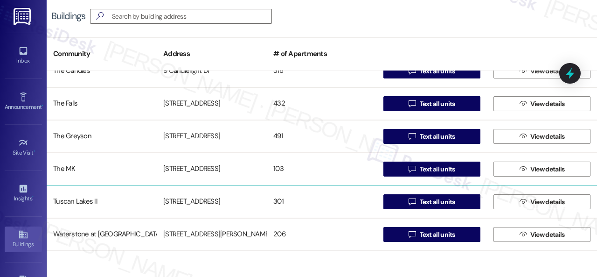
click at [67, 169] on div "The MK" at bounding box center [102, 169] width 110 height 19
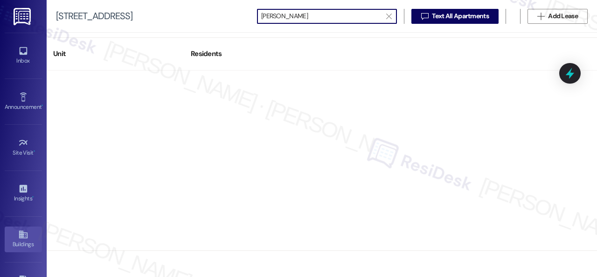
type input "mazur"
click at [24, 230] on icon at bounding box center [23, 234] width 8 height 8
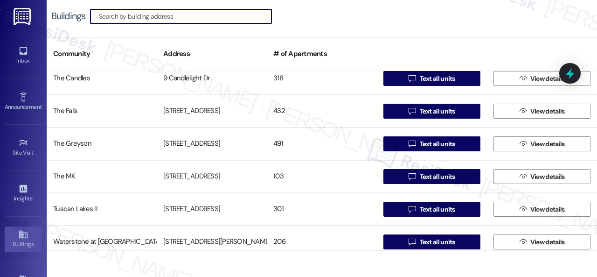
scroll to position [669, 0]
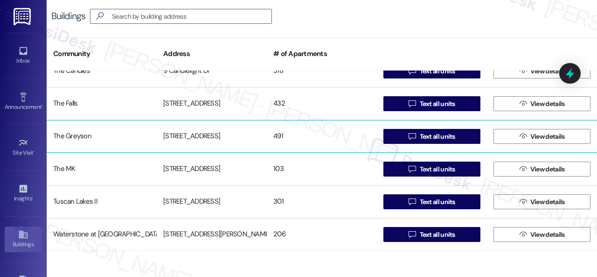
click at [78, 136] on div "The Greyson" at bounding box center [102, 136] width 110 height 19
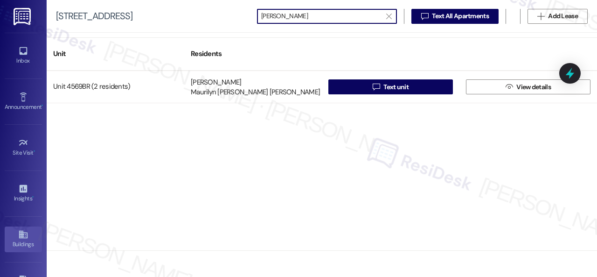
type input "mazur"
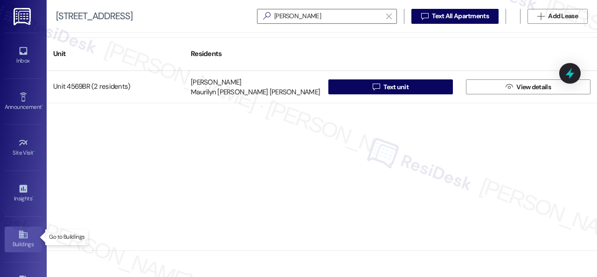
click at [26, 242] on div "Buildings" at bounding box center [23, 243] width 47 height 9
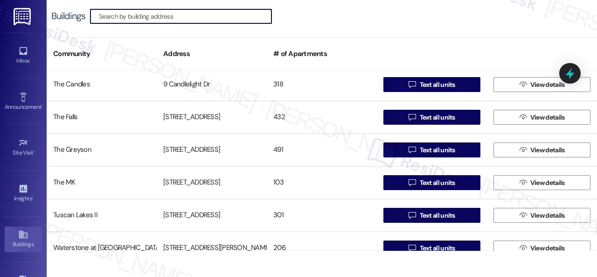
scroll to position [669, 0]
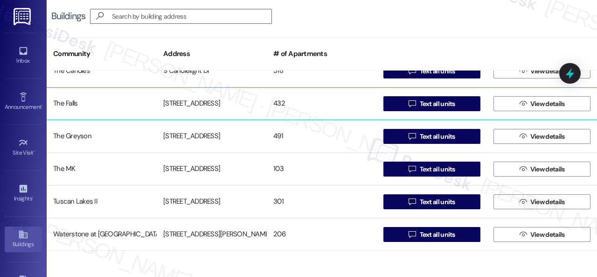
click at [68, 100] on div "The Falls" at bounding box center [102, 103] width 110 height 19
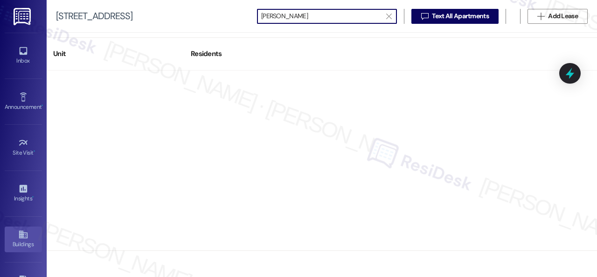
type input "mazur"
click at [21, 230] on icon at bounding box center [23, 234] width 8 height 8
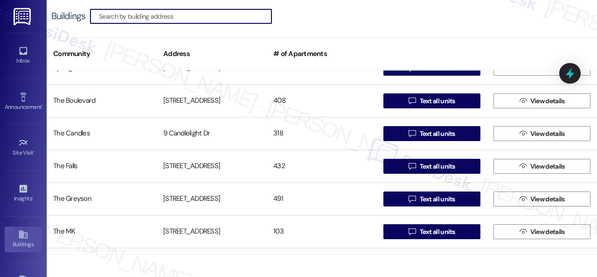
scroll to position [669, 0]
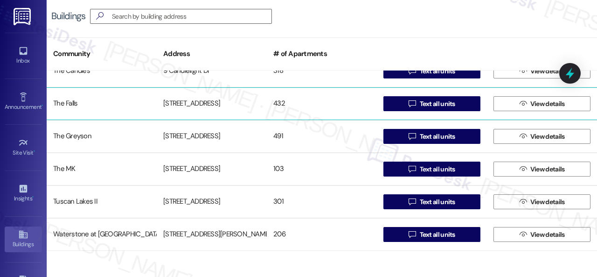
click at [70, 101] on div "The Falls" at bounding box center [102, 103] width 110 height 19
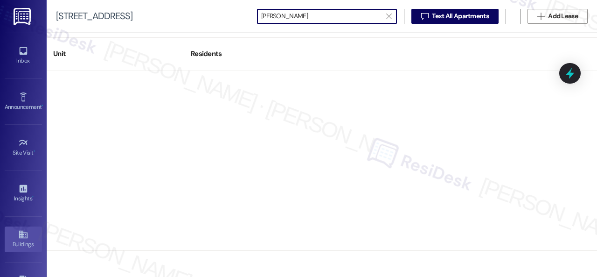
type input "mazur"
click at [27, 236] on link "Buildings" at bounding box center [23, 238] width 37 height 25
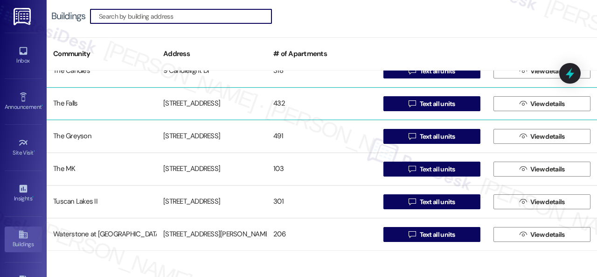
scroll to position [622, 0]
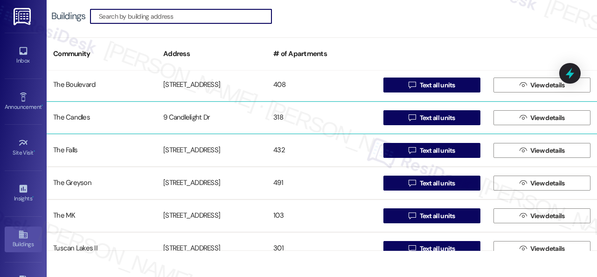
click at [69, 118] on div "The Candles" at bounding box center [102, 117] width 110 height 19
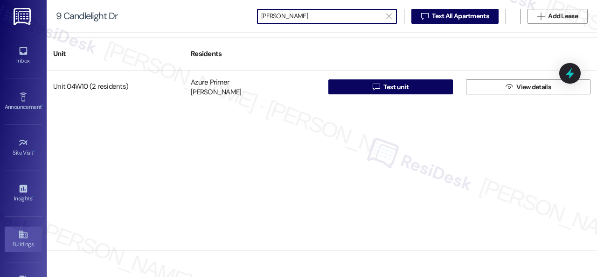
type input "mazur"
click at [19, 234] on icon at bounding box center [23, 234] width 8 height 8
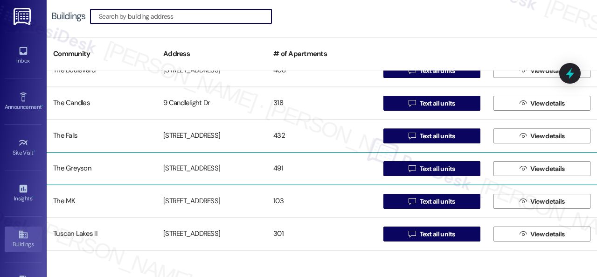
scroll to position [622, 0]
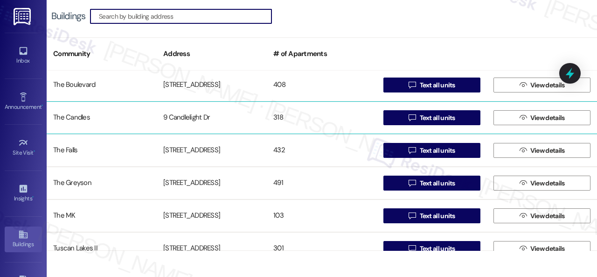
click at [76, 115] on div "The Candles" at bounding box center [102, 117] width 110 height 19
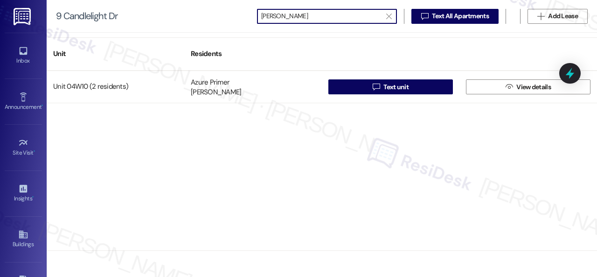
type input "mazur"
click at [10, 50] on link "Inbox" at bounding box center [23, 55] width 37 height 25
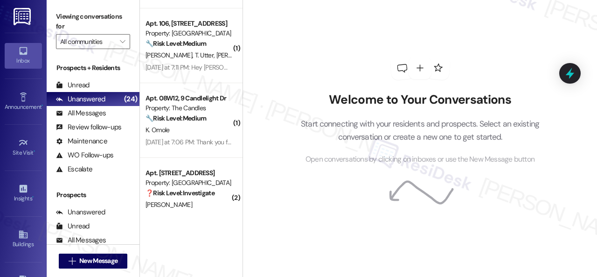
scroll to position [1506, 0]
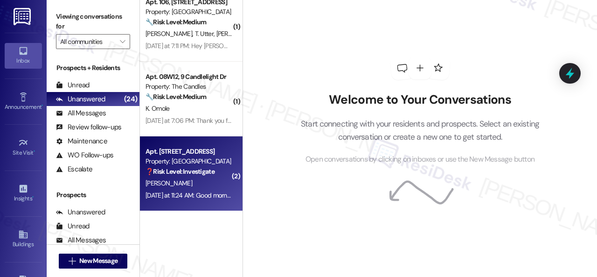
click at [192, 190] on div "Yesterday at 11:24 AM: Good morning! This is apartment 203. I was contacting to…" at bounding box center [189, 195] width 88 height 12
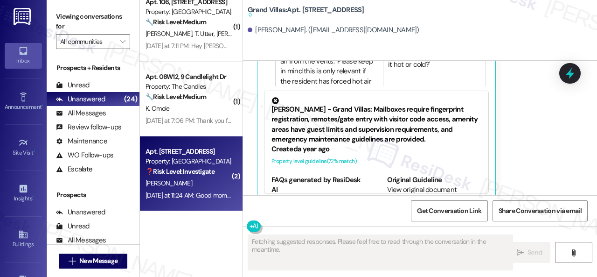
scroll to position [2420, 0]
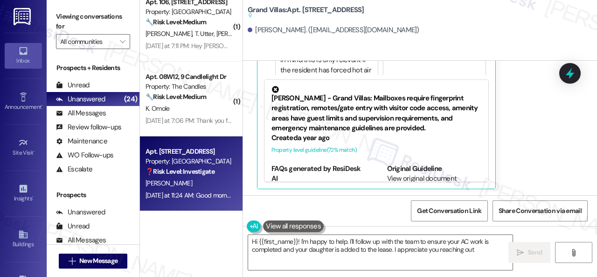
type textarea "Hi {{first_name}}! I'm happy to help. I'll follow up with the team to ensure yo…"
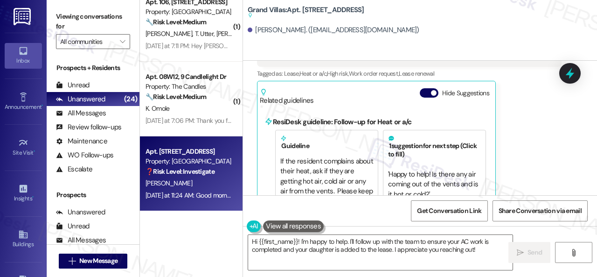
scroll to position [2233, 0]
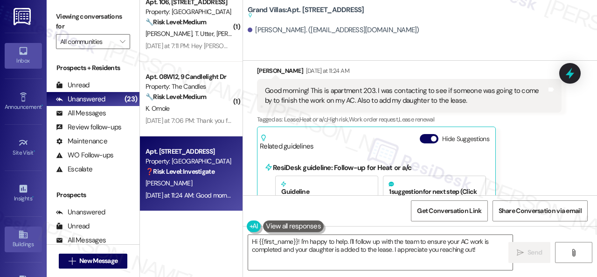
click at [24, 239] on div "Buildings" at bounding box center [23, 243] width 47 height 9
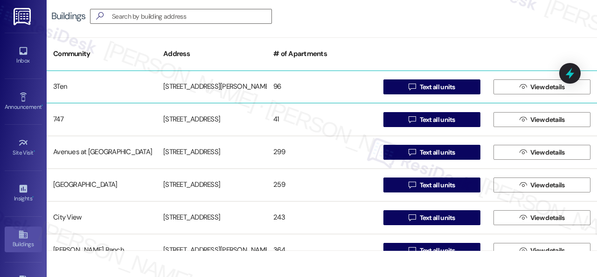
click at [64, 85] on div "3Ten" at bounding box center [102, 86] width 110 height 19
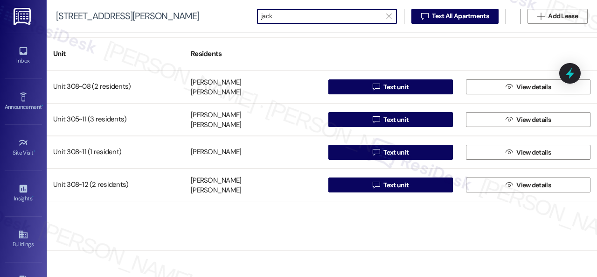
scroll to position [0, 0]
drag, startPoint x: 280, startPoint y: 15, endPoint x: 211, endPoint y: 20, distance: 69.2
click at [211, 20] on div "310 Dickinson Rd  jack   Text All Apartments  Add Lease" at bounding box center [322, 16] width 550 height 33
type input "jack"
click at [157, 40] on div "Unit Residents" at bounding box center [322, 53] width 550 height 33
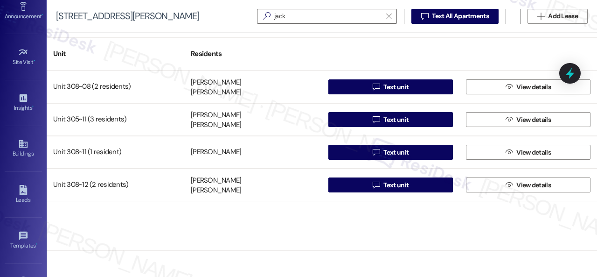
scroll to position [140, 0]
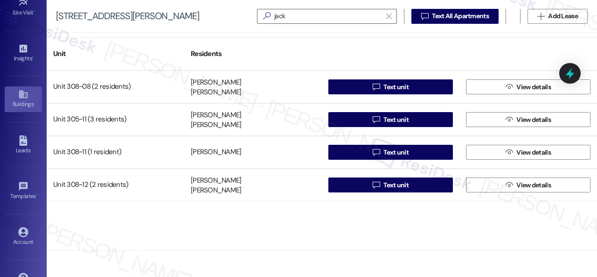
click at [20, 103] on div "Buildings" at bounding box center [23, 103] width 47 height 9
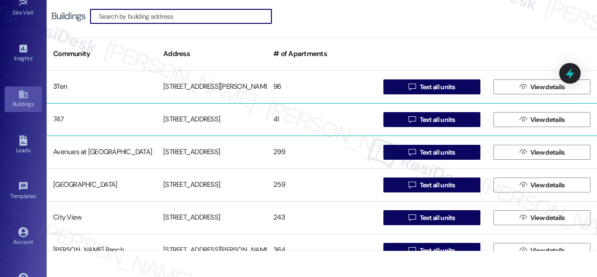
click at [57, 119] on div "747" at bounding box center [102, 119] width 110 height 19
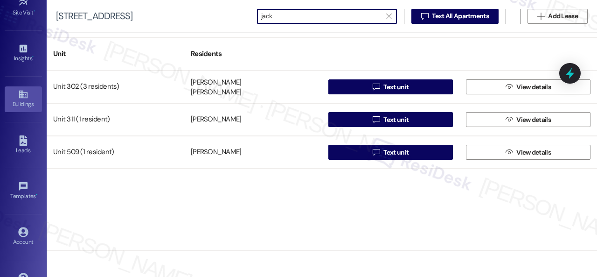
type input "jack"
click at [21, 99] on div "Buildings" at bounding box center [23, 103] width 47 height 9
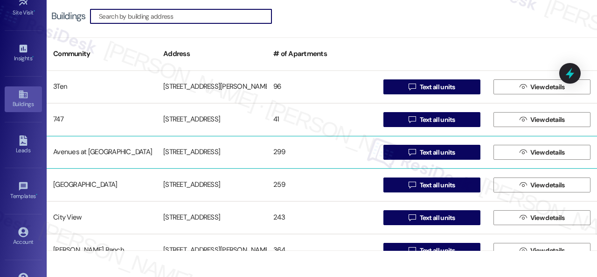
click at [62, 152] on div "Avenues at Shadow Creek" at bounding box center [102, 152] width 110 height 19
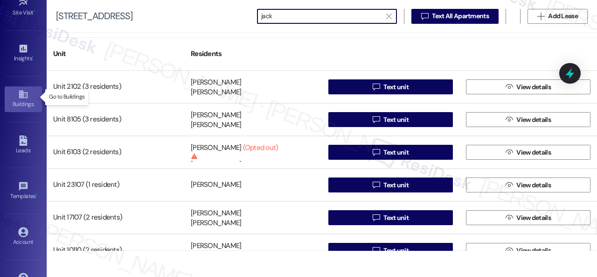
type input "jack"
click at [23, 89] on icon at bounding box center [23, 94] width 10 height 10
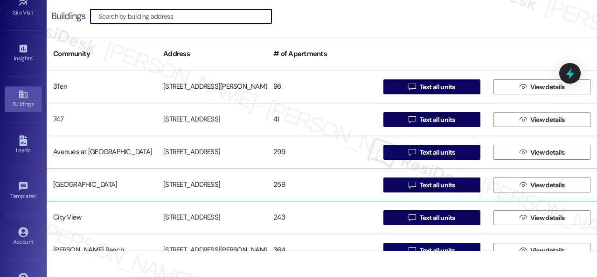
click at [69, 183] on div "Butternut Ridge" at bounding box center [102, 184] width 110 height 19
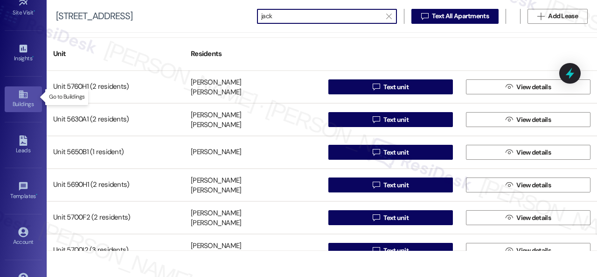
type input "jack"
click at [23, 99] on div "Buildings" at bounding box center [23, 103] width 47 height 9
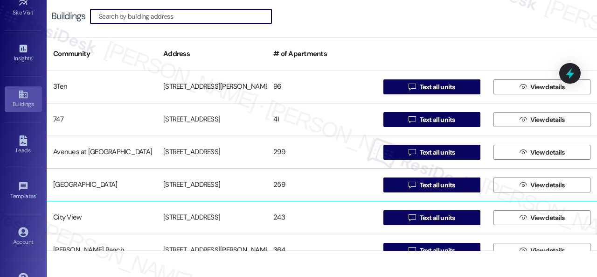
click at [71, 188] on div "Butternut Ridge" at bounding box center [102, 184] width 110 height 19
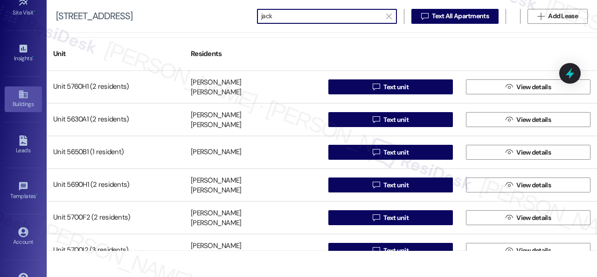
type input "jack"
click at [25, 95] on icon at bounding box center [23, 94] width 8 height 8
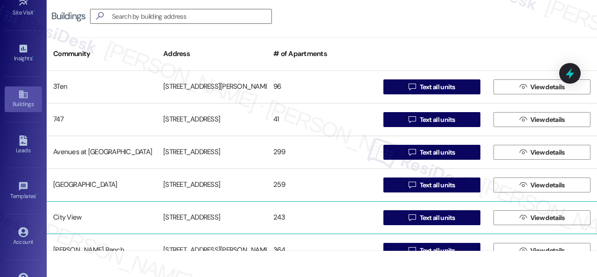
click at [61, 217] on div "City View" at bounding box center [102, 217] width 110 height 19
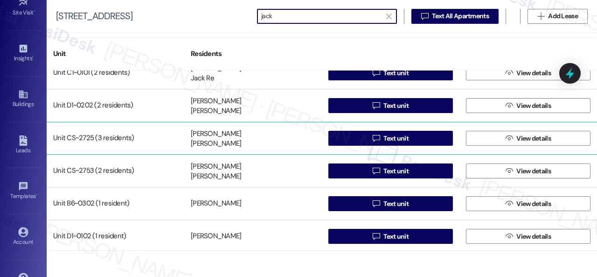
scroll to position [49, 0]
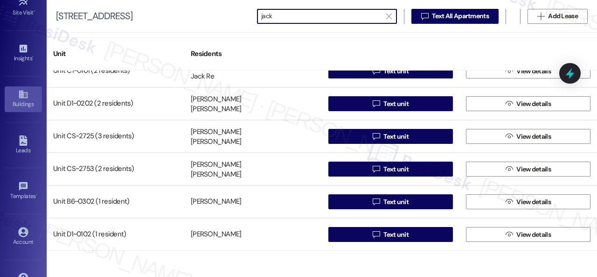
type input "jack"
click at [22, 103] on div "Buildings" at bounding box center [23, 103] width 47 height 9
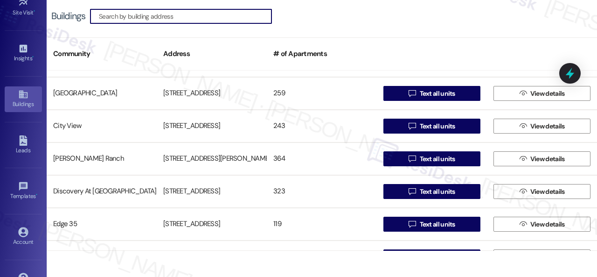
scroll to position [93, 0]
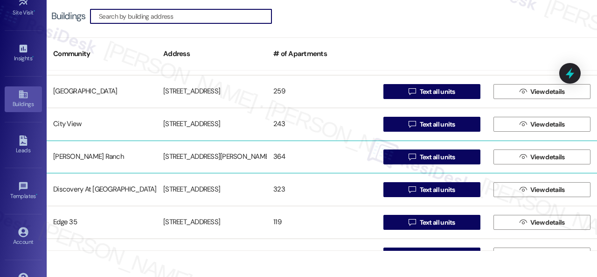
click at [60, 159] on div "Craig Ranch" at bounding box center [102, 156] width 110 height 19
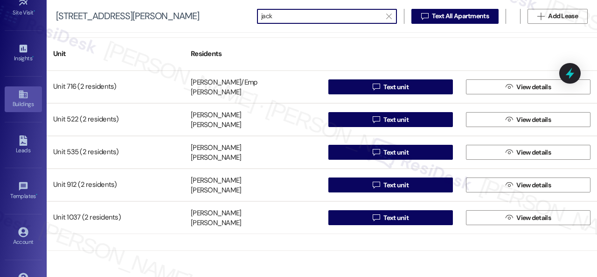
type input "jack"
click at [21, 97] on icon at bounding box center [23, 94] width 10 height 10
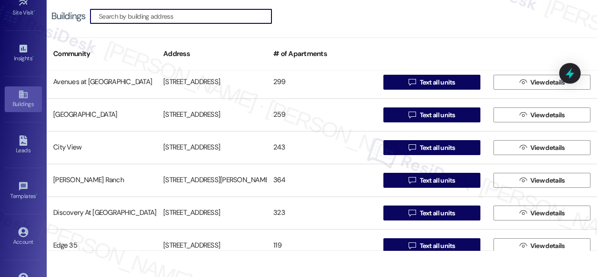
scroll to position [93, 0]
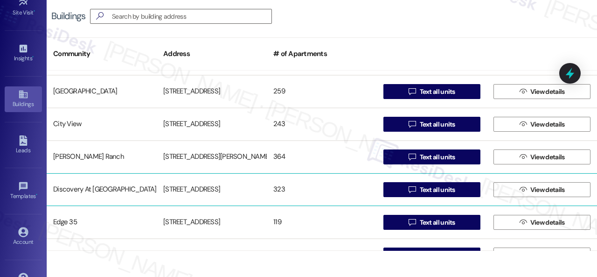
click at [73, 187] on div "Discovery At Kingwood" at bounding box center [102, 189] width 110 height 19
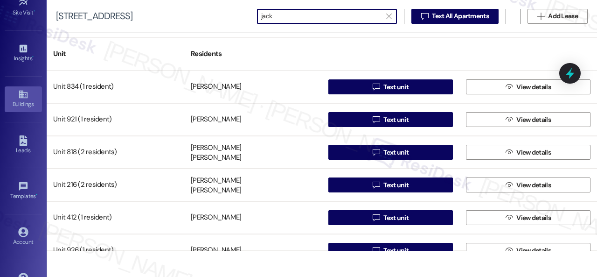
type input "jack"
click at [25, 101] on div "Buildings" at bounding box center [23, 103] width 47 height 9
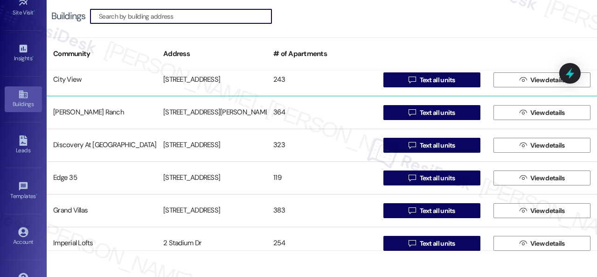
scroll to position [140, 0]
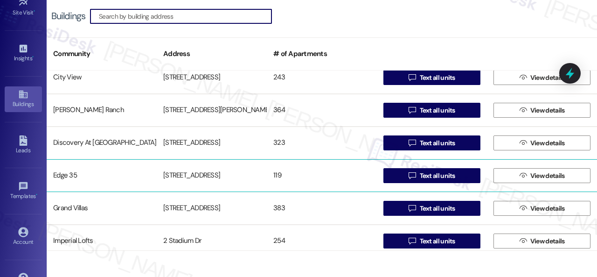
click at [62, 175] on div "Edge 35" at bounding box center [102, 175] width 110 height 19
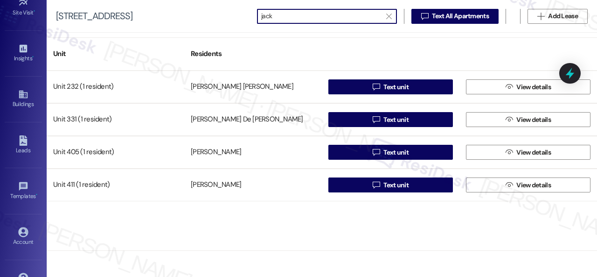
type input "jack"
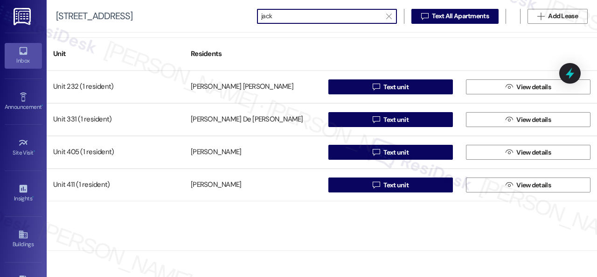
click at [19, 51] on icon at bounding box center [23, 51] width 10 height 10
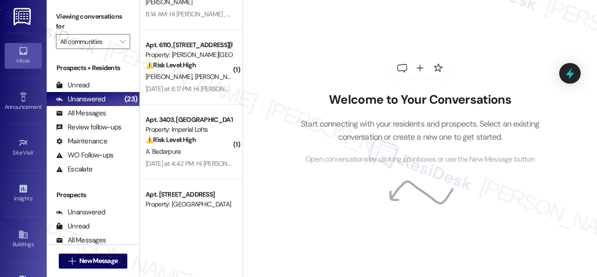
scroll to position [560, 0]
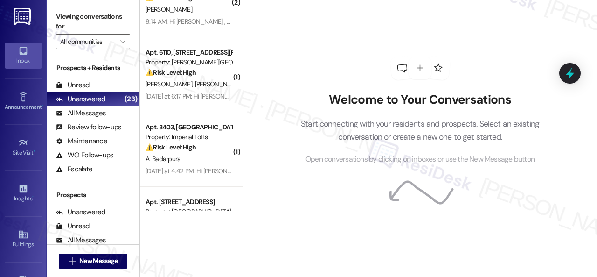
click at [208, 80] on div "C. Heuman L. Lopresto" at bounding box center [189, 84] width 88 height 12
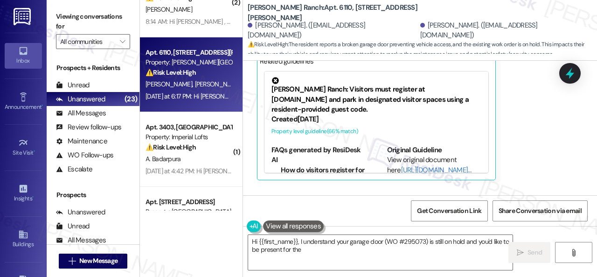
scroll to position [7058, 0]
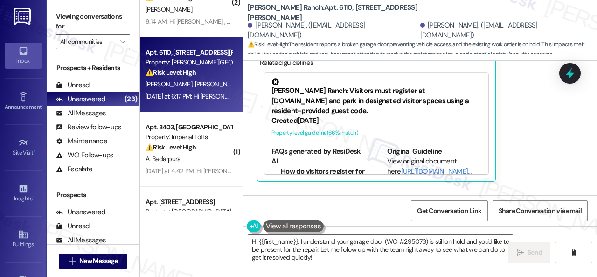
click at [441, 188] on div "Sent via SMS Yesterday at 6:17 PM Hi Cory and Lisa , thank you for bringing thi…" at bounding box center [420, 237] width 354 height 99
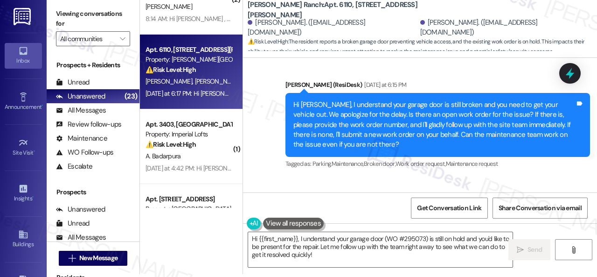
scroll to position [6825, 0]
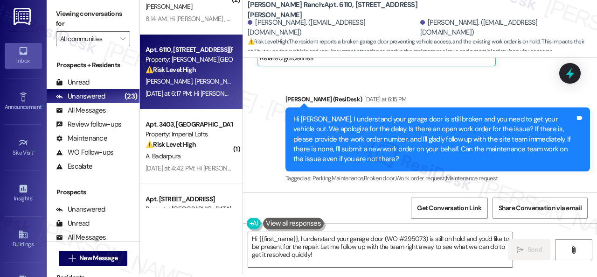
drag, startPoint x: 494, startPoint y: 113, endPoint x: 517, endPoint y: 112, distance: 22.9
click at [517, 233] on div "I have a current work order but it says On Hold currently for some reason. It i…" at bounding box center [406, 243] width 282 height 20
copy div "295073"
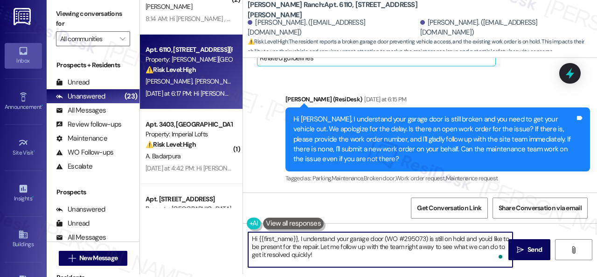
drag, startPoint x: 332, startPoint y: 256, endPoint x: 216, endPoint y: 232, distance: 117.7
click at [216, 232] on div "( 1 ) Apt. 5220, 4800 Skyline Dr Property: The Boulevard ⚠️ Risk Level: High Th…" at bounding box center [368, 135] width 457 height 277
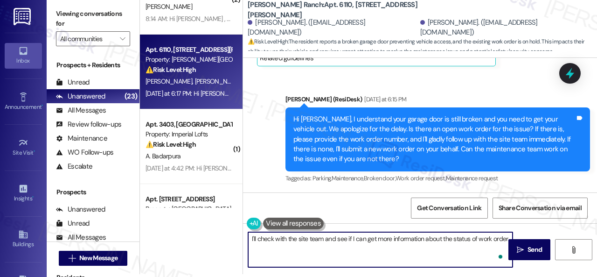
paste textarea "295073"
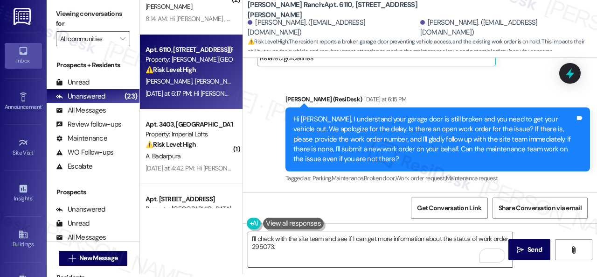
click at [454, 248] on textarea "I'll check with the site team and see if I can get more information about the s…" at bounding box center [380, 249] width 264 height 35
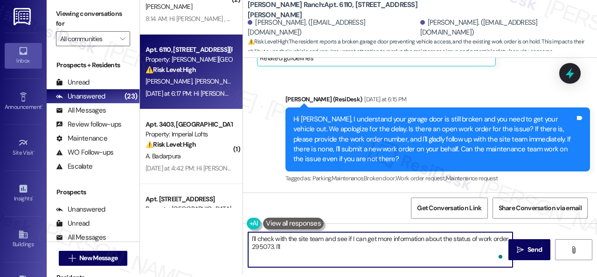
paste textarea "get back to you as soon as I receive a response. I appreciate your patience."
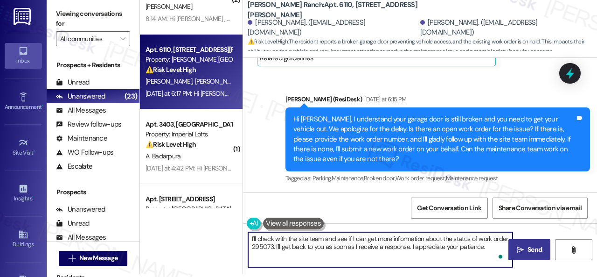
type textarea "I'll check with the site team and see if I can get more information about the s…"
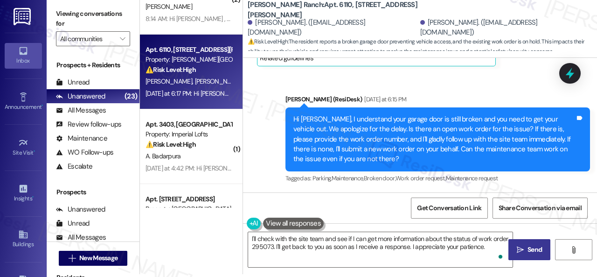
click at [529, 246] on span "Send" at bounding box center [535, 249] width 14 height 10
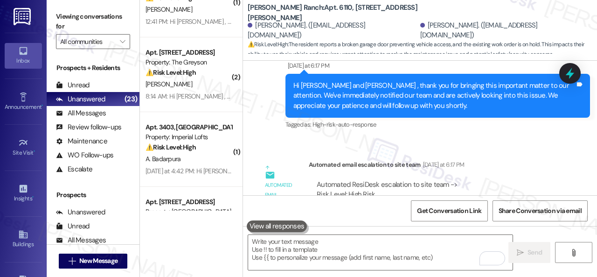
scroll to position [7226, 0]
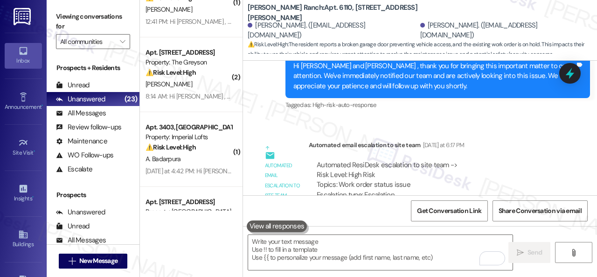
copy div "295073"
click at [365, 244] on div "Sent via SMS Sarah 12:46 PM I'll check with the site team and see if I can get …" at bounding box center [420, 281] width 354 height 75
click at [315, 210] on div "Get Conversation Link Share Conversation via email" at bounding box center [420, 210] width 354 height 31
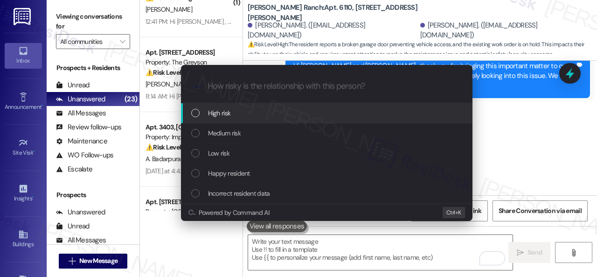
click at [219, 112] on span "High risk" at bounding box center [219, 113] width 23 height 10
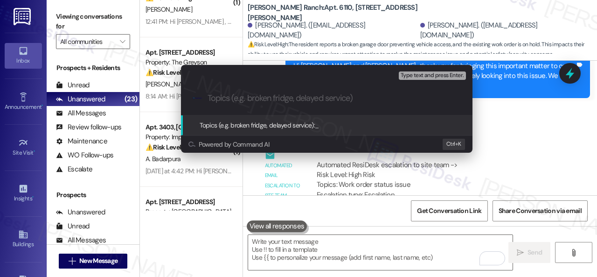
paste input "Follow-up on work order 295073"
type input "Follow-up on work order 295073"
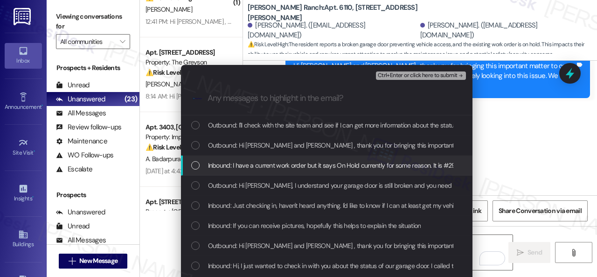
click at [242, 166] on span "Inbound: I have a current work order but it says On Hold currently for some rea…" at bounding box center [435, 165] width 454 height 10
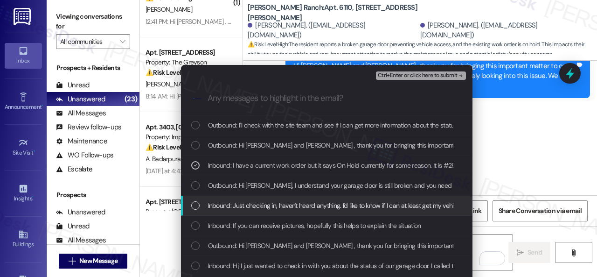
click at [322, 203] on span "Inbound: Just checking in, haven't heard anything. I'd like to know if I can at…" at bounding box center [382, 205] width 348 height 10
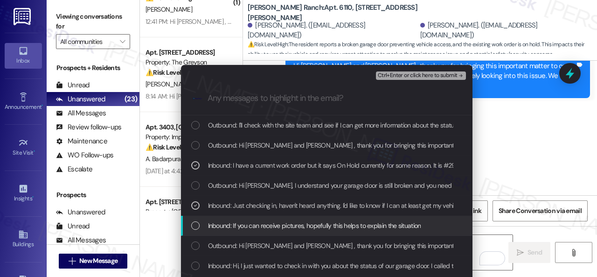
click at [325, 228] on span "Inbound: If you can receive pictures, hopefully this helps to explain the situa…" at bounding box center [314, 225] width 213 height 10
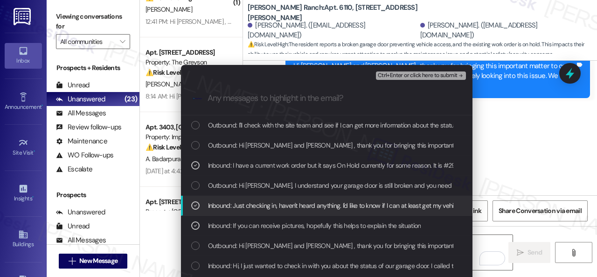
scroll to position [47, 0]
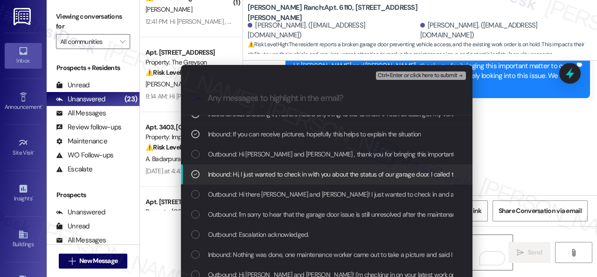
scroll to position [93, 0]
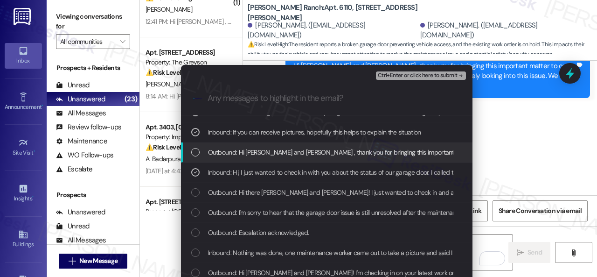
click at [414, 79] on span "Ctrl+Enter or click here to submit" at bounding box center [418, 75] width 80 height 7
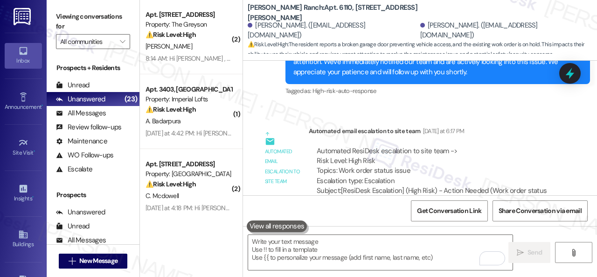
scroll to position [606, 0]
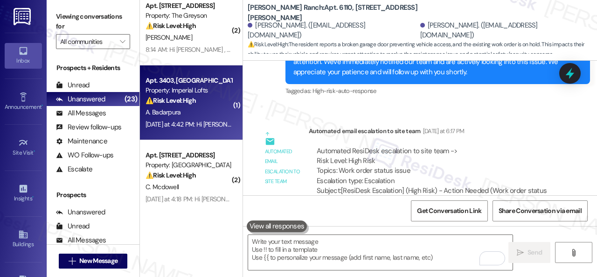
click at [195, 100] on strong "⚠️ Risk Level: High" at bounding box center [171, 100] width 50 height 8
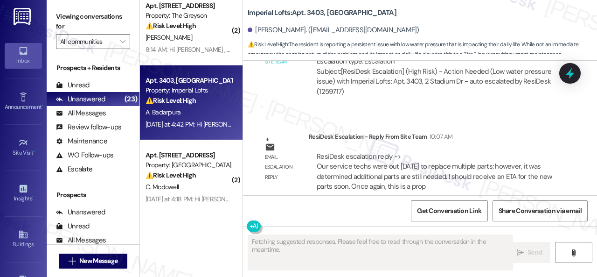
scroll to position [2470, 0]
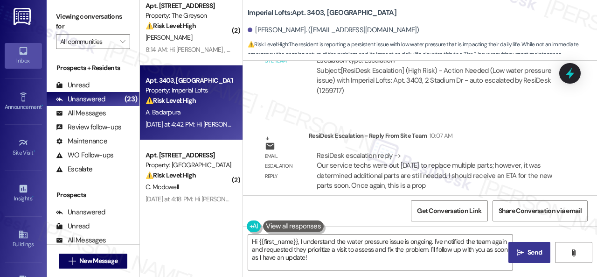
click at [314, 12] on b "Imperial Lofts: Apt. 3403, 2 Stadium Dr" at bounding box center [322, 13] width 149 height 10
copy b "3403"
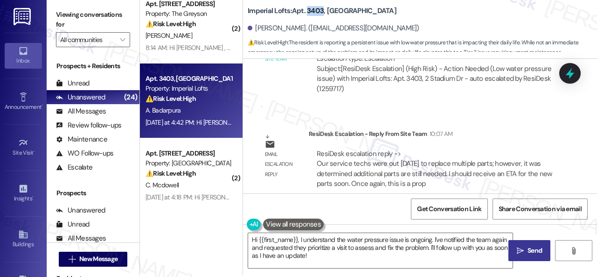
scroll to position [3, 0]
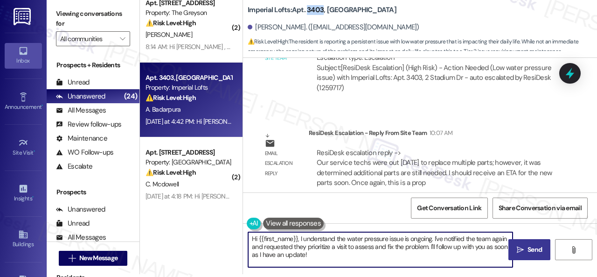
drag, startPoint x: 328, startPoint y: 252, endPoint x: 228, endPoint y: 229, distance: 103.4
click at [228, 229] on div "( 1 ) Apt. 223, 4101 S Custer Rd Property: Craig Ranch ⚠️ Risk Level: High The …" at bounding box center [368, 135] width 457 height 277
paste textarea "ey, I have an update on your concern. The site team stated that their service t…"
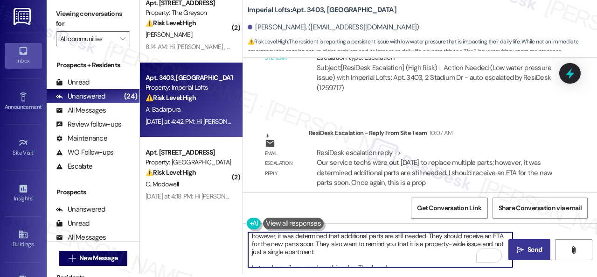
scroll to position [19, 0]
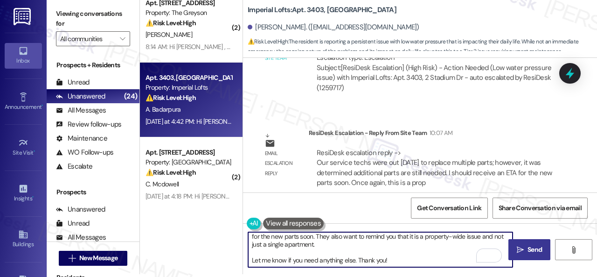
type textarea "Hey, I have an update on your concern. The site team stated that their service …"
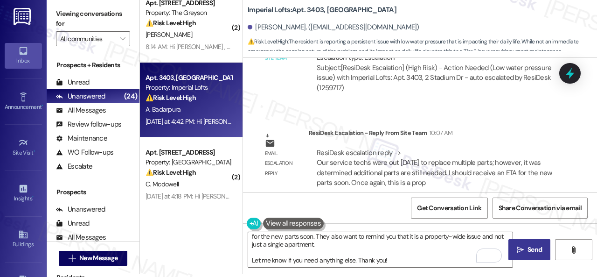
click at [513, 241] on button " Send" at bounding box center [529, 249] width 42 height 21
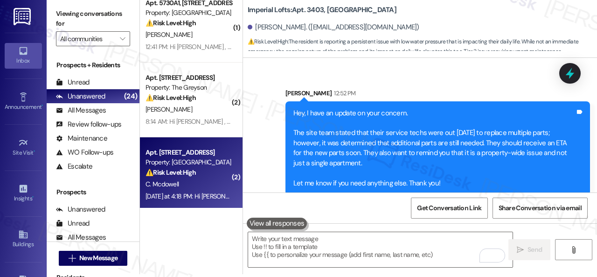
click at [210, 174] on div "⚠️ Risk Level: High The resident reports a car search on the property, suggesti…" at bounding box center [189, 172] width 86 height 10
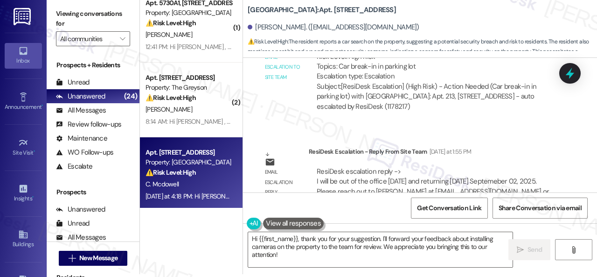
scroll to position [19462, 0]
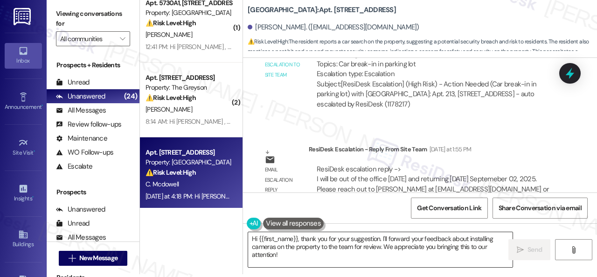
drag, startPoint x: 299, startPoint y: 240, endPoint x: 306, endPoint y: 237, distance: 7.1
click at [300, 240] on textarea "Hi {{first_name}}, thank you for your suggestion. I'll forward your feedback ab…" at bounding box center [380, 249] width 264 height 35
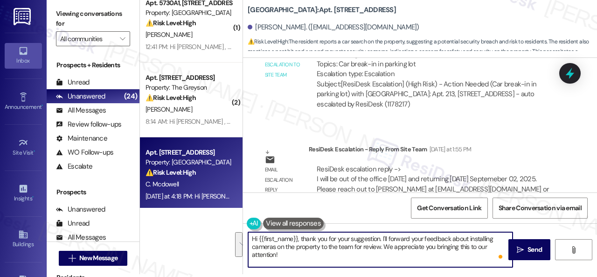
drag, startPoint x: 299, startPoint y: 239, endPoint x: 307, endPoint y: 257, distance: 19.2
click at [307, 257] on textarea "Hi {{first_name}}, thank you for your suggestion. I'll forward your feedback ab…" at bounding box center [380, 249] width 264 height 35
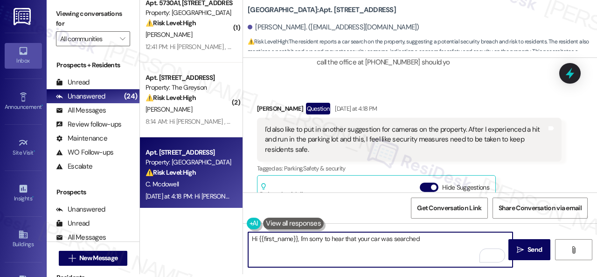
scroll to position [19602, 0]
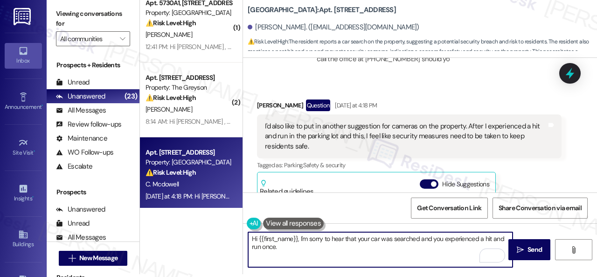
click at [494, 238] on textarea "Hi {{first_name}}, I'm sorry to hear that your car was searched and you experie…" at bounding box center [380, 249] width 264 height 35
click at [269, 245] on textarea "Hi {{first_name}}, I'm sorry to hear that your car was searched and you experie…" at bounding box center [380, 249] width 264 height 35
click at [283, 246] on textarea "Hi {{first_name}}, I'm sorry to hear that your car was searched and you experie…" at bounding box center [380, 249] width 264 height 35
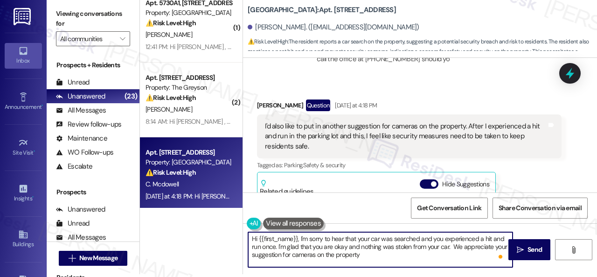
type textarea "Hi {{first_name}}, I'm sorry to hear that your car was searched and you experie…"
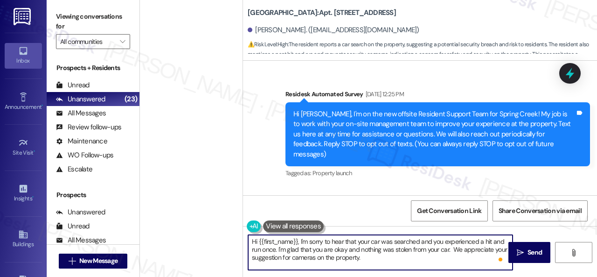
scroll to position [19602, 0]
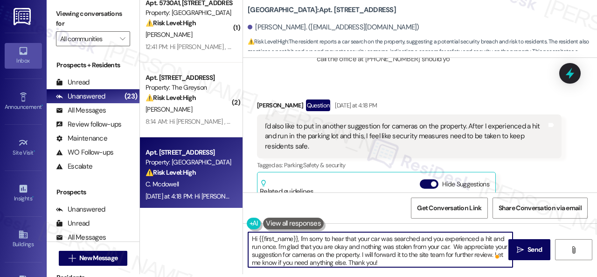
click at [371, 255] on textarea "Hi {{first_name}}, I'm sorry to hear that your car was searched and you experie…" at bounding box center [380, 249] width 264 height 35
click at [480, 260] on textarea "Hi {{first_name}}, I'm sorry to hear that your car was searched and you experie…" at bounding box center [380, 249] width 264 height 35
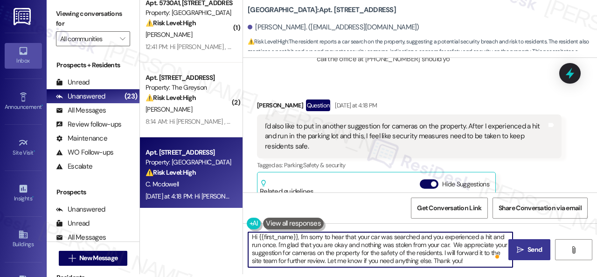
type textarea "Hi {{first_name}}, I'm sorry to hear that your car was searched and you experie…"
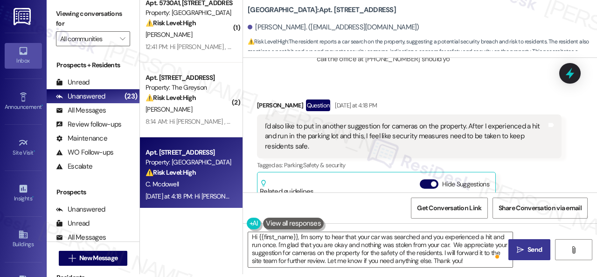
click at [528, 245] on span "Send" at bounding box center [535, 249] width 14 height 10
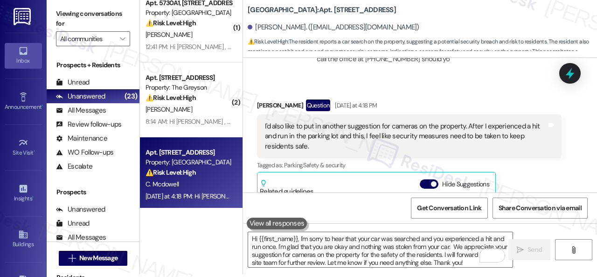
scroll to position [19564, 0]
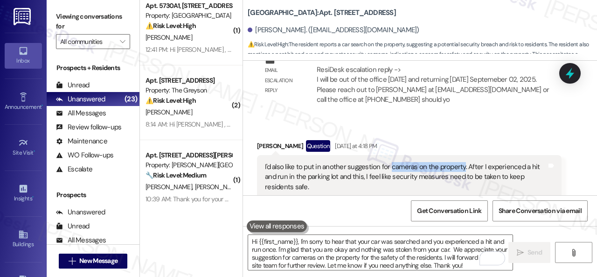
drag, startPoint x: 388, startPoint y: 146, endPoint x: 461, endPoint y: 143, distance: 73.3
click at [461, 162] on div "I'd also like to put in another suggestion for cameras on the property. After I…" at bounding box center [406, 177] width 282 height 30
copy div "cameras on the property"
click at [408, 133] on div "Received via SMS Claire Mcdowell Question Yesterday at 4:18 PM I'd also like to…" at bounding box center [409, 245] width 319 height 225
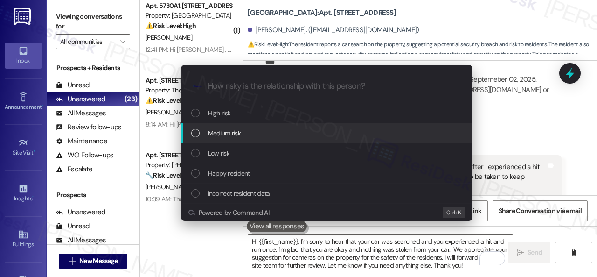
click at [221, 133] on span "Medium risk" at bounding box center [224, 133] width 33 height 10
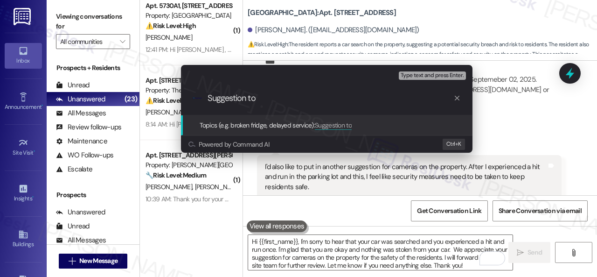
paste input "cameras on the property"
click at [256, 100] on input "Suggestion to cameras on the property" at bounding box center [331, 98] width 246 height 10
click at [385, 97] on input "Suggestion to install cameras on the property" at bounding box center [331, 98] width 246 height 10
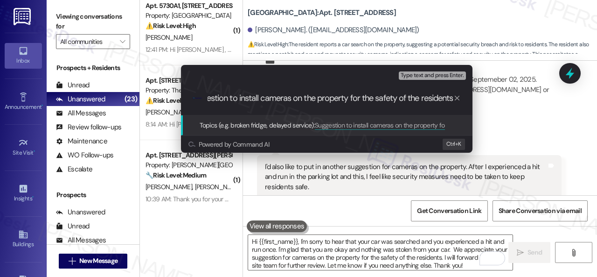
type input "Suggestion to install cameras on the property for the safety of the residents."
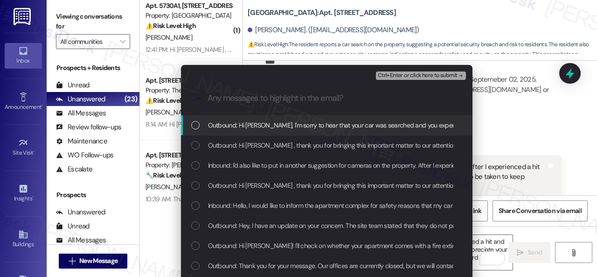
scroll to position [0, 0]
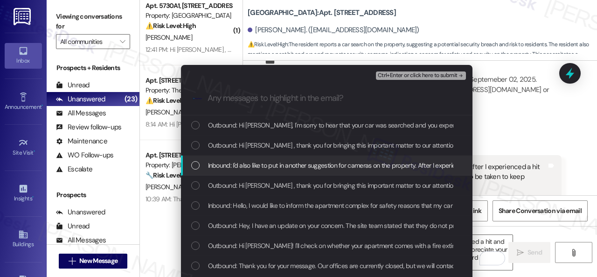
click at [303, 166] on span "Inbound: I'd also like to put in another suggestion for cameras on the property…" at bounding box center [484, 165] width 553 height 10
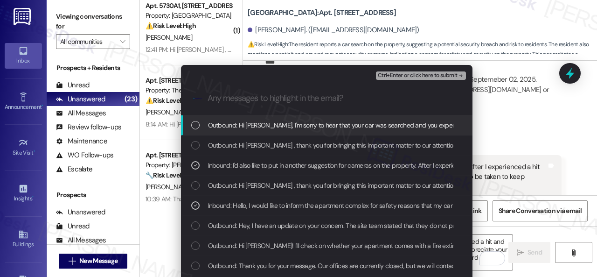
click at [411, 74] on span "Ctrl+Enter or click here to submit" at bounding box center [418, 75] width 80 height 7
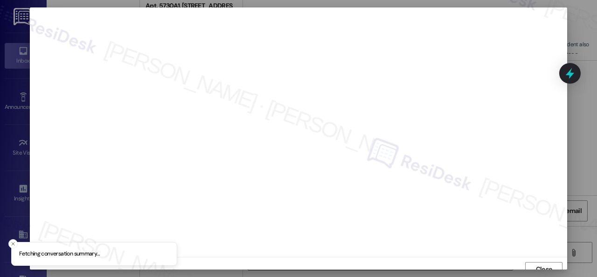
scroll to position [7, 0]
click at [546, 258] on span "Close" at bounding box center [544, 262] width 16 height 10
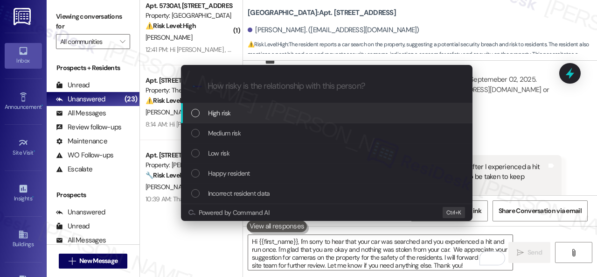
click at [214, 111] on span "High risk" at bounding box center [219, 113] width 23 height 10
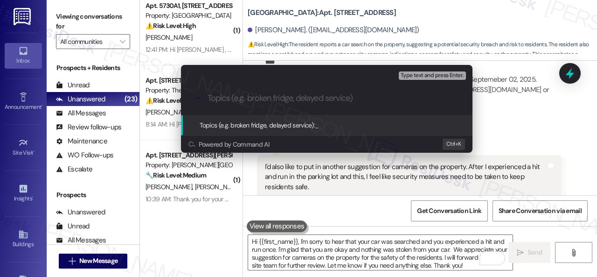
click at [526, 111] on div "Escalate Conversation High risk Topics (e.g. broken fridge, delayed service) An…" at bounding box center [298, 138] width 597 height 277
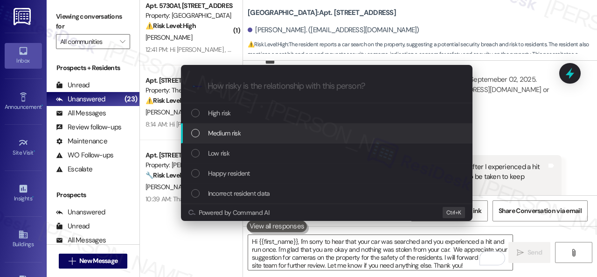
click at [220, 132] on span "Medium risk" at bounding box center [224, 133] width 33 height 10
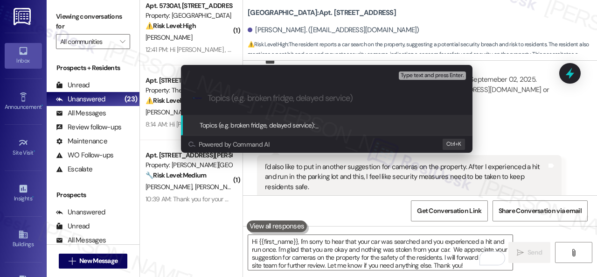
paste input "Suggestion to install cameras on the property for the safety of the residents."
type input "Suggestion to install cameras on the property for the safety of the residents."
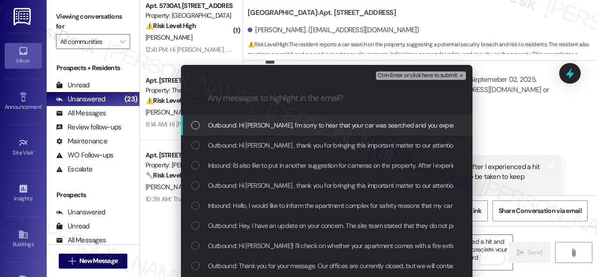
scroll to position [0, 0]
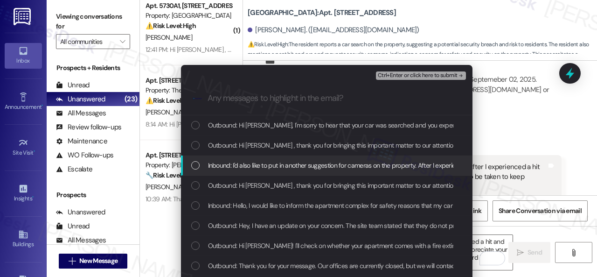
click at [226, 165] on span "Inbound: I'd also like to put in another suggestion for cameras on the property…" at bounding box center [484, 165] width 553 height 10
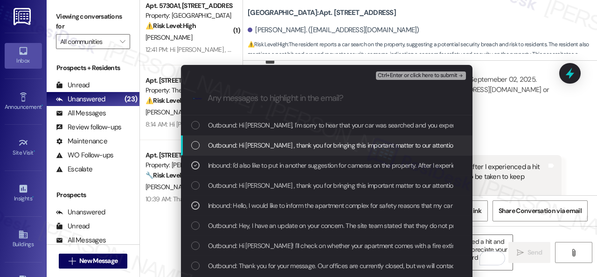
drag, startPoint x: 387, startPoint y: 73, endPoint x: 432, endPoint y: 71, distance: 44.8
click at [393, 72] on span "Ctrl+Enter or click here to submit" at bounding box center [418, 75] width 80 height 7
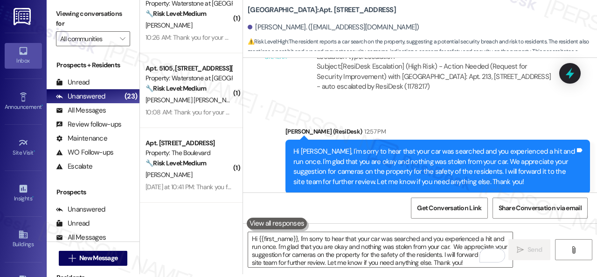
scroll to position [892, 0]
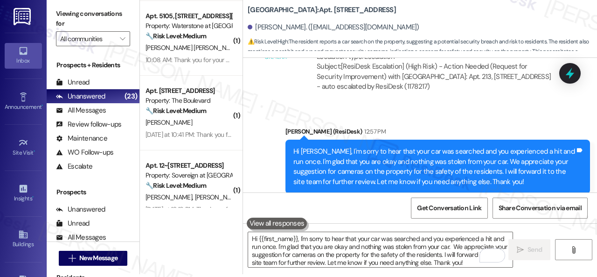
click at [194, 76] on div "( 2 ) Apt. 4533PB, 4460 Mountain Laurel Road Property: The Greyson ⚠️ Risk Leve…" at bounding box center [191, 102] width 103 height 210
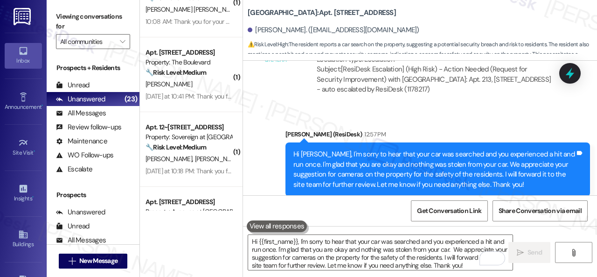
scroll to position [20101, 0]
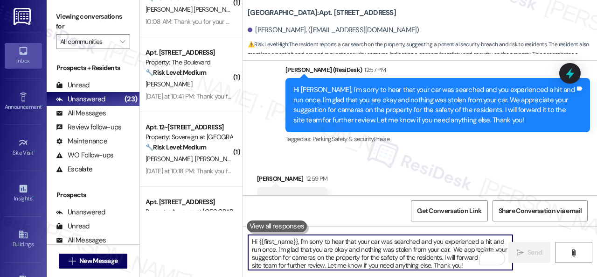
click at [300, 240] on textarea "Hi {{first_name}}, I'm sorry to hear that your car was searched and you experie…" at bounding box center [380, 252] width 264 height 35
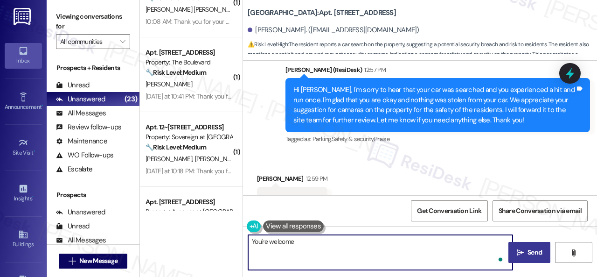
type textarea "You're welcome!"
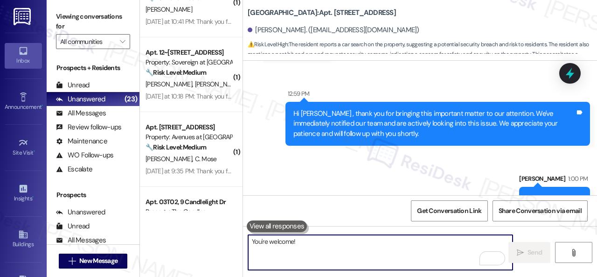
scroll to position [20252, 0]
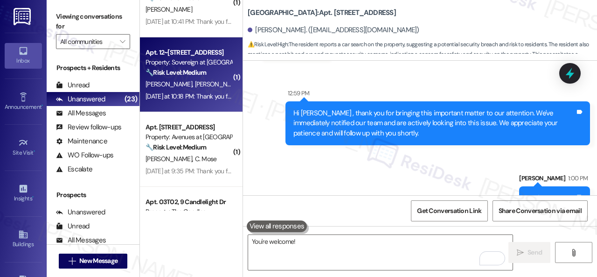
click at [215, 89] on div "J. Knight G. Lewis" at bounding box center [189, 84] width 88 height 12
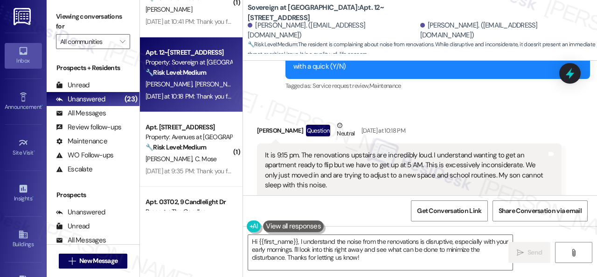
scroll to position [234, 0]
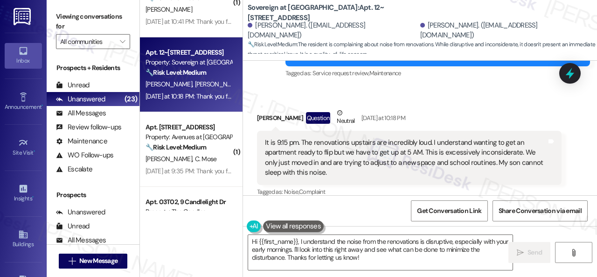
click at [477, 185] on div "Tagged as: Noise , Click to highlight conversations about Noise Complaint Click…" at bounding box center [409, 192] width 305 height 14
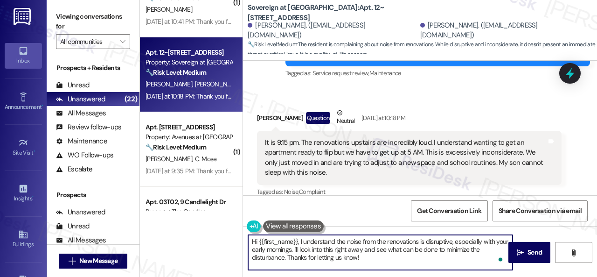
drag, startPoint x: 257, startPoint y: 240, endPoint x: 297, endPoint y: 240, distance: 39.2
click at [297, 240] on textarea "Hi {{first_name}}, I understand the noise from the renovations is disruptive, e…" at bounding box center [380, 252] width 264 height 35
paste textarea "I'm sorry for the delayed response."
click at [377, 248] on textarea "Hi Jena, I'm sorry for the delayed response. I understand the noise from the re…" at bounding box center [380, 252] width 264 height 35
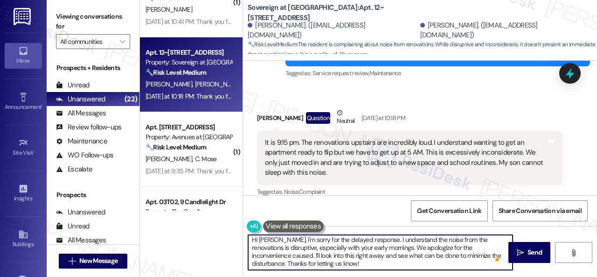
scroll to position [2, 0]
drag, startPoint x: 250, startPoint y: 257, endPoint x: 307, endPoint y: 266, distance: 57.7
click at [299, 266] on textarea "Hi Jena, I'm sorry for the delayed response. I understand the noise from the re…" at bounding box center [380, 252] width 264 height 35
click at [310, 265] on textarea "Hi Jena, I'm sorry for the delayed response. I understand the noise from the re…" at bounding box center [380, 252] width 264 height 35
click at [252, 254] on textarea "Hi Jena, I'm sorry for the delayed response. I understand the noise from the re…" at bounding box center [380, 252] width 264 height 35
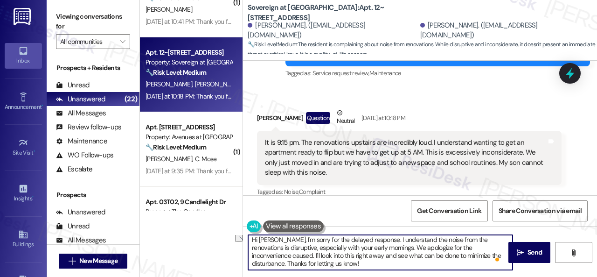
drag, startPoint x: 251, startPoint y: 254, endPoint x: 465, endPoint y: 256, distance: 214.1
click at [465, 256] on textarea "Hi Jena, I'm sorry for the delayed response. I understand the noise from the re…" at bounding box center [380, 252] width 264 height 35
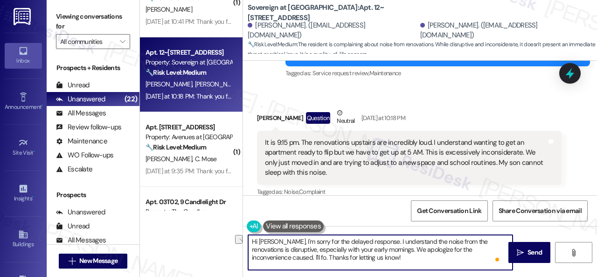
scroll to position [0, 0]
click at [446, 255] on textarea "Hi Jena, I'm sorry for the delayed response. I understand the noise from the re…" at bounding box center [380, 252] width 264 height 35
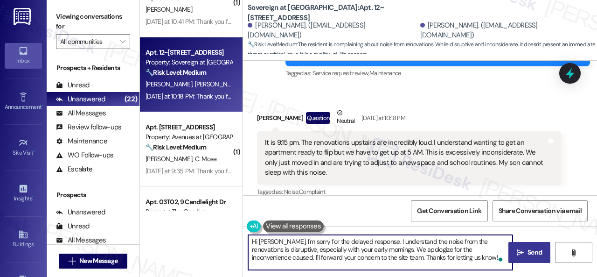
type textarea "Hi Jena, I'm sorry for the delayed response. I understand the noise from the re…"
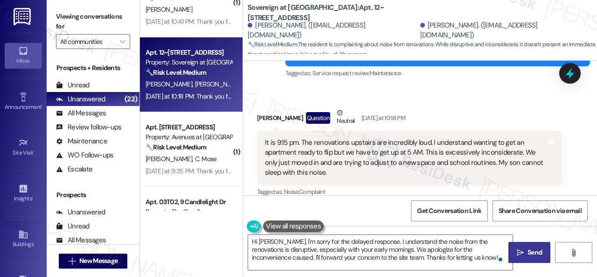
click at [526, 248] on span "Send" at bounding box center [535, 252] width 18 height 10
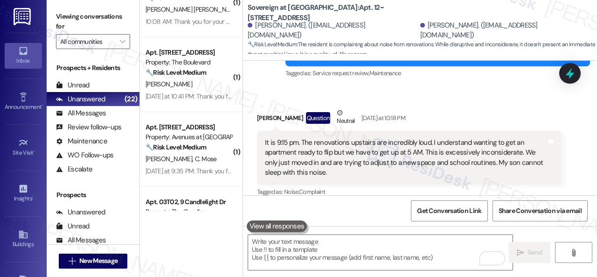
scroll to position [374, 0]
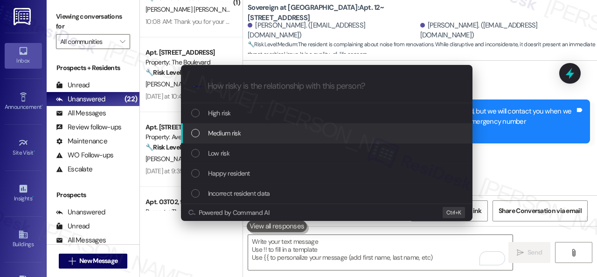
click at [222, 132] on span "Medium risk" at bounding box center [224, 133] width 33 height 10
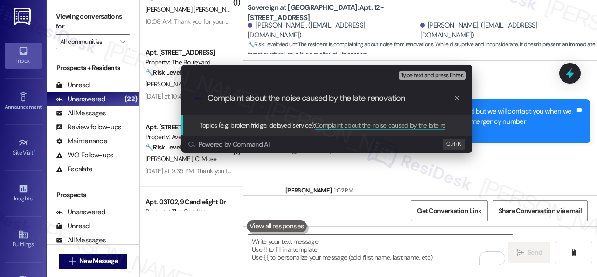
type input "Complaint about the noise caused by the late renovation."
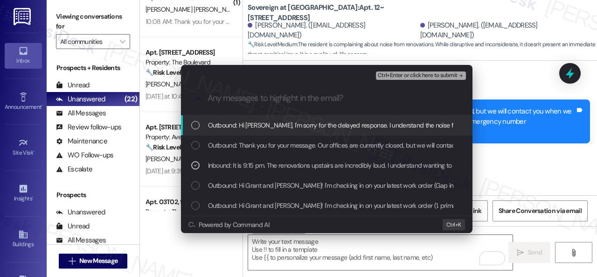
click at [423, 78] on span "Ctrl+Enter or click here to submit" at bounding box center [418, 75] width 80 height 7
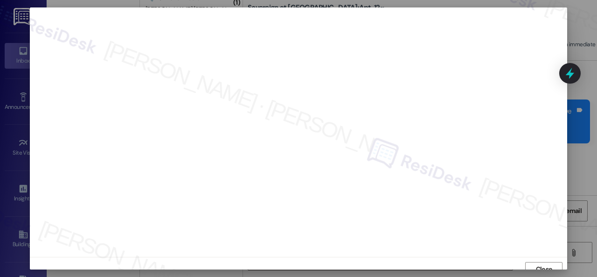
scroll to position [7, 0]
click at [542, 262] on span "Close" at bounding box center [544, 262] width 16 height 10
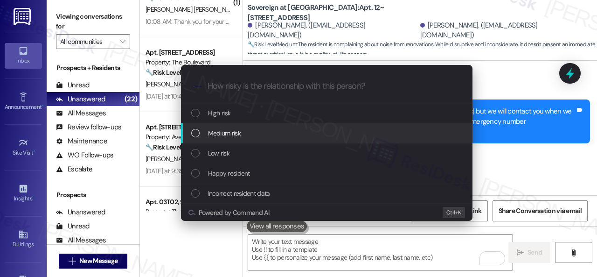
click at [220, 136] on span "Medium risk" at bounding box center [224, 133] width 33 height 10
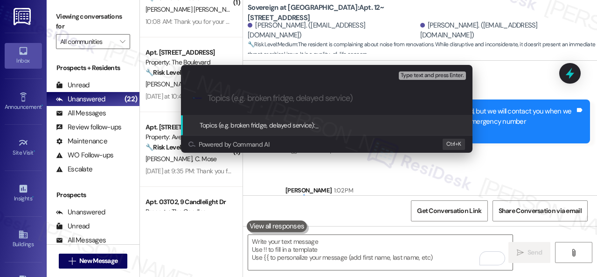
paste input "Complaint about the noise caused by the late renovation."
type input "Complaint about the noise caused by the late renovation."
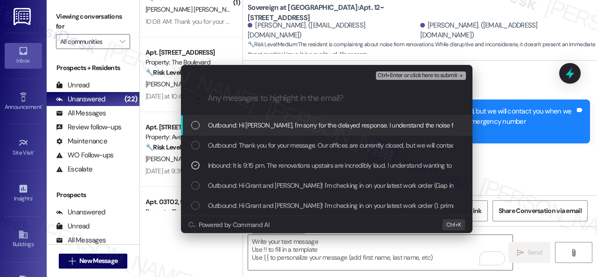
click at [389, 72] on span "Ctrl+Enter or click here to submit" at bounding box center [418, 75] width 80 height 7
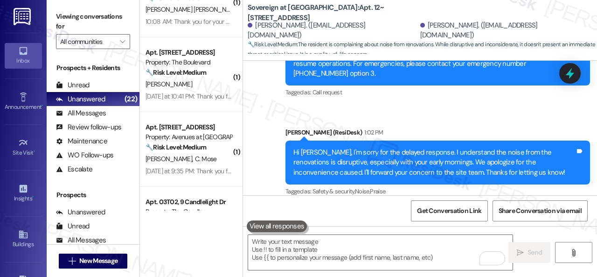
scroll to position [432, 0]
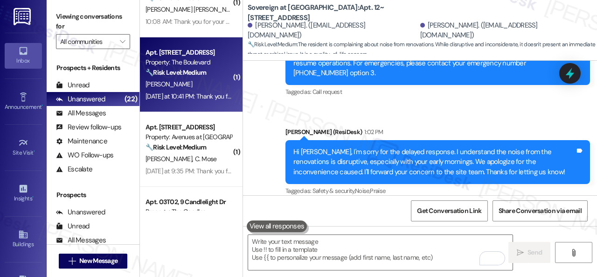
click at [199, 87] on div "E. Finley" at bounding box center [189, 84] width 88 height 12
type textarea "Fetching suggested responses. Please feel free to read through the conversation…"
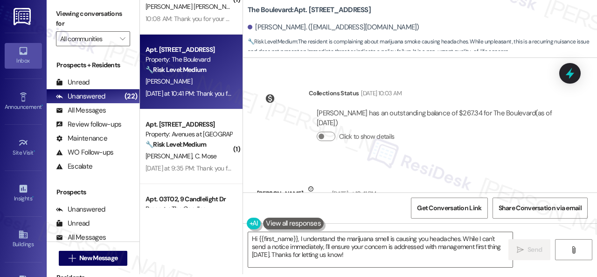
scroll to position [1282, 0]
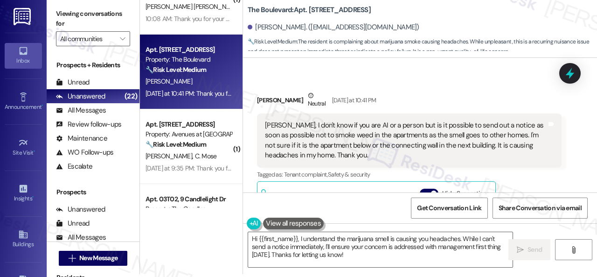
click at [488, 72] on div "Received via SMS Ebony Finley Neutral Yesterday at 10:41 PM Sarah, I don't know…" at bounding box center [420, 197] width 354 height 257
click at [299, 237] on textarea "Hi {{first_name}}, I understand the marijuana smell is causing you headaches. W…" at bounding box center [380, 249] width 264 height 35
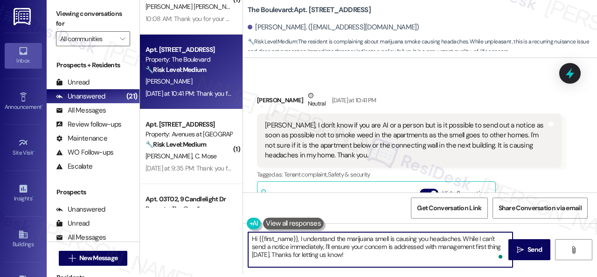
paste textarea "'m sorry for the delayed response.I"
drag, startPoint x: 367, startPoint y: 247, endPoint x: 524, endPoint y: 274, distance: 159.1
click at [524, 274] on div "Viewing conversations for All communities  Prospects + Residents Unread (0) Un…" at bounding box center [322, 138] width 550 height 277
click at [369, 248] on textarea "Hi {{first_name}}, I'm sorry for the delayed response. I am a real person. I un…" at bounding box center [380, 249] width 264 height 35
click at [504, 248] on textarea "Hi {{first_name}}, I'm sorry for the delayed response. I am a real person. I un…" at bounding box center [380, 249] width 264 height 35
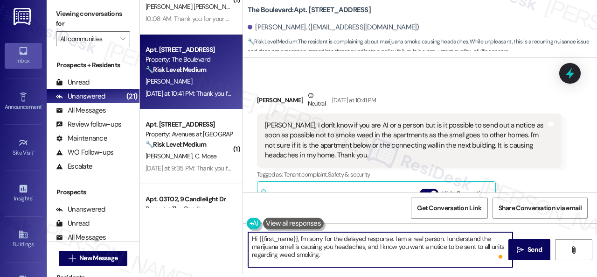
click at [318, 255] on textarea "Hi {{first_name}}, I'm sorry for the delayed response. I am a real person. I un…" at bounding box center [380, 249] width 264 height 35
click at [388, 253] on textarea "Hi {{first_name}}, I'm sorry for the delayed response. I am a real person. I un…" at bounding box center [380, 249] width 264 height 35
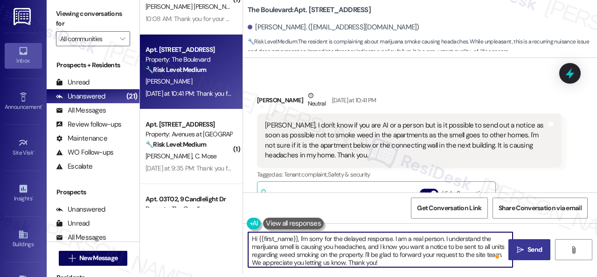
type textarea "Hi {{first_name}}, I'm sorry for the delayed response. I am a real person. I un…"
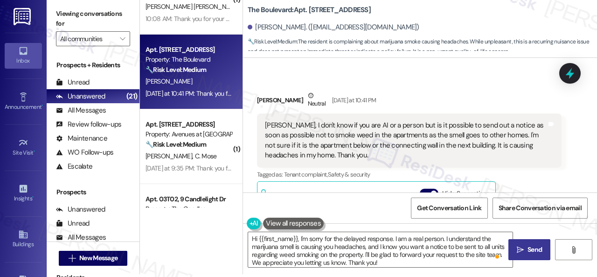
click at [529, 249] on span "Send" at bounding box center [535, 249] width 14 height 10
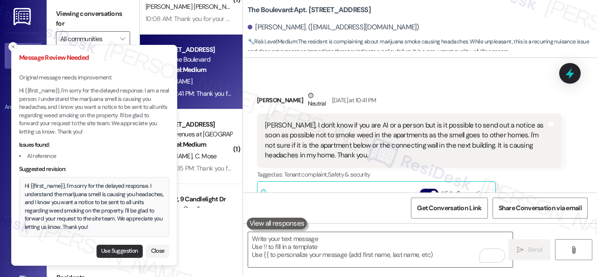
click at [106, 255] on button "Use Suggestion" at bounding box center [120, 250] width 46 height 13
type textarea "Hi {{first_name}}, I'm sorry for the delayed response. I understand the marijua…"
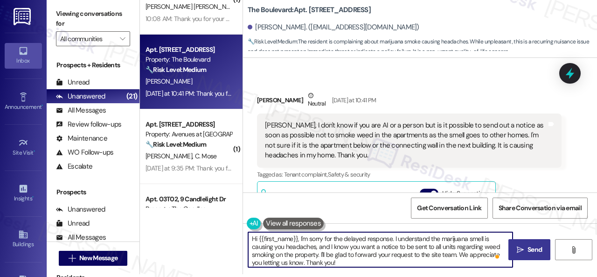
click at [355, 253] on textarea "Hi {{first_name}}, I'm sorry for the delayed response. I understand the marijua…" at bounding box center [380, 249] width 264 height 35
click at [371, 261] on textarea "Hi {{first_name}}, I'm sorry for the delayed response. I understand the marijua…" at bounding box center [380, 249] width 264 height 35
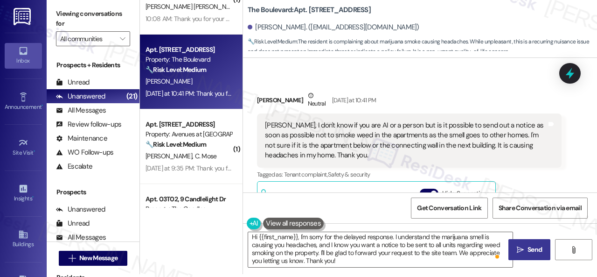
click at [532, 249] on span "Send" at bounding box center [535, 249] width 14 height 10
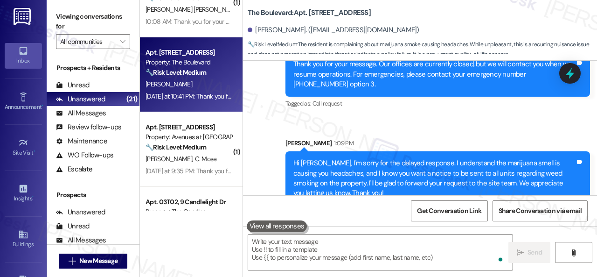
scroll to position [1610, 0]
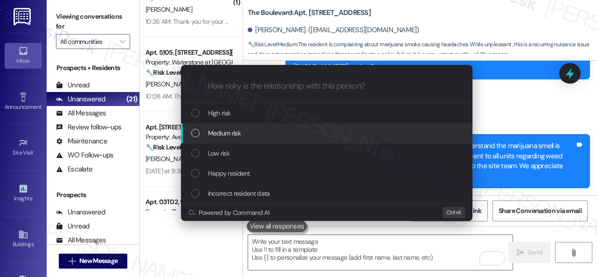
click at [213, 133] on span "Medium risk" at bounding box center [224, 133] width 33 height 10
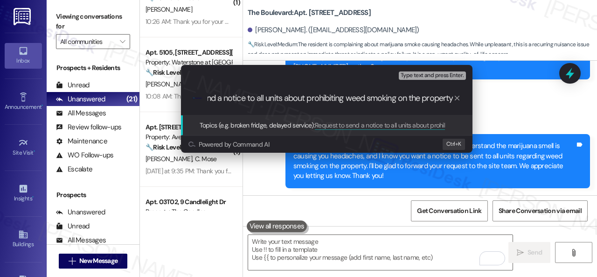
type input "Request to send a notice to all units about prohibiting weed smoking on the pro…"
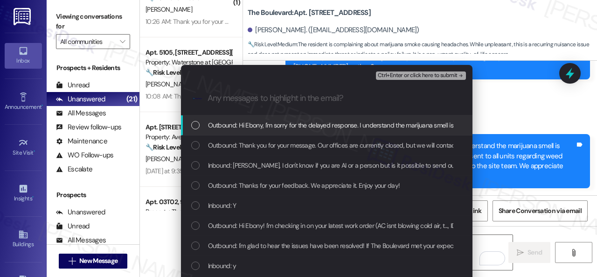
scroll to position [0, 0]
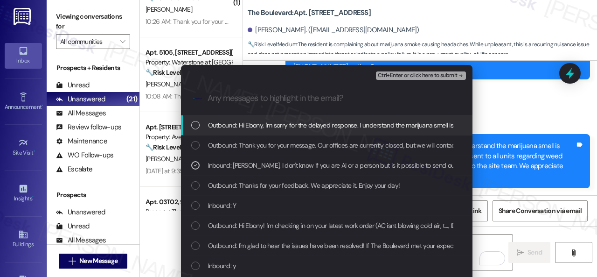
click at [399, 75] on span "Ctrl+Enter or click here to submit" at bounding box center [418, 75] width 80 height 7
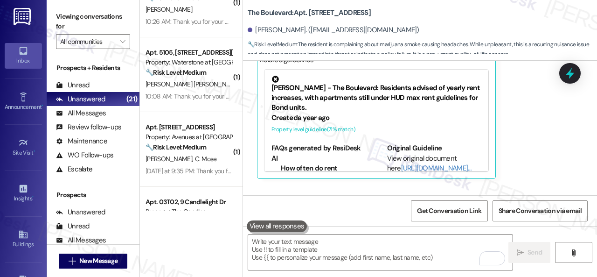
scroll to position [1416, 0]
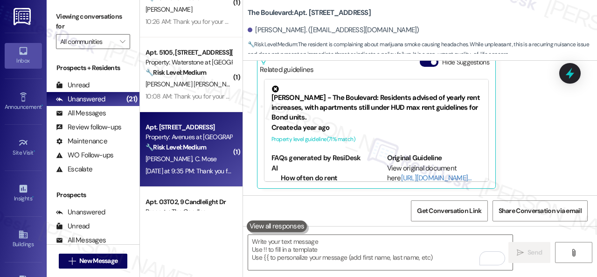
click at [207, 160] on div "J. Mose C. Mose" at bounding box center [189, 159] width 88 height 12
type textarea "Fetching suggested responses. Please feel free to read through the conversation…"
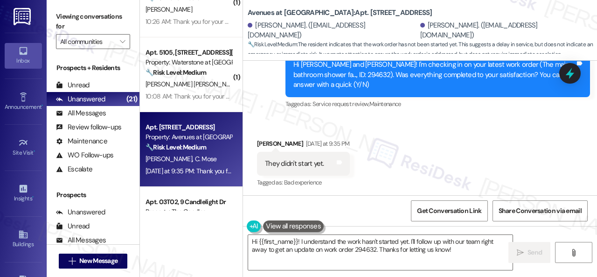
scroll to position [2511, 0]
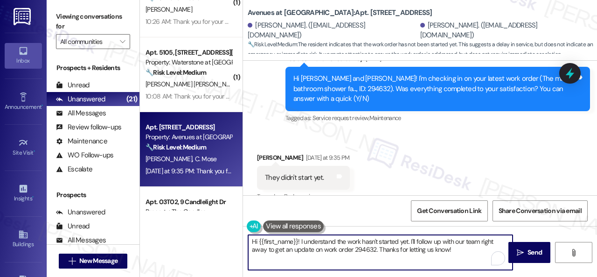
drag, startPoint x: 298, startPoint y: 237, endPoint x: 259, endPoint y: 239, distance: 38.3
click at [259, 239] on textarea "Hi {{first_name}}! I understand the work hasn't started yet. I'll follow up wit…" at bounding box center [380, 252] width 264 height 35
click at [388, 242] on textarea "Hi James! I understand the work hasn't started yet. I'll follow up with our tea…" at bounding box center [380, 252] width 264 height 35
click at [326, 248] on textarea "Hi James! I understand the work hasn't started yet. I'll follow up with our tea…" at bounding box center [380, 252] width 264 height 35
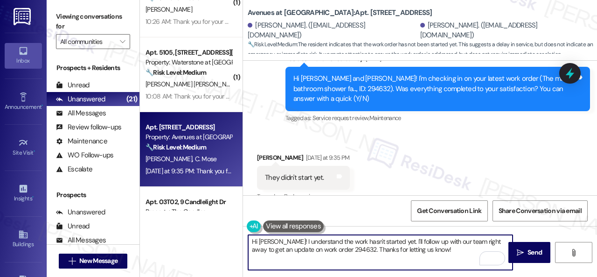
click at [450, 250] on textarea "Hi James! I understand the work hasn't started yet. I'll follow up with our tea…" at bounding box center [380, 252] width 264 height 35
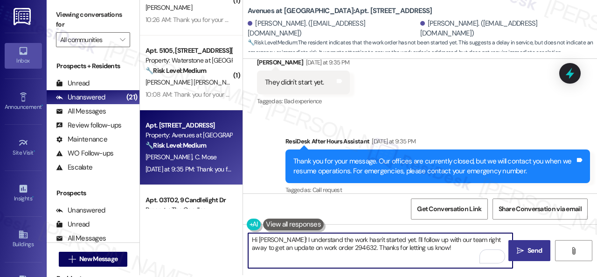
scroll to position [3, 0]
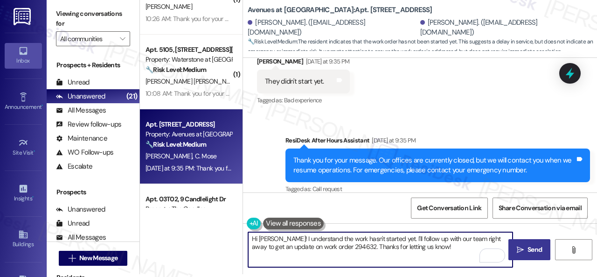
type textarea "Hi James! I understand the work hasn't started yet. I'll follow up with our tea…"
click at [528, 254] on span "Send" at bounding box center [535, 249] width 14 height 10
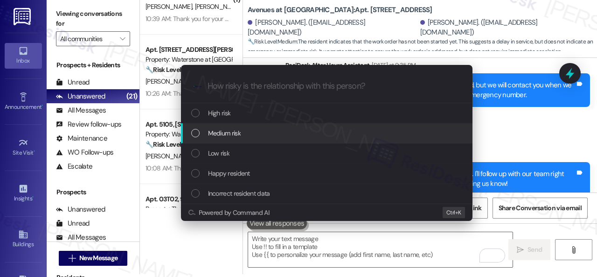
drag, startPoint x: 501, startPoint y: 128, endPoint x: 489, endPoint y: 128, distance: 12.1
click at [500, 128] on div "Escalate Conversation How risky is the relationship with this person? Topics (e…" at bounding box center [298, 138] width 597 height 277
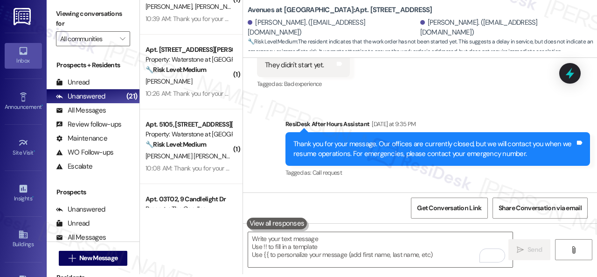
scroll to position [2679, 0]
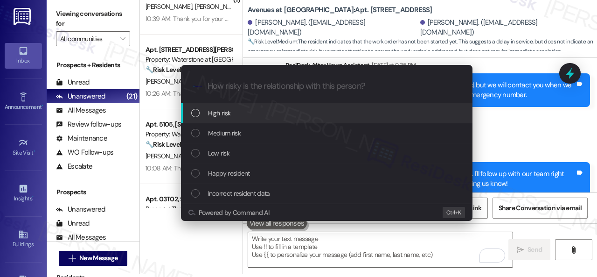
click at [212, 116] on span "High risk" at bounding box center [219, 113] width 23 height 10
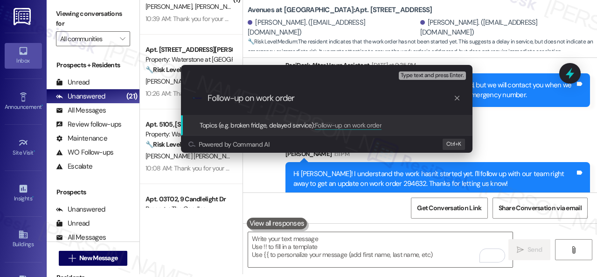
paste input "294632"
type input "Follow-up on work order 294632."
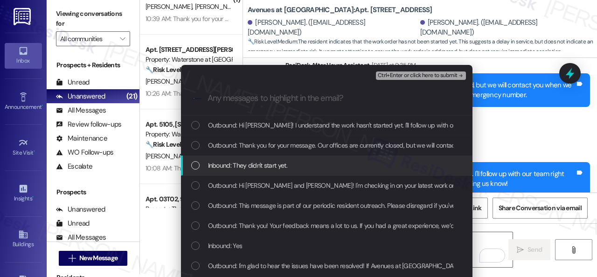
click at [257, 164] on span "Inbound: They didn't start yet." at bounding box center [247, 165] width 79 height 10
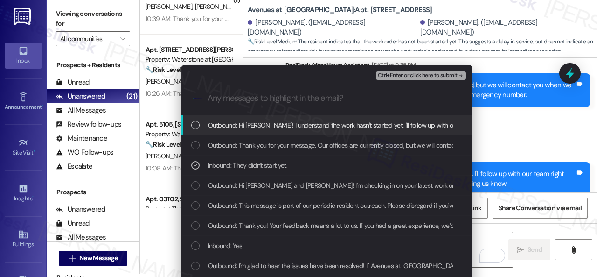
click at [392, 77] on span "Ctrl+Enter or click here to submit" at bounding box center [418, 75] width 80 height 7
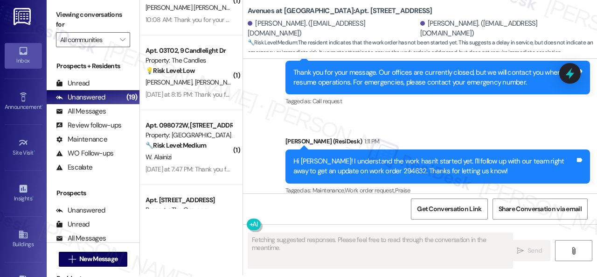
scroll to position [3, 0]
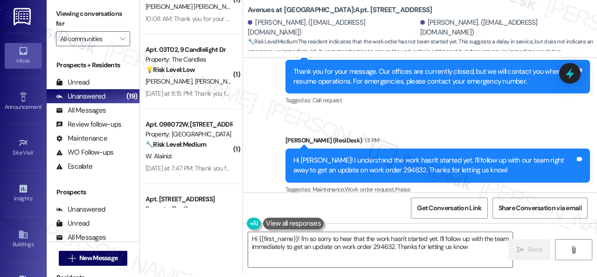
type textarea "Hi {{first_name}}! I'm so sorry to hear that the work hasn't started yet. I'll …"
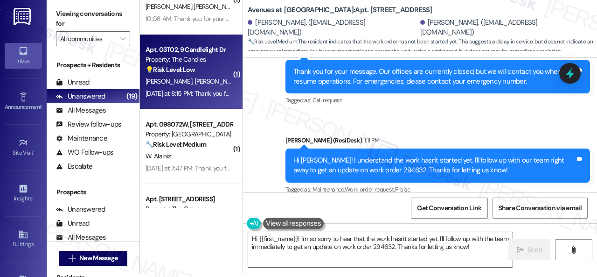
click at [227, 75] on div "Apt. 03T02, 9 Candlelight Dr Property: The Candles 💡 Risk Level: Low The messag…" at bounding box center [189, 60] width 88 height 32
type textarea "Fetching suggested responses. Please feel free to read through the conversation…"
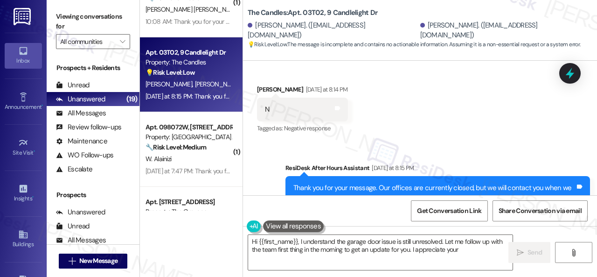
scroll to position [2599, 0]
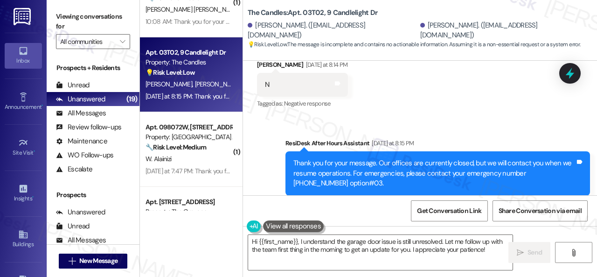
drag, startPoint x: 260, startPoint y: 166, endPoint x: 264, endPoint y: 172, distance: 7.1
click at [260, 166] on div "Sent via SMS ResiDesk After Hours Assistant Yesterday at 8:15 PM Thank you for …" at bounding box center [420, 166] width 354 height 99
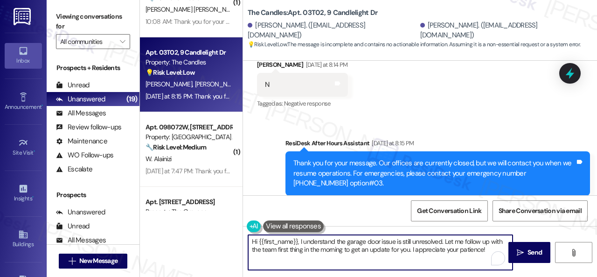
drag, startPoint x: 492, startPoint y: 249, endPoint x: 198, endPoint y: 211, distance: 296.7
click at [198, 211] on div "( 1 ) Apt. 135, 4101 S Custer Rd Property: Craig Ranch 🔧 Risk Level: Medium The…" at bounding box center [368, 138] width 457 height 277
paste textarea "Thanks for your feedback."
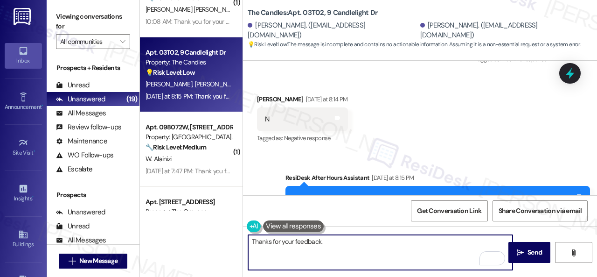
scroll to position [2553, 0]
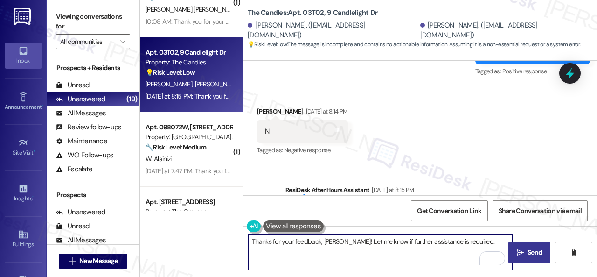
type textarea "Thanks for your feedback, Matthew! Let me know if further assistance is require…"
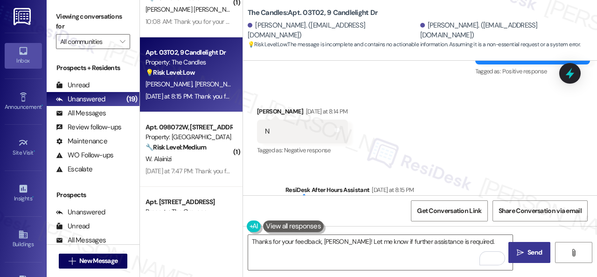
click at [533, 249] on span "Send" at bounding box center [535, 252] width 14 height 10
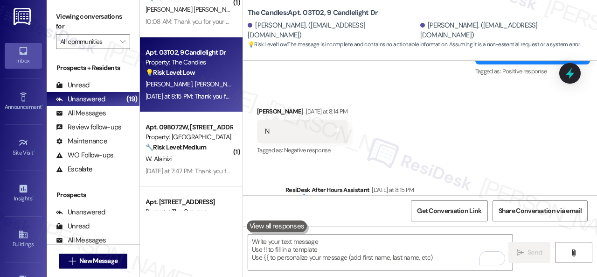
scroll to position [2500, 0]
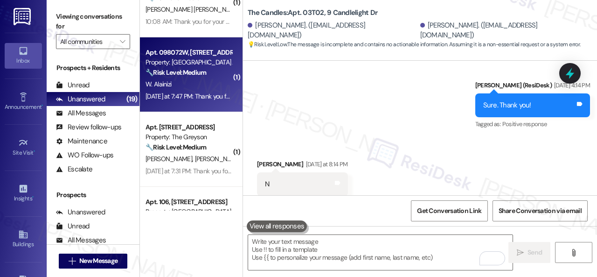
click at [192, 78] on div "Apt. 098072W, 12901 Lord Nelson Dr Property: London House Apartments & Flats 🔧 …" at bounding box center [189, 63] width 88 height 32
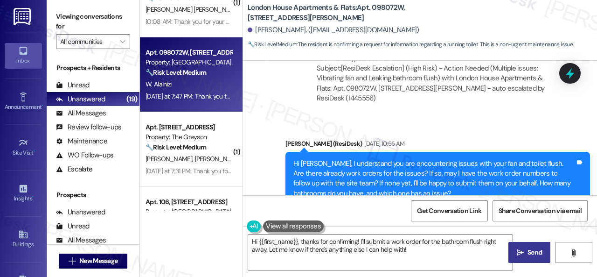
scroll to position [432, 0]
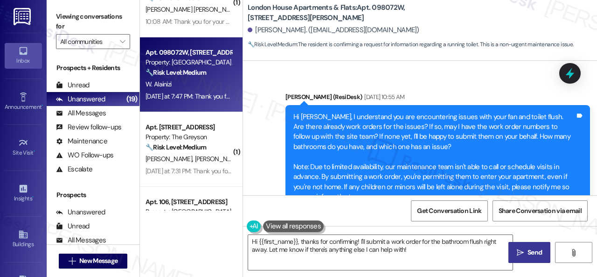
drag, startPoint x: 174, startPoint y: 231, endPoint x: 167, endPoint y: 229, distance: 7.7
click at [167, 229] on div "( 1 ) Apt. 135, 4101 S Custer Rd Property: Craig Ranch 🔧 Risk Level: Medium The…" at bounding box center [368, 138] width 457 height 277
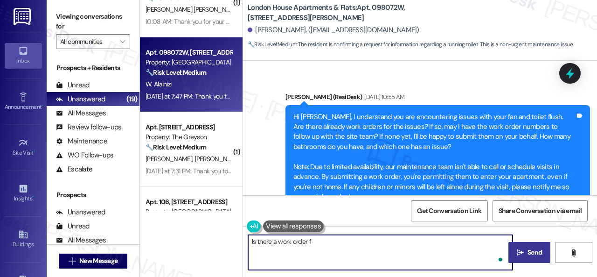
type textarea "Is there a work order fo"
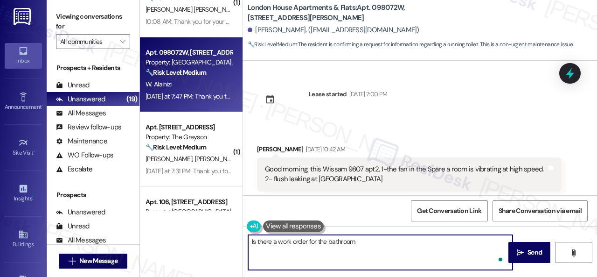
scroll to position [432, 0]
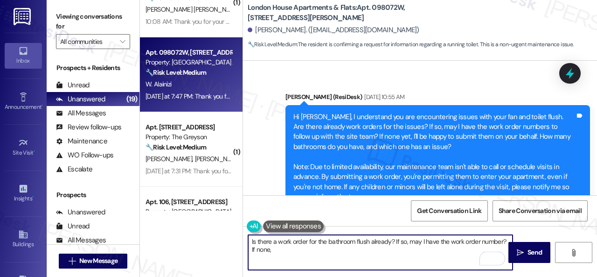
click at [293, 249] on textarea "Is there a work order for the bathroom flush already? If so, may I have the wor…" at bounding box center [380, 252] width 264 height 35
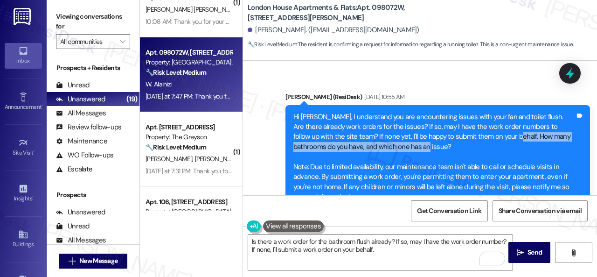
drag, startPoint x: 494, startPoint y: 137, endPoint x: 493, endPoint y: 144, distance: 7.5
click at [493, 144] on div "Hi [PERSON_NAME], I understand you are encountering issues with your fan and to…" at bounding box center [434, 157] width 282 height 90
copy div "How many bathrooms do you have, and which one has an issue?"
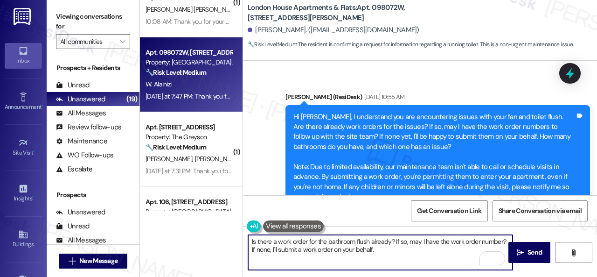
click at [387, 252] on textarea "Is there a work order for the bathroom flush already? If so, may I have the wor…" at bounding box center [380, 252] width 264 height 35
paste textarea "How many bathrooms do you have, and which one has an issue?"
drag, startPoint x: 252, startPoint y: 258, endPoint x: 300, endPoint y: 258, distance: 48.0
click at [300, 258] on textarea "Is there a work order for the bathroom flush already? If so, may I have the wor…" at bounding box center [380, 252] width 264 height 35
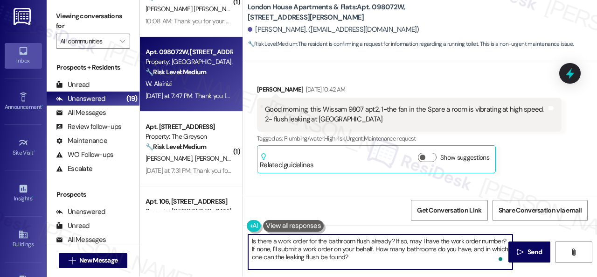
scroll to position [0, 0]
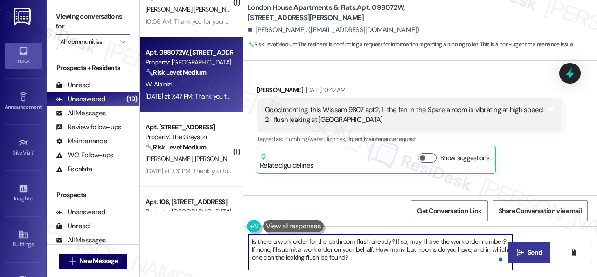
type textarea "Is there a work order for the bathroom flush already? If so, may I have the wor…"
click at [528, 250] on span "Send" at bounding box center [535, 252] width 14 height 10
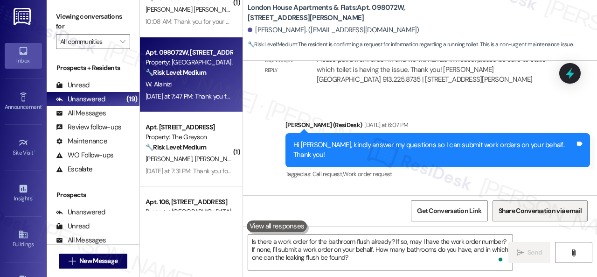
scroll to position [1126, 0]
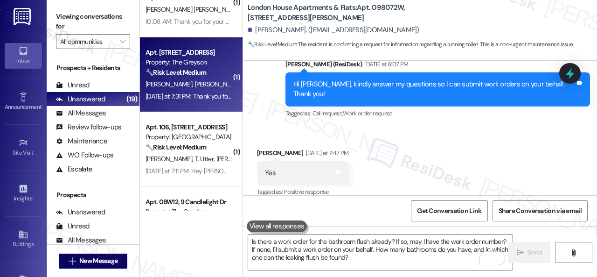
click at [223, 90] on div "[DATE] at 7:31 PM: Thank you for your message. Our offices are currently closed…" at bounding box center [189, 96] width 88 height 12
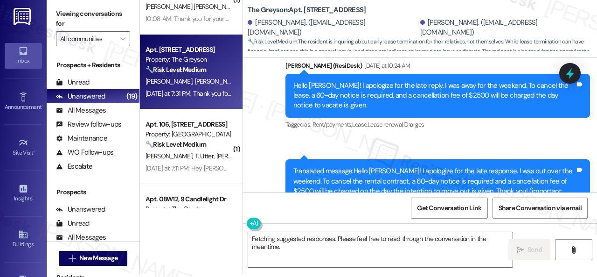
scroll to position [5386, 0]
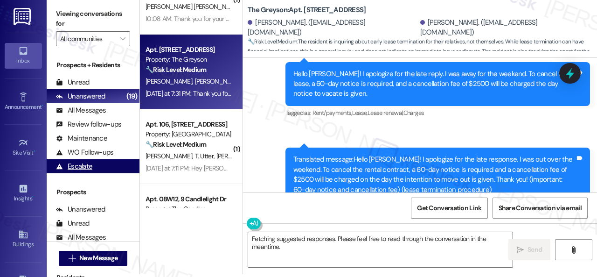
click at [166, 200] on div "( 1 ) Apt. 135, 4101 S Custer Rd Property: Craig Ranch 🔧 Risk Level: Medium The…" at bounding box center [368, 135] width 457 height 277
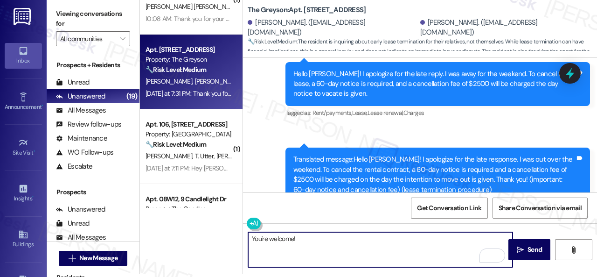
type textarea "You're welcome!"
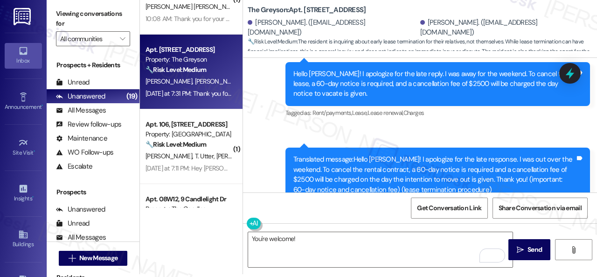
click at [328, 205] on div "Get Conversation Link Share Conversation via email" at bounding box center [420, 207] width 354 height 31
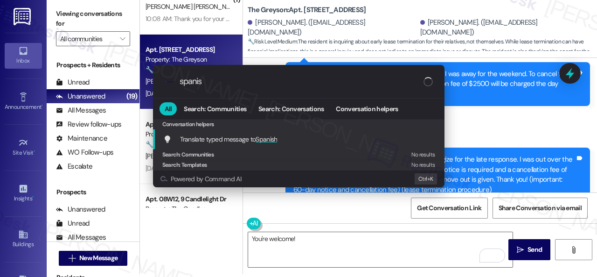
type input "spanish"
click at [226, 139] on span "Translate typed message to Spanish" at bounding box center [228, 139] width 97 height 8
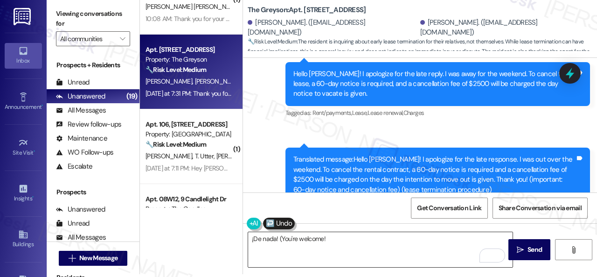
type textarea "¡De nada! (You're welcome!)"
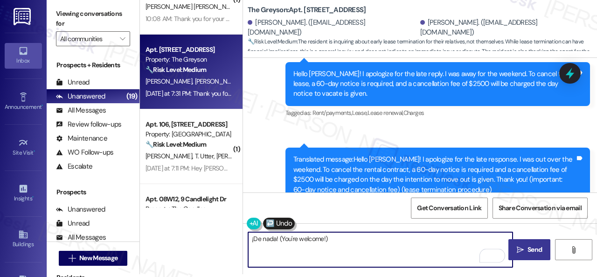
click at [534, 254] on span "Send" at bounding box center [535, 249] width 14 height 10
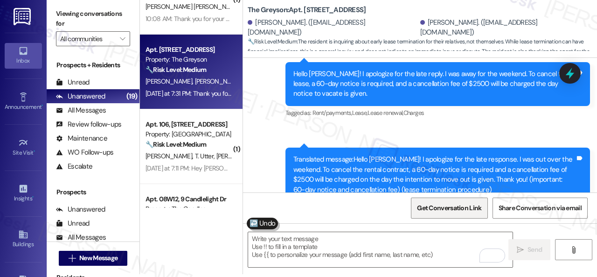
scroll to position [5474, 0]
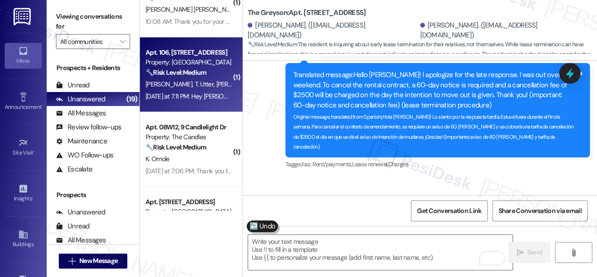
click at [195, 87] on span "T. Utter" at bounding box center [205, 84] width 21 height 8
type textarea "Fetching suggested responses. Please feel free to read through the conversation…"
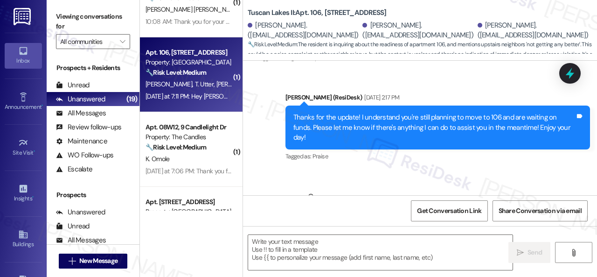
scroll to position [1952, 0]
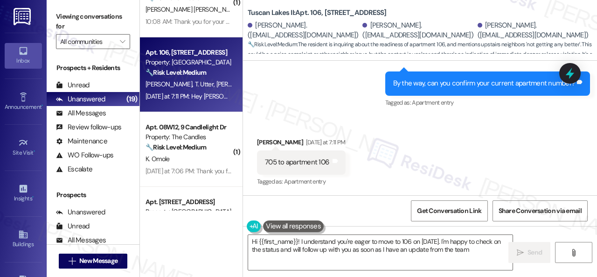
type textarea "Hi {{first_name}}! I understand you're eager to move to 106 on September 1st. I…"
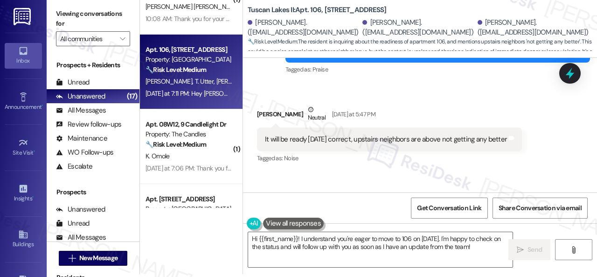
scroll to position [1575, 0]
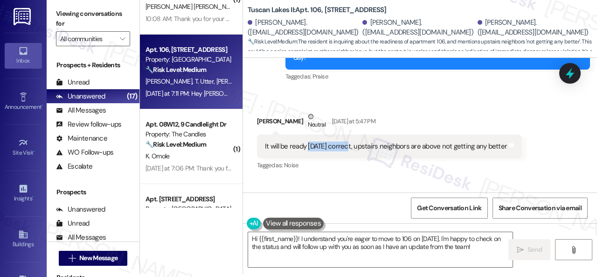
drag, startPoint x: 308, startPoint y: 147, endPoint x: 350, endPoint y: 146, distance: 42.0
click at [350, 146] on div "It will be ready September 1st correct, upstairs neighbors are above not gettin…" at bounding box center [386, 146] width 242 height 10
copy div "September 1st"
click at [370, 96] on div "Received via SMS Thazerein Smalley Neutral Yesterday at 5:47 PM It will be read…" at bounding box center [420, 134] width 354 height 89
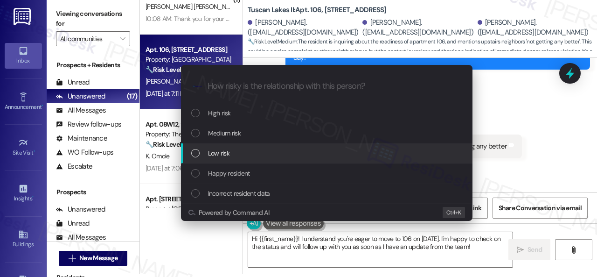
click at [222, 152] on span "Low risk" at bounding box center [218, 153] width 21 height 10
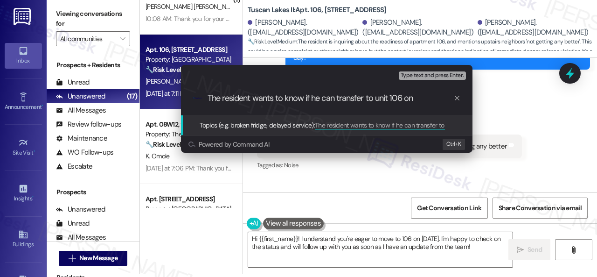
paste input "September 1st"
type input "The resident wants to know if he can transfer to unit 106 on September 1st."
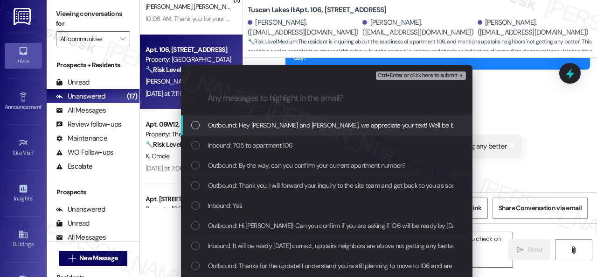
scroll to position [0, 0]
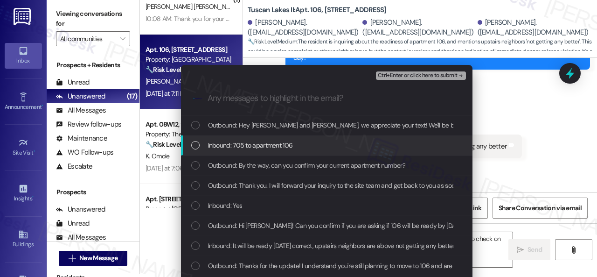
click at [227, 142] on span "Inbound: 705 to apartment 106" at bounding box center [250, 145] width 85 height 10
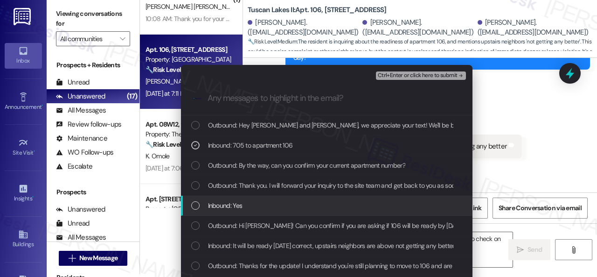
click at [224, 205] on span "Inbound: Yes" at bounding box center [225, 205] width 35 height 10
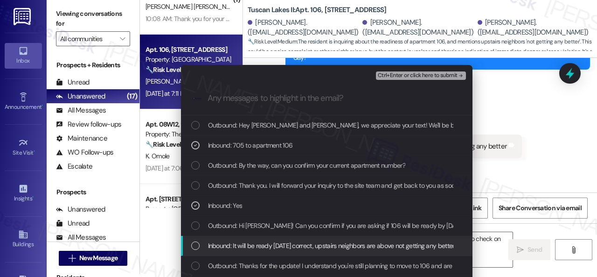
click at [224, 249] on span "Inbound: It will be ready September 1st correct, upstairs neighbors are above n…" at bounding box center [331, 245] width 247 height 10
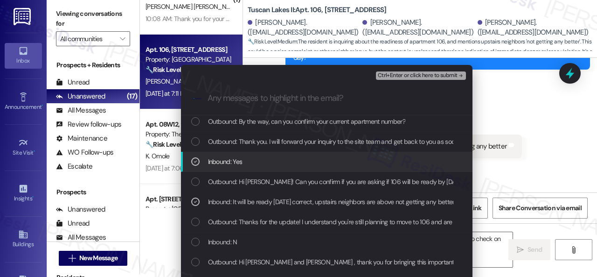
scroll to position [47, 0]
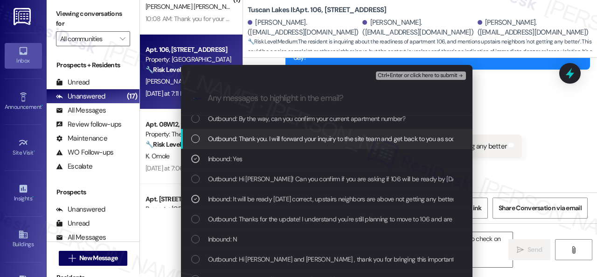
click at [399, 74] on span "Ctrl+Enter or click here to submit" at bounding box center [418, 75] width 80 height 7
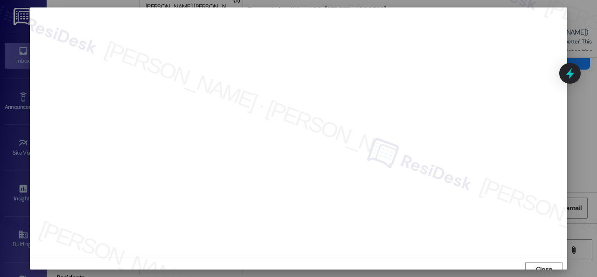
scroll to position [7, 0]
click at [541, 259] on span "Close" at bounding box center [544, 262] width 16 height 10
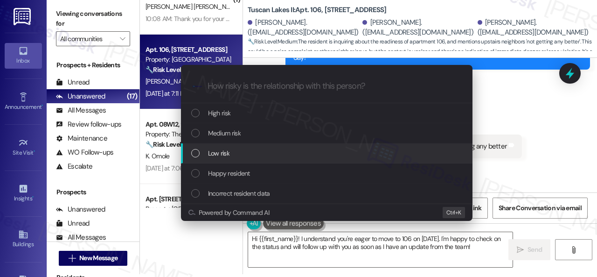
click at [215, 149] on span "Low risk" at bounding box center [218, 153] width 21 height 10
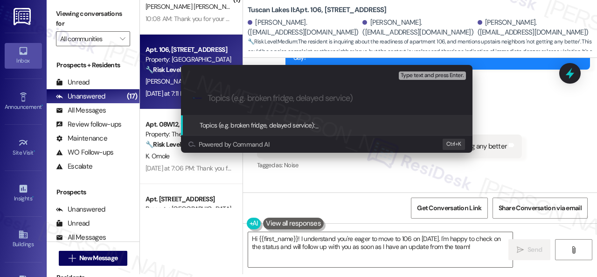
paste input "The resident wants to know if he can transfer to unit 106 on September 1st."
type input "The resident wants to know if he can transfer to unit 106 on September 1st."
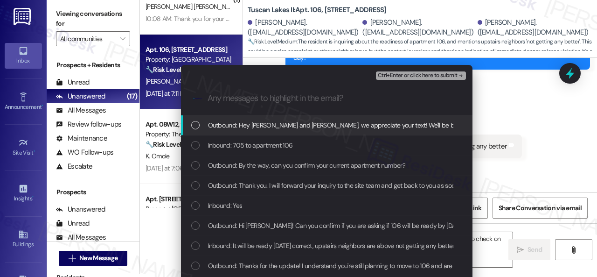
scroll to position [0, 0]
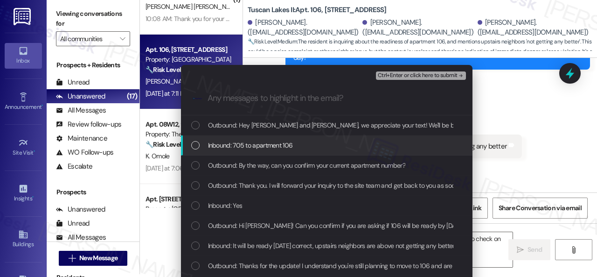
click at [236, 141] on span "Inbound: 705 to apartment 106" at bounding box center [250, 145] width 85 height 10
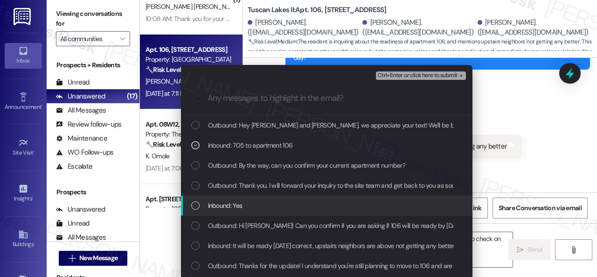
click at [234, 204] on span "Inbound: Yes" at bounding box center [225, 205] width 35 height 10
click at [242, 246] on span "Inbound: It will be ready September 1st correct, upstairs neighbors are above n…" at bounding box center [331, 245] width 247 height 10
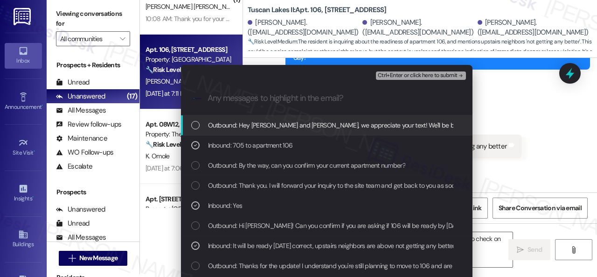
click at [399, 76] on span "Ctrl+Enter or click here to submit" at bounding box center [418, 75] width 80 height 7
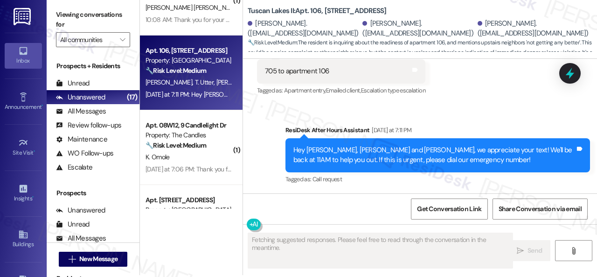
scroll to position [3, 0]
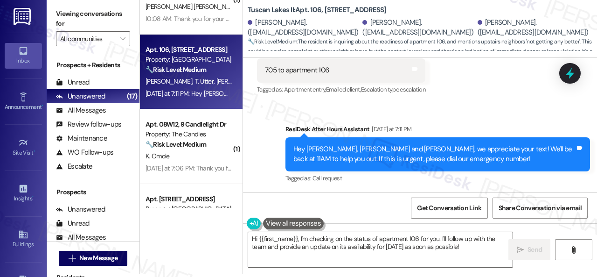
drag, startPoint x: 492, startPoint y: 248, endPoint x: 129, endPoint y: 192, distance: 367.2
click at [177, 198] on div "( 1 ) Apt. 135, 4101 S Custer Rd Property: Craig Ranch 🔧 Risk Level: Medium The…" at bounding box center [368, 135] width 457 height 277
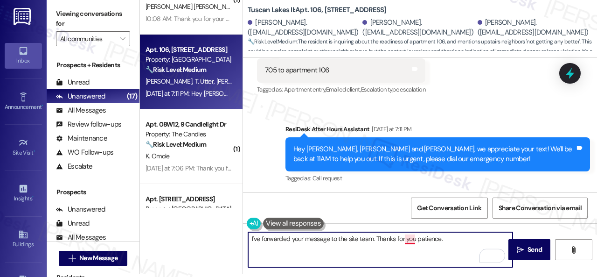
click at [411, 237] on textarea "I've forwarded your message to the site team. Thanks for you patience." at bounding box center [380, 249] width 264 height 35
click at [319, 237] on textarea "I've forwarded your message to the site team. Thanks for your patience." at bounding box center [380, 249] width 264 height 35
click at [437, 239] on textarea "I've forwarded your inquiry to the site team. Thanks for your patience." at bounding box center [380, 249] width 264 height 35
type textarea "I've forwarded your inquiry to the site team. Thanks for your patience while I …"
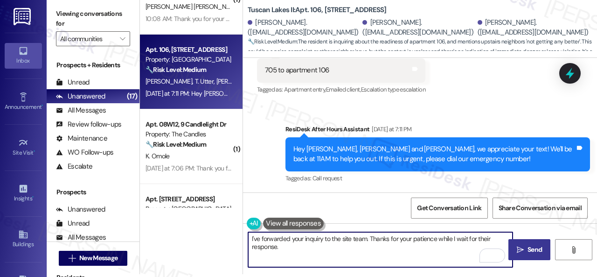
click at [528, 250] on span "Send" at bounding box center [535, 249] width 14 height 10
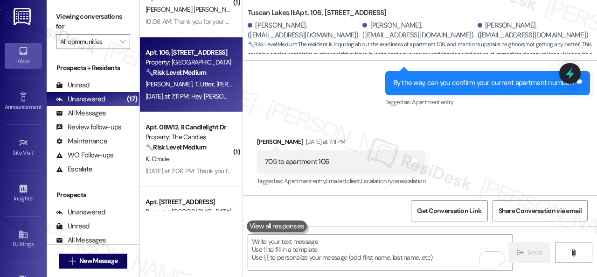
scroll to position [1952, 0]
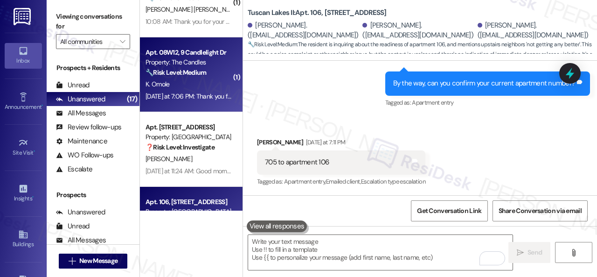
click at [195, 83] on div "K. Omole" at bounding box center [189, 84] width 88 height 12
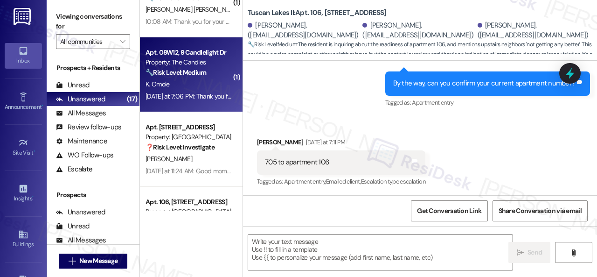
type textarea "Fetching suggested responses. Please feel free to read through the conversation…"
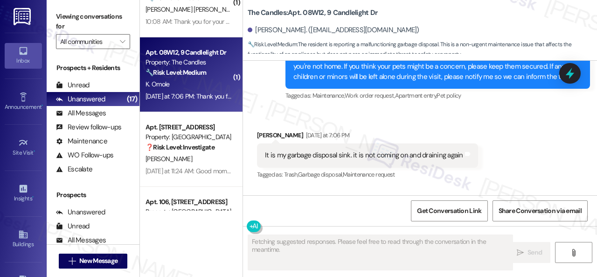
scroll to position [2664, 0]
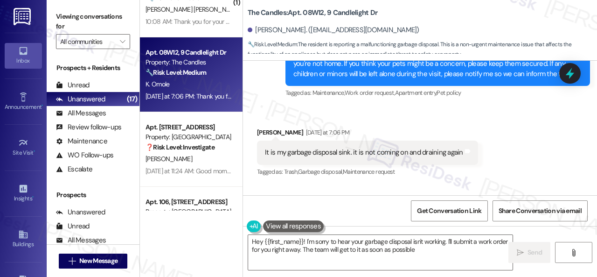
type textarea "Hey {{first_name}}! I'm sorry to hear your garbage disposal isn't working. I'll…"
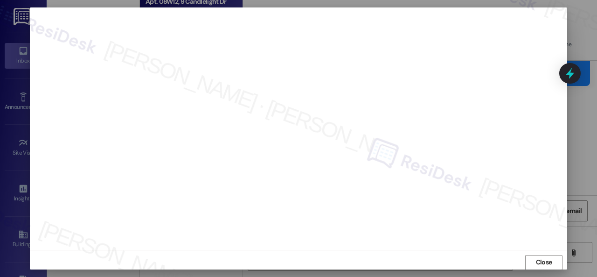
scroll to position [909, 0]
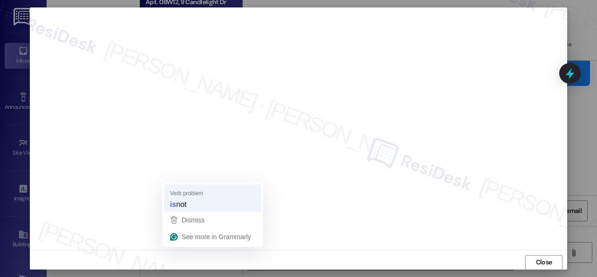
click at [174, 203] on strong "is" at bounding box center [173, 204] width 6 height 10
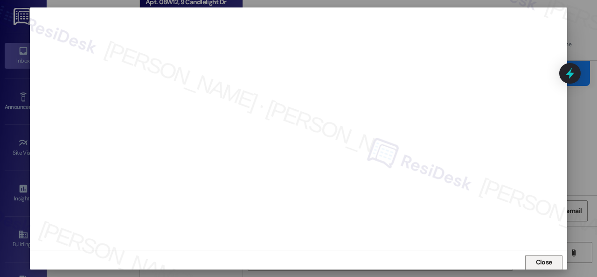
click at [536, 262] on span "Close" at bounding box center [544, 262] width 16 height 10
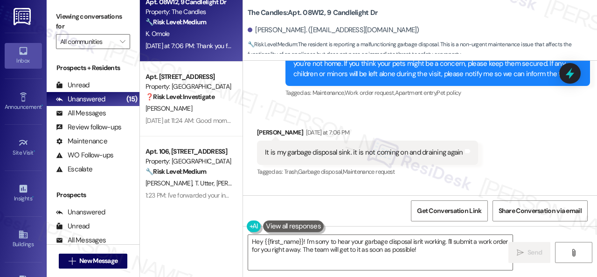
click at [431, 131] on div "Received via SMS Kayode Omole Yesterday at 7:06 PM It is my garbage disposal si…" at bounding box center [367, 152] width 235 height 65
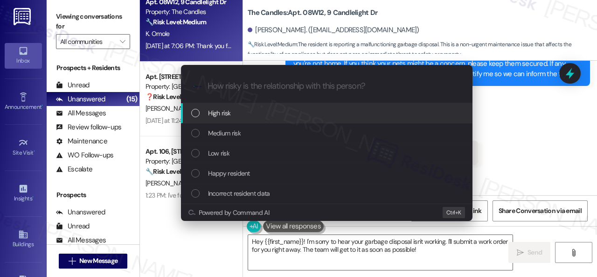
click at [206, 113] on div "High risk" at bounding box center [327, 113] width 273 height 10
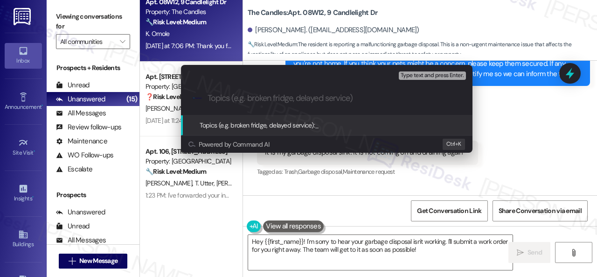
paste input "Work Order filed by ResiDesk 295353"
type input "Work Order filed by ResiDesk 295353"
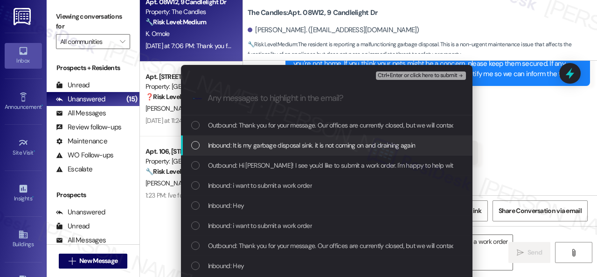
click at [240, 146] on span "Inbound: It is my garbage disposal sink. it is not coming on and draining again" at bounding box center [312, 145] width 208 height 10
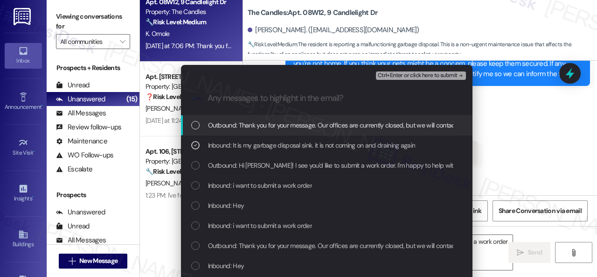
click at [405, 77] on span "Ctrl+Enter or click here to submit" at bounding box center [418, 75] width 80 height 7
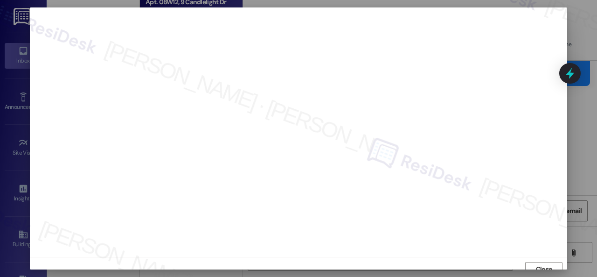
scroll to position [7, 0]
click at [536, 257] on span "Close" at bounding box center [544, 262] width 16 height 10
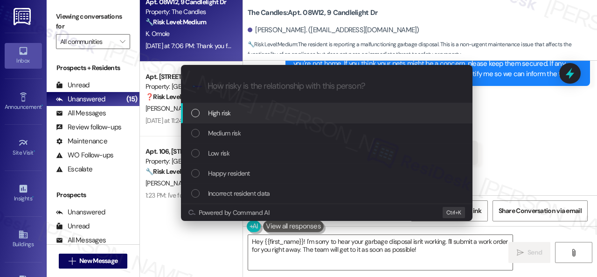
click at [211, 114] on span "High risk" at bounding box center [219, 113] width 23 height 10
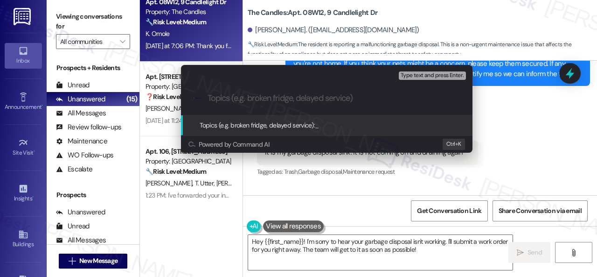
paste input "Work Order filed by ResiDesk 295353"
type input "Work Order filed by ResiDesk 295353"
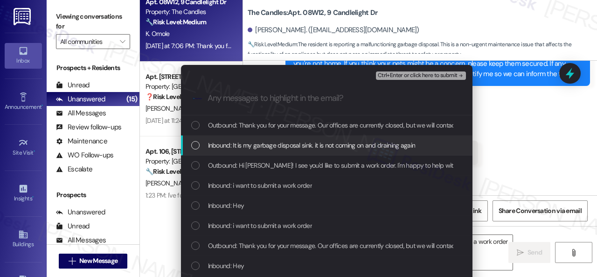
click at [279, 144] on span "Inbound: It is my garbage disposal sink. it is not coming on and draining again" at bounding box center [312, 145] width 208 height 10
click at [404, 73] on span "Ctrl+Enter or click here to submit" at bounding box center [418, 75] width 80 height 7
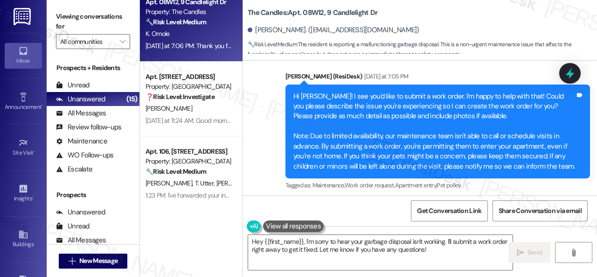
scroll to position [2571, 0]
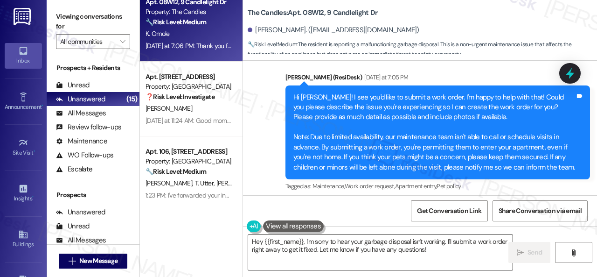
drag, startPoint x: 416, startPoint y: 252, endPoint x: 440, endPoint y: 248, distance: 25.1
click at [416, 252] on textarea "Hey {{first_name}}, I'm sorry to hear your garbage disposal isn't working. I'll…" at bounding box center [380, 252] width 264 height 35
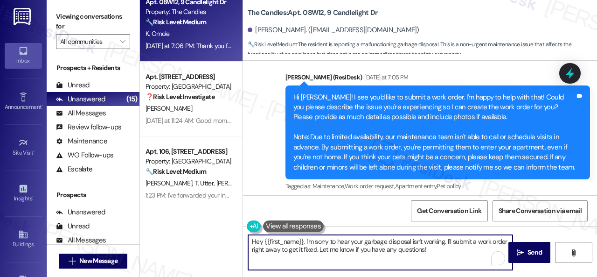
drag, startPoint x: 446, startPoint y: 242, endPoint x: 448, endPoint y: 250, distance: 8.5
click at [448, 250] on textarea "Hey {{first_name}}, I'm sorry to hear your garbage disposal isn't working. I'll…" at bounding box center [380, 252] width 264 height 35
paste textarea "ve submitted a work order on your behalf and notified the site team. Please let…"
drag, startPoint x: 305, startPoint y: 242, endPoint x: 224, endPoint y: 241, distance: 81.2
click at [224, 241] on div "( 1 ) Apt. 15105, 6855 S Mason Rd Property: Waterstone at Cinco Ranch 🔧 Risk Le…" at bounding box center [368, 138] width 457 height 277
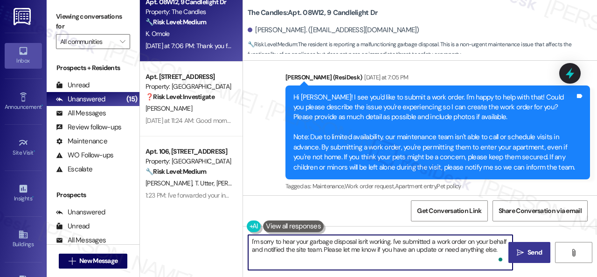
type textarea "I'm sorry to hear your garbage disposal isn't working. I've submitted a work or…"
click at [526, 251] on span "Send" at bounding box center [535, 252] width 18 height 10
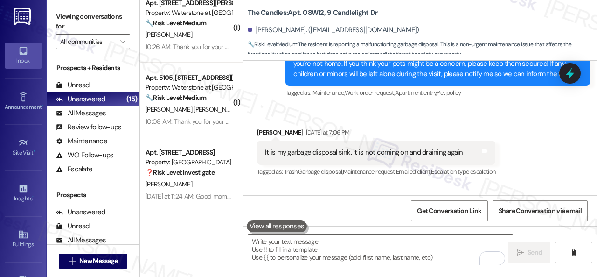
scroll to position [983, 0]
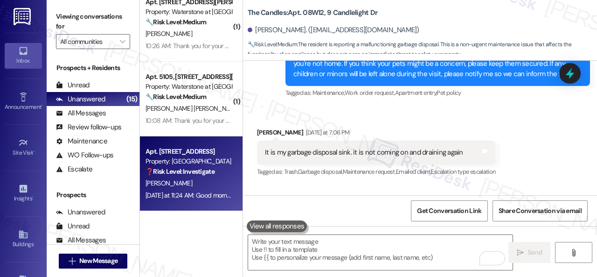
click at [186, 178] on div "[PERSON_NAME]" at bounding box center [189, 183] width 88 height 12
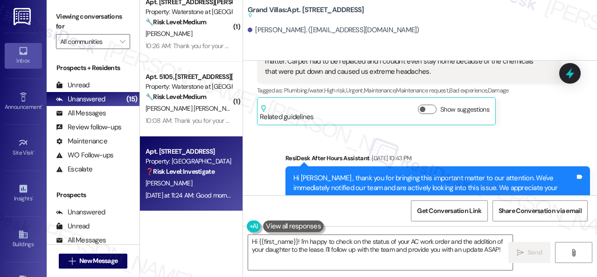
scroll to position [1814, 0]
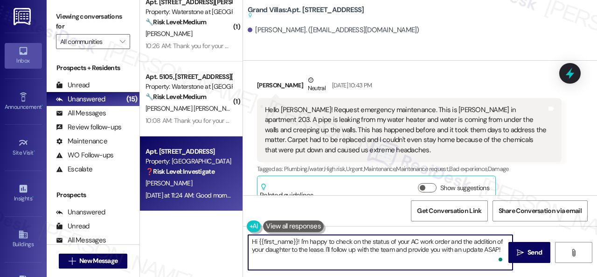
drag, startPoint x: 305, startPoint y: 240, endPoint x: 313, endPoint y: 240, distance: 7.9
click at [313, 240] on textarea "Hi {{first_name}}! I'm happy to check on the status of your AC work order and t…" at bounding box center [380, 252] width 264 height 35
drag, startPoint x: 301, startPoint y: 242, endPoint x: 499, endPoint y: 258, distance: 198.4
click at [499, 258] on html "Inbox Go to Inbox Announcement • Send A Text Announcement Site Visit • Go to Si…" at bounding box center [298, 138] width 597 height 277
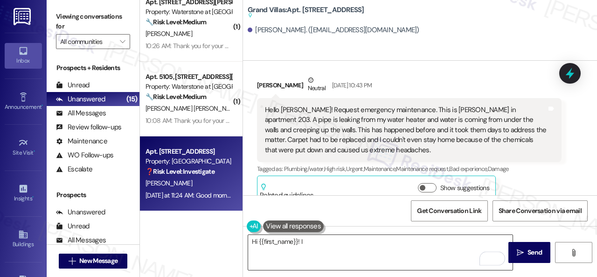
click at [445, 256] on textarea "Hi {{first_name}}! I" at bounding box center [380, 252] width 264 height 35
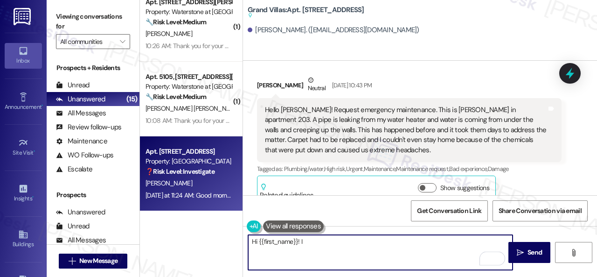
drag, startPoint x: 300, startPoint y: 241, endPoint x: 306, endPoint y: 239, distance: 6.3
click at [306, 239] on textarea "Hi {{first_name}}! I" at bounding box center [380, 252] width 264 height 35
paste textarea "'m sorry for the delayed response."
type textarea "Hi {{first_name}}! I'm sorry for the delayed response."
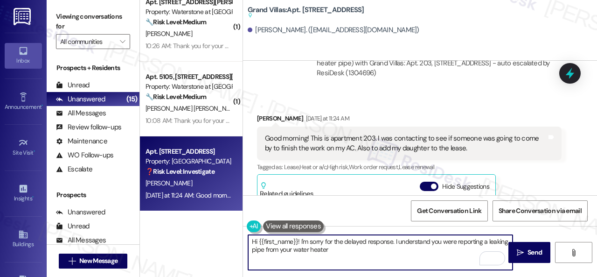
scroll to position [2187, 0]
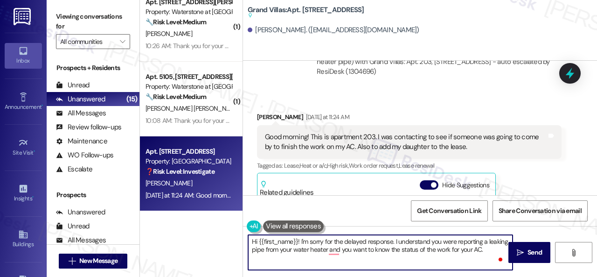
click at [334, 250] on textarea "Hi {{first_name}}! I'm sorry for the delayed response. I understand you were re…" at bounding box center [380, 252] width 264 height 35
click at [338, 248] on textarea "Hi {{first_name}}! I'm sorry for the delayed response. I understand you were re…" at bounding box center [380, 252] width 264 height 35
click at [487, 249] on textarea "Hi {{first_name}}! I'm sorry for the delayed response. I understand you were re…" at bounding box center [380, 252] width 264 height 35
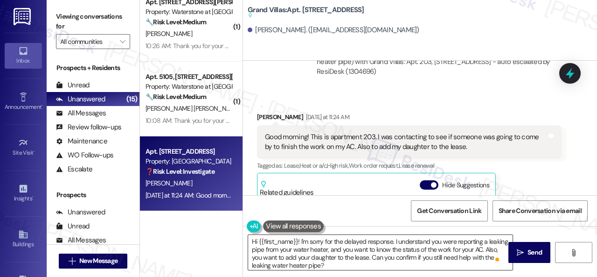
click at [465, 252] on textarea "Hi {{first_name}}! I'm sorry for the delayed response. I understand you were re…" at bounding box center [380, 252] width 264 height 35
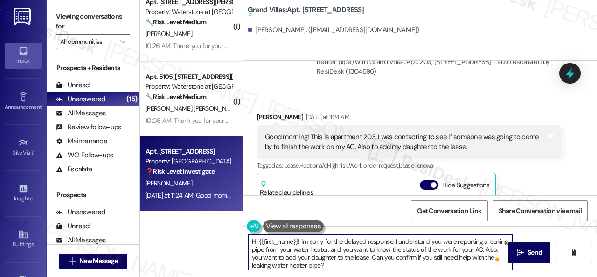
click at [385, 260] on textarea "Hi {{first_name}}! I'm sorry for the delayed response. I understand you were re…" at bounding box center [380, 252] width 264 height 35
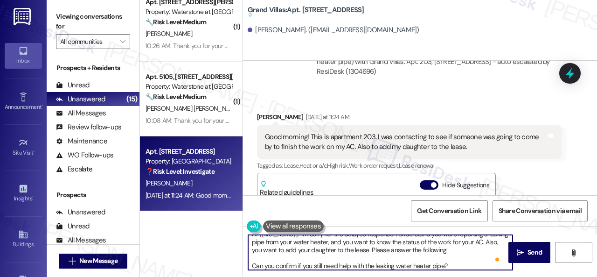
scroll to position [7, 0]
click at [466, 264] on textarea "Hi {{first_name}}! I'm sorry for the delayed response. I understand you were re…" at bounding box center [380, 252] width 264 height 35
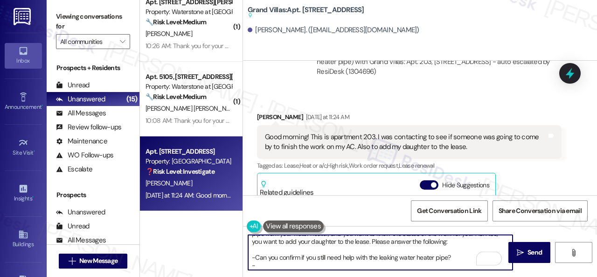
paste textarea "Do you have a maintenance request for the issue? If so, is the work order still…"
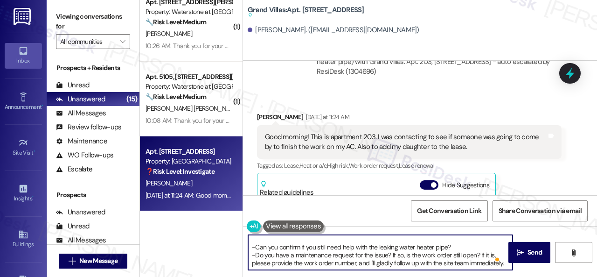
scroll to position [32, 0]
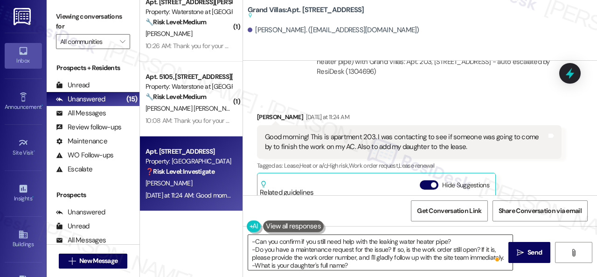
click at [366, 266] on textarea "Hi {{first_name}}! I'm sorry for the delayed response. I understand you were re…" at bounding box center [380, 252] width 264 height 35
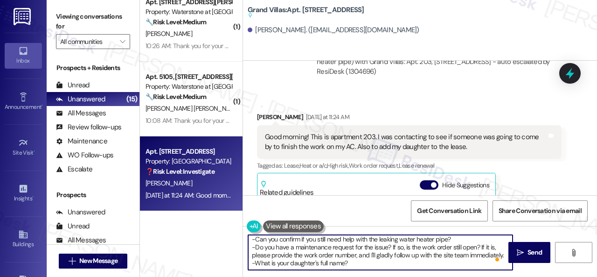
scroll to position [48, 0]
paste textarea "Note: Due to limited availability, our maintenance team isn't able to call or s…"
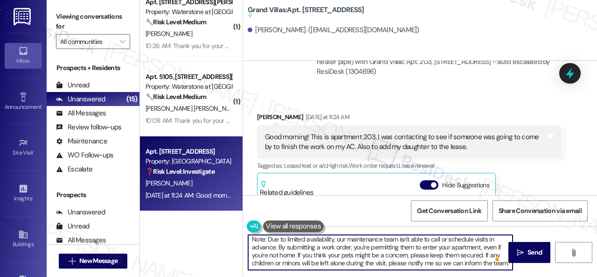
scroll to position [0, 0]
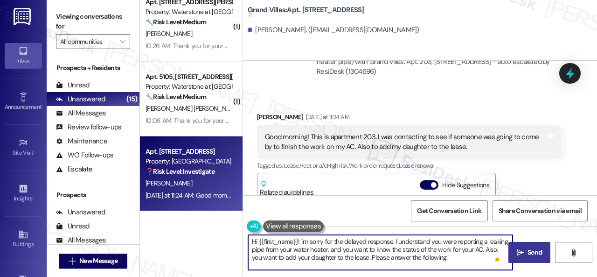
type textarea "Hi {{first_name}}! I'm sorry for the delayed response. I understand you were re…"
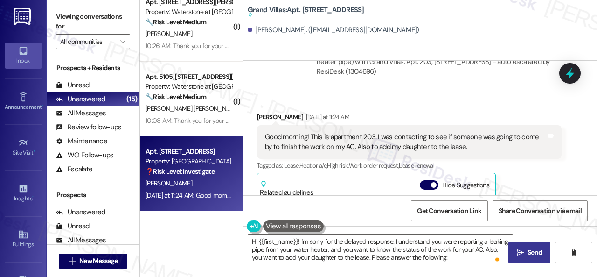
click at [528, 250] on span "Send" at bounding box center [535, 252] width 14 height 10
